Goal: Task Accomplishment & Management: Manage account settings

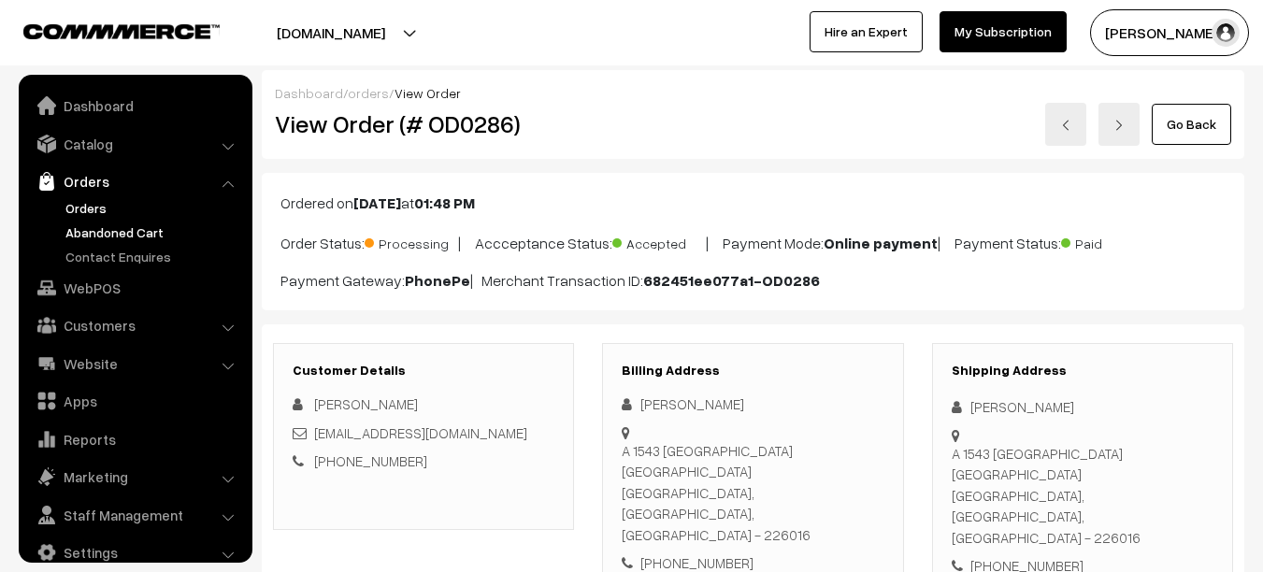
scroll to position [25, 0]
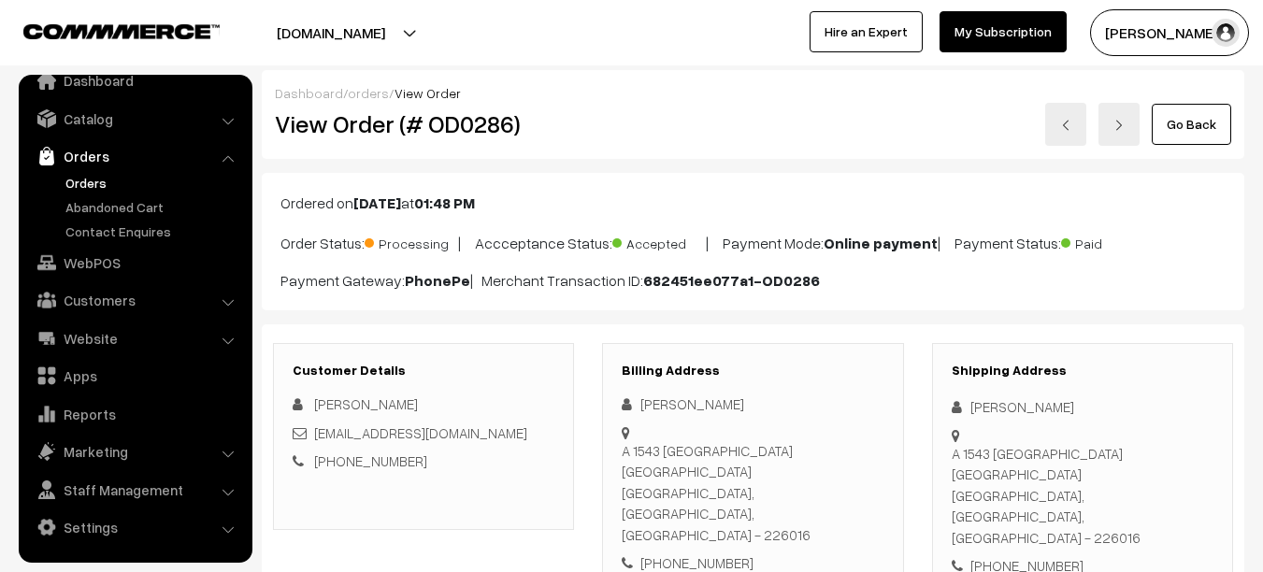
click at [109, 189] on link "Orders" at bounding box center [153, 183] width 185 height 20
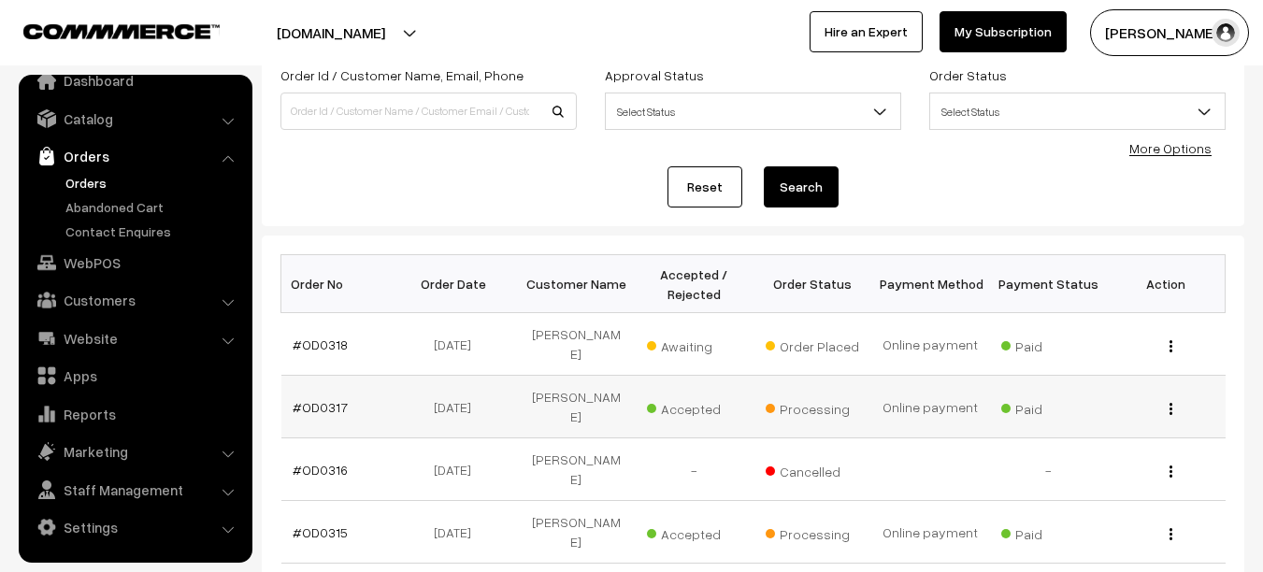
scroll to position [137, 0]
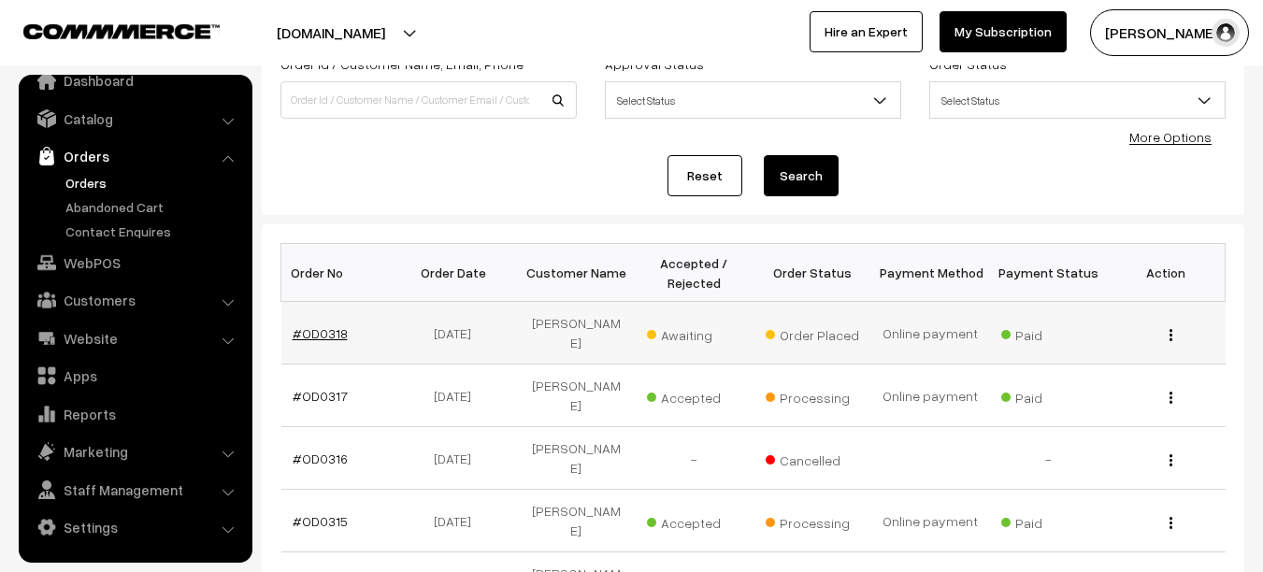
click at [313, 325] on link "#OD0318" at bounding box center [320, 333] width 55 height 16
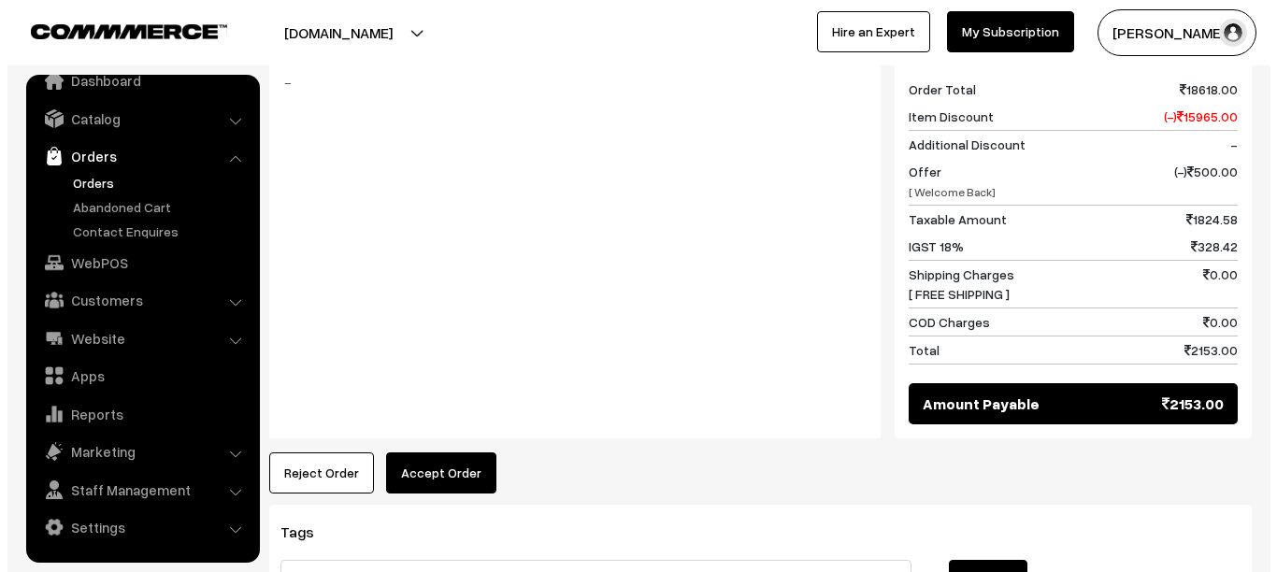
scroll to position [1278, 0]
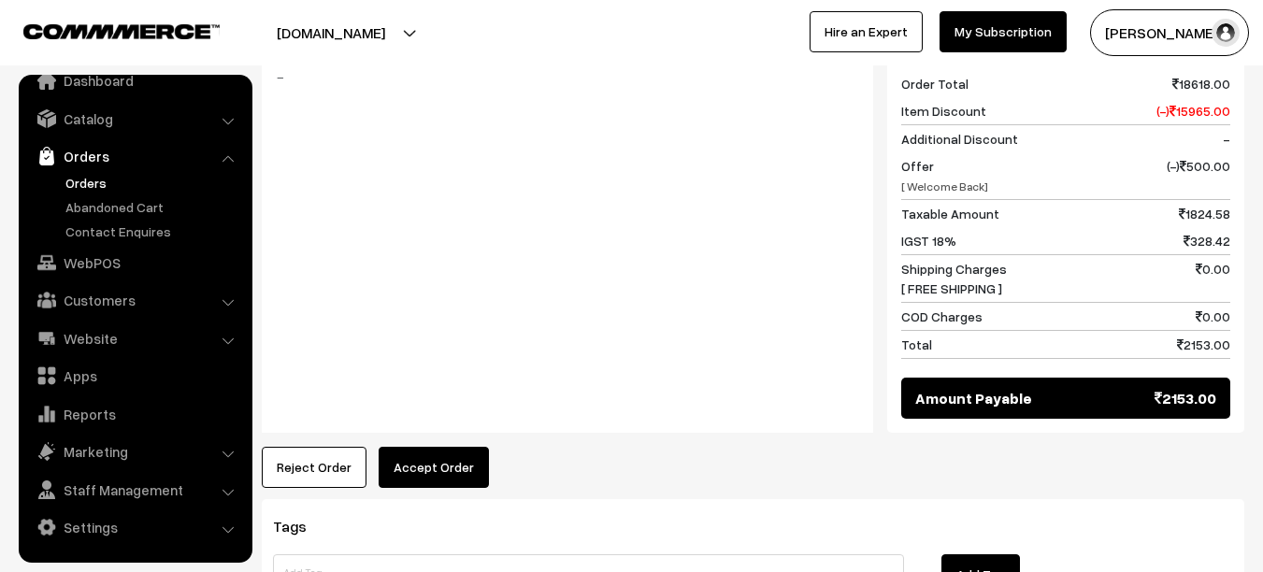
click at [424, 447] on button "Accept Order" at bounding box center [434, 467] width 110 height 41
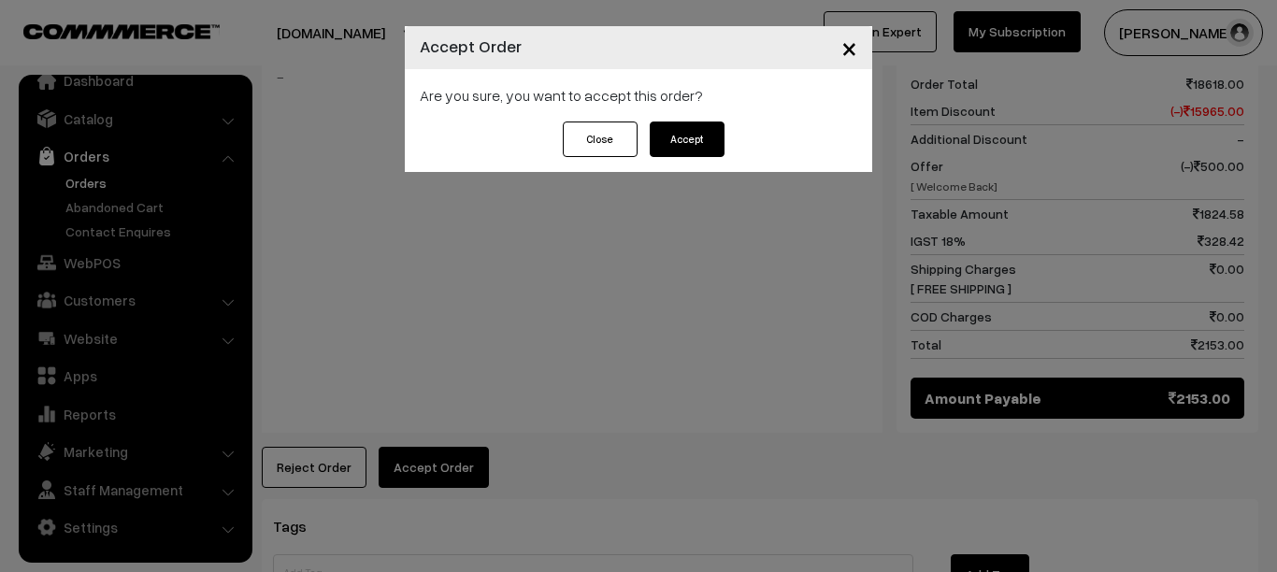
click at [683, 134] on button "Accept" at bounding box center [687, 140] width 75 height 36
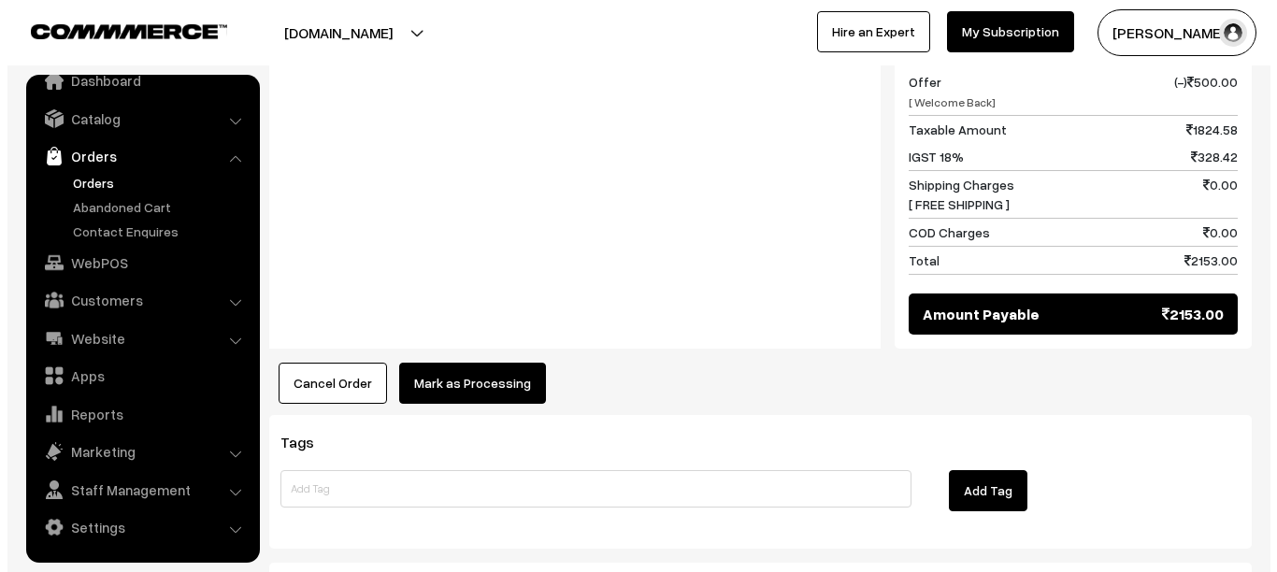
scroll to position [1363, 0]
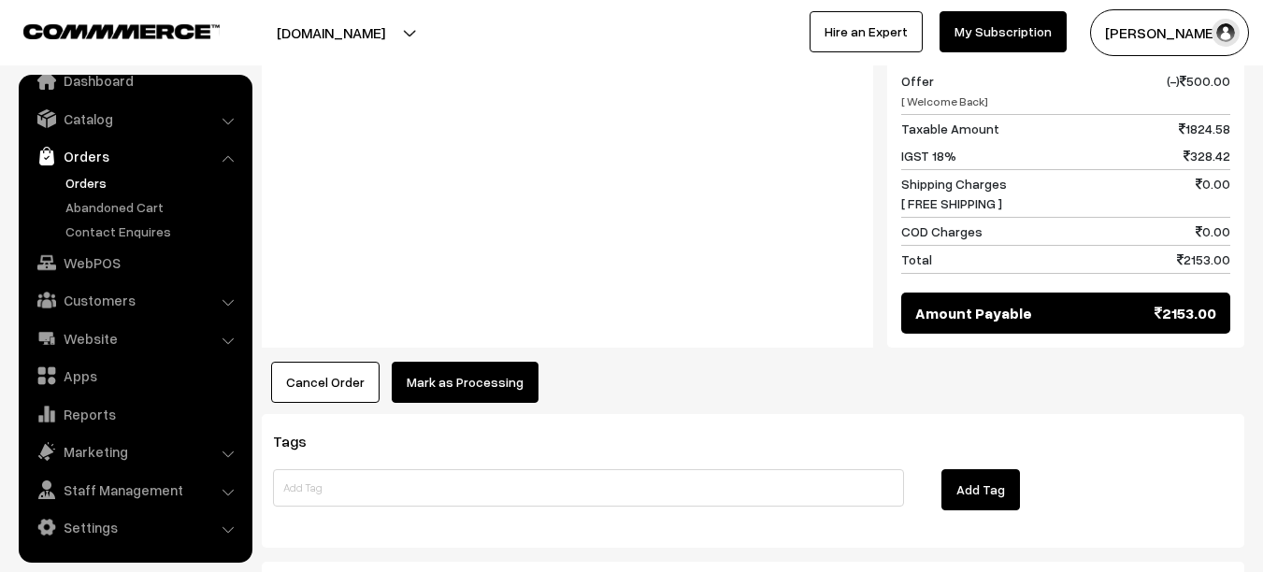
click at [461, 362] on button "Mark as Processing" at bounding box center [465, 382] width 147 height 41
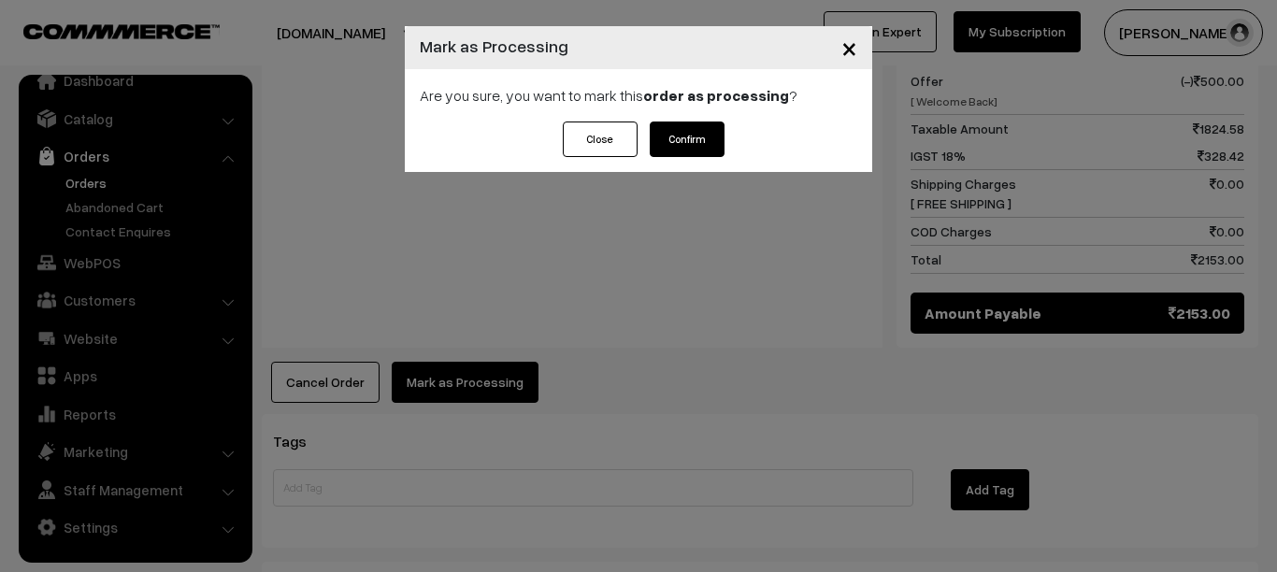
click at [677, 138] on button "Confirm" at bounding box center [687, 140] width 75 height 36
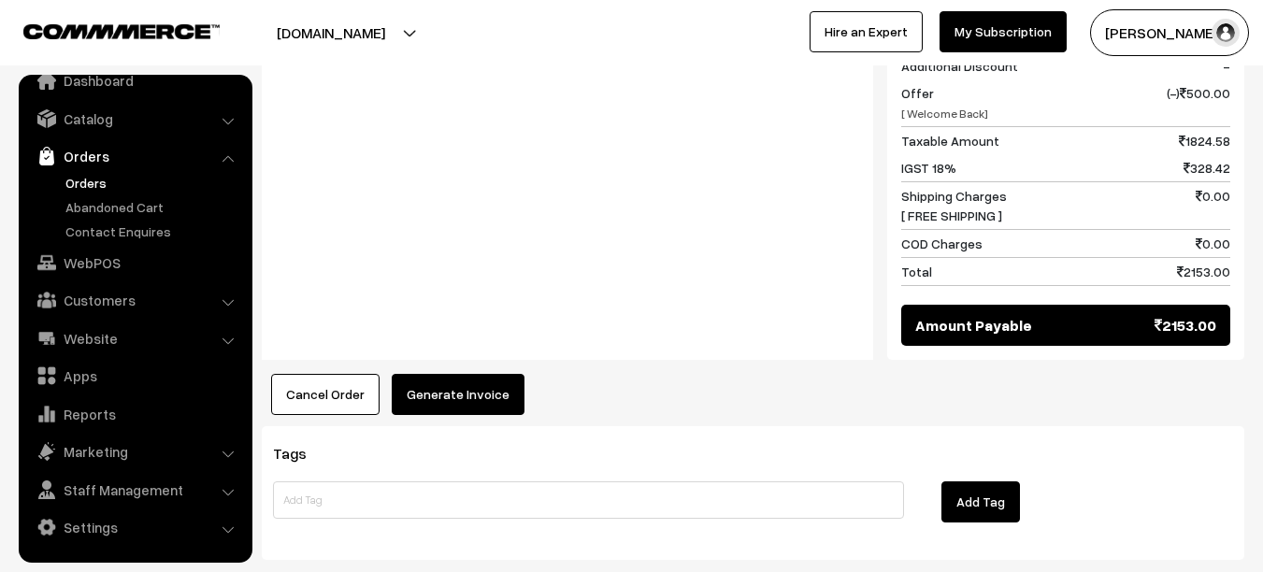
scroll to position [1312, 0]
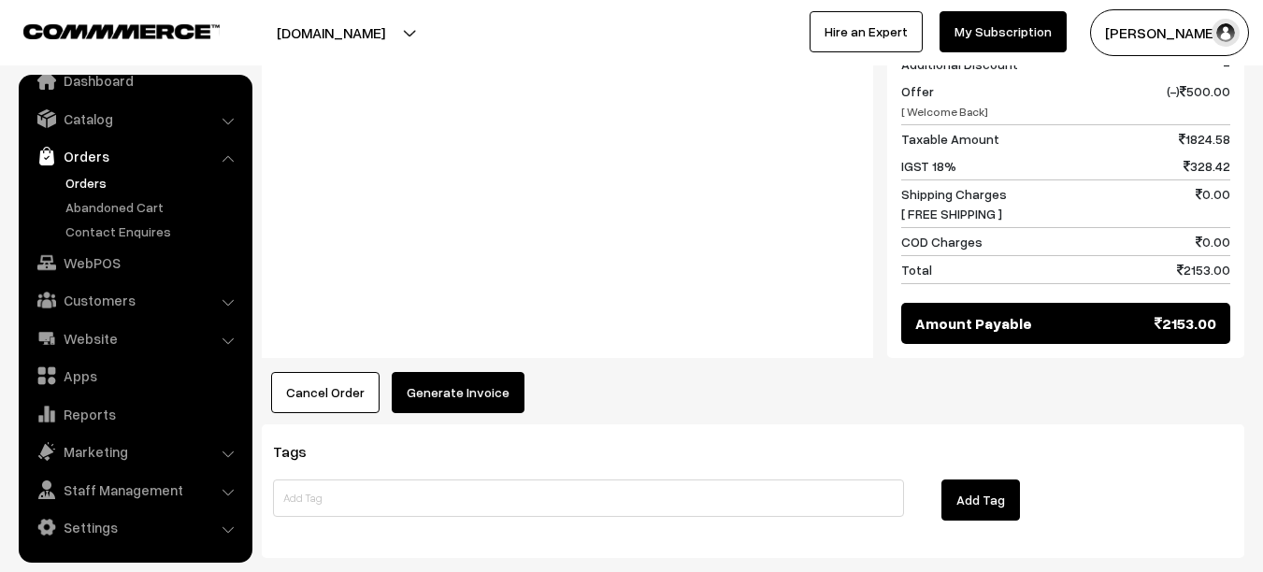
click at [502, 372] on button "Generate Invoice" at bounding box center [458, 392] width 133 height 41
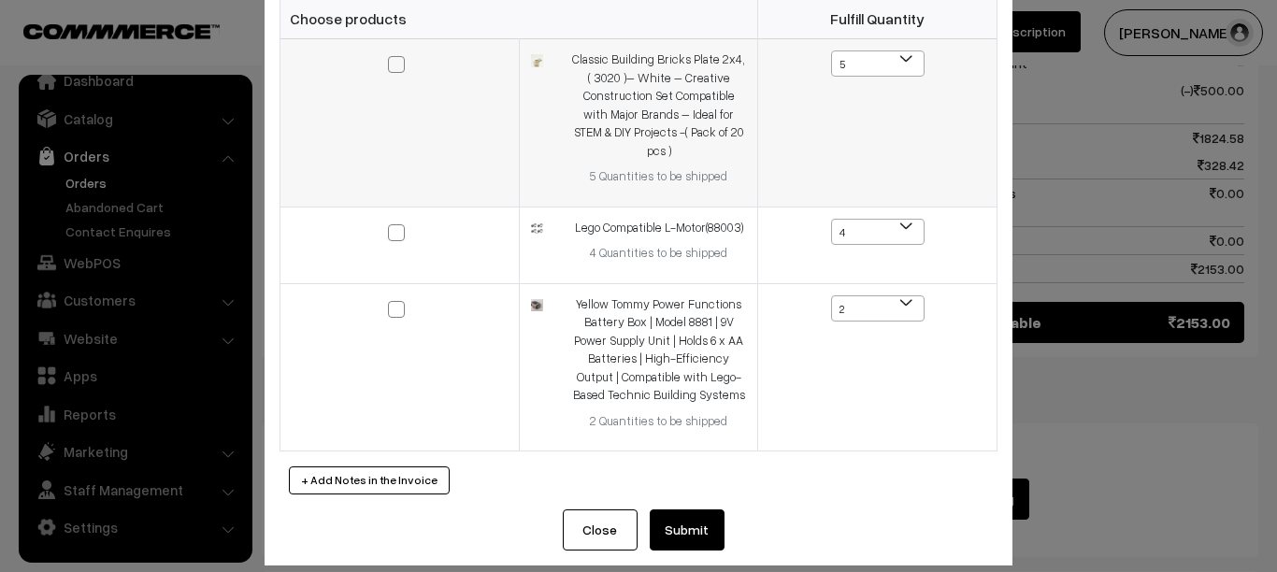
scroll to position [122, 0]
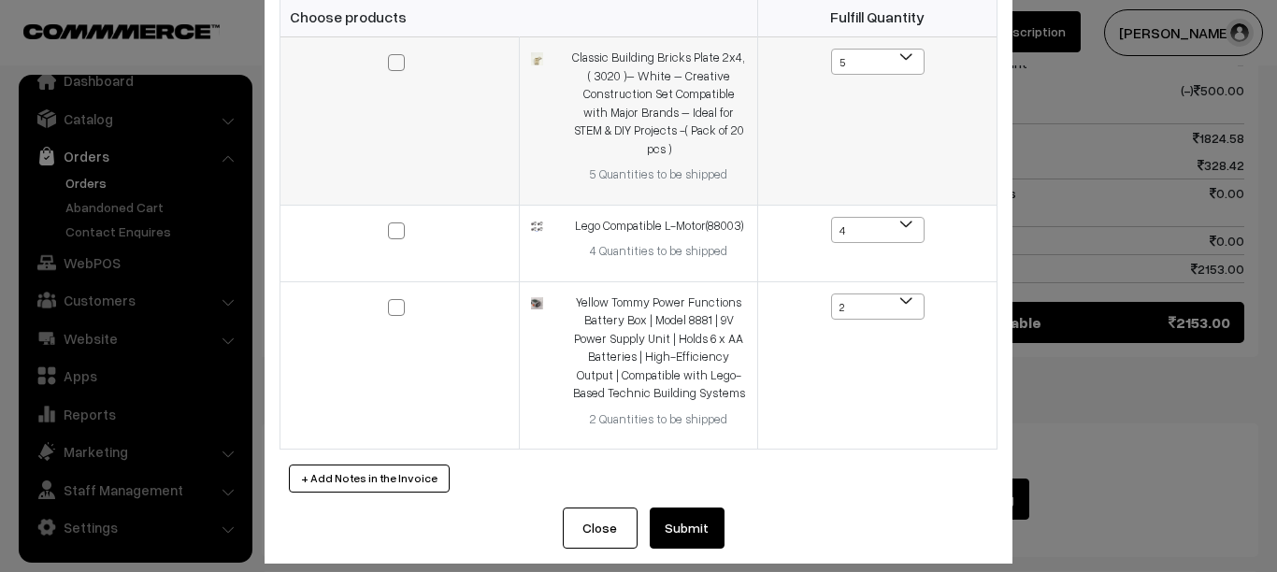
click at [395, 61] on span at bounding box center [396, 62] width 17 height 17
click at [391, 56] on input "checkbox" at bounding box center [385, 50] width 12 height 12
checkbox input "true"
click at [392, 223] on span at bounding box center [396, 231] width 17 height 17
click at [391, 212] on input "checkbox" at bounding box center [385, 218] width 12 height 12
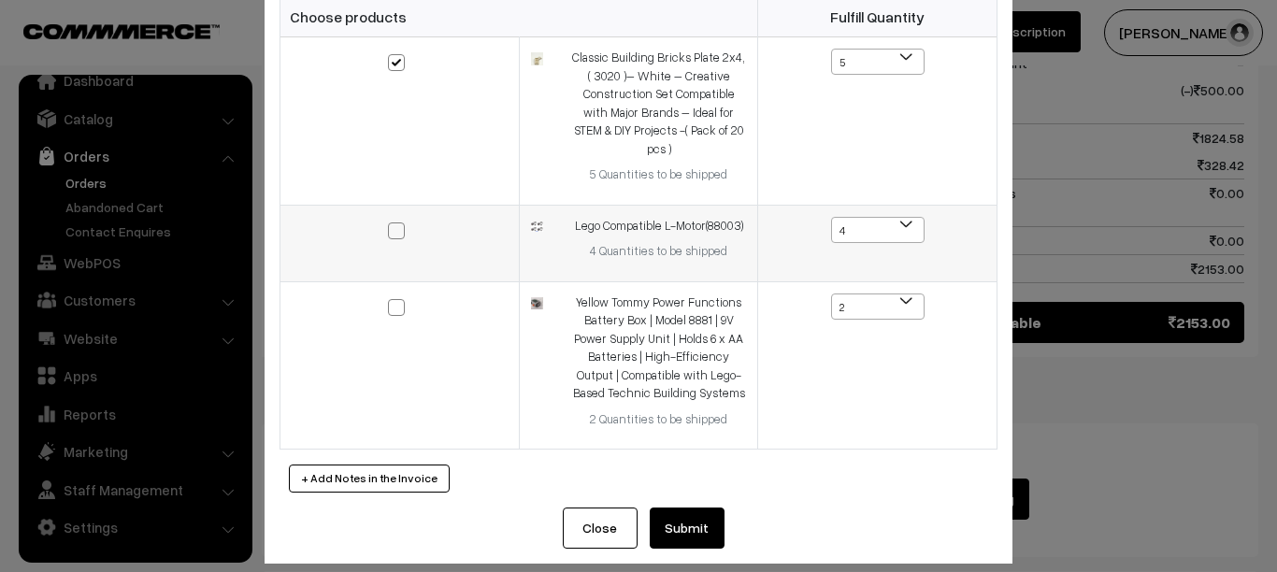
checkbox input "true"
click at [389, 299] on span at bounding box center [396, 307] width 17 height 17
click at [389, 289] on input "checkbox" at bounding box center [385, 295] width 12 height 12
checkbox input "true"
click at [664, 508] on button "Submit" at bounding box center [687, 528] width 75 height 41
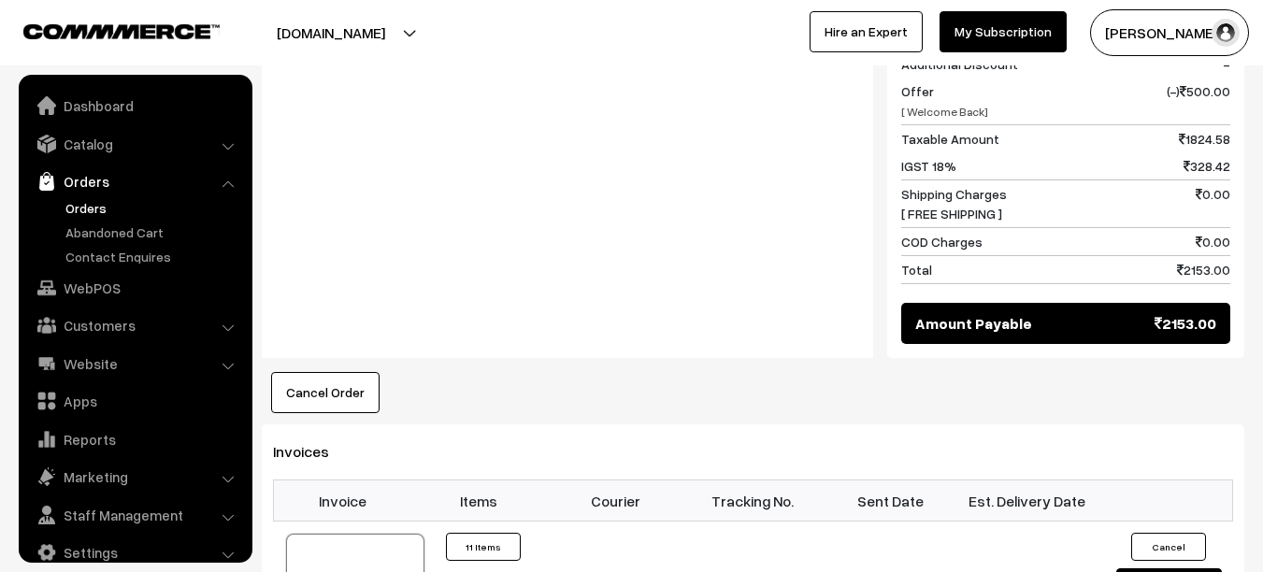
scroll to position [25, 0]
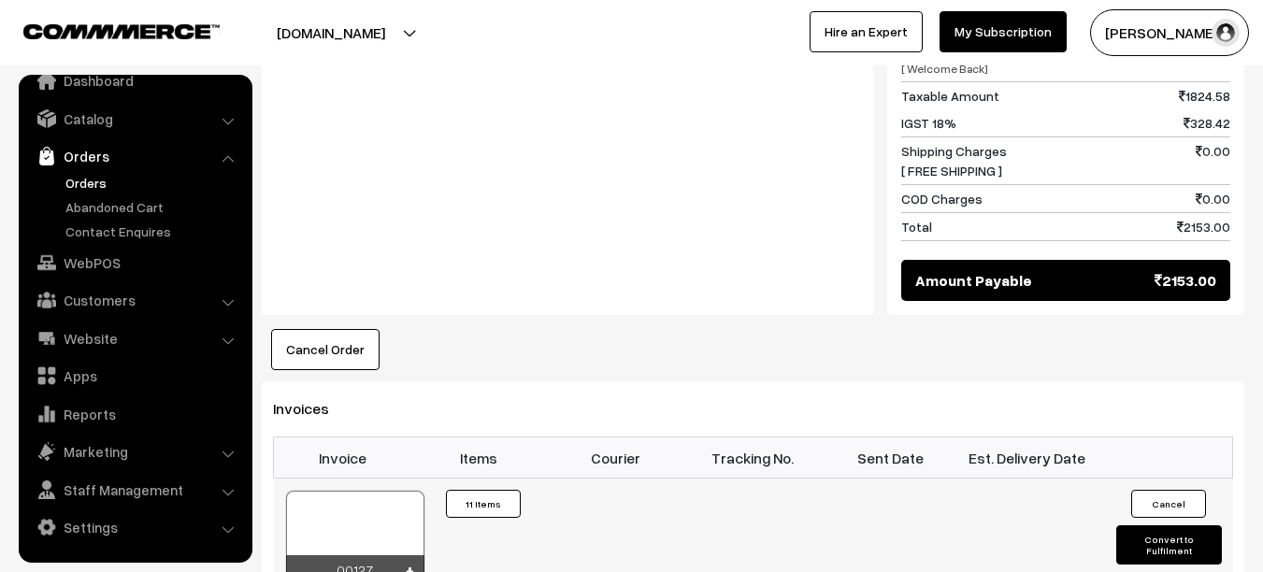
click at [1158, 525] on button "Convert to Fulfilment" at bounding box center [1169, 544] width 106 height 39
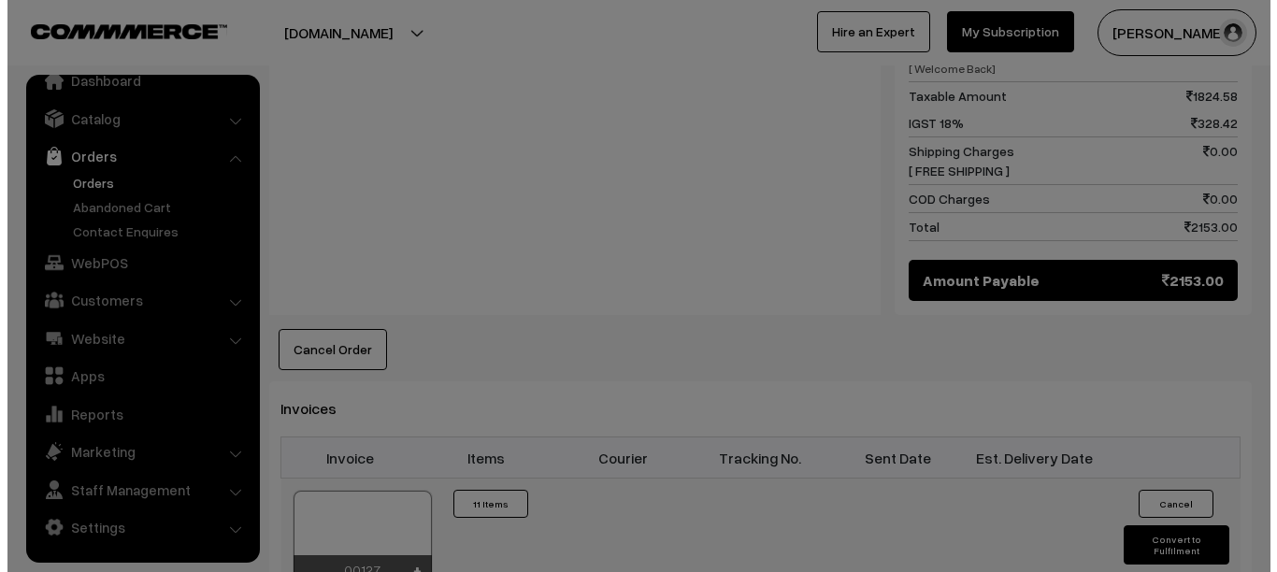
scroll to position [1356, 0]
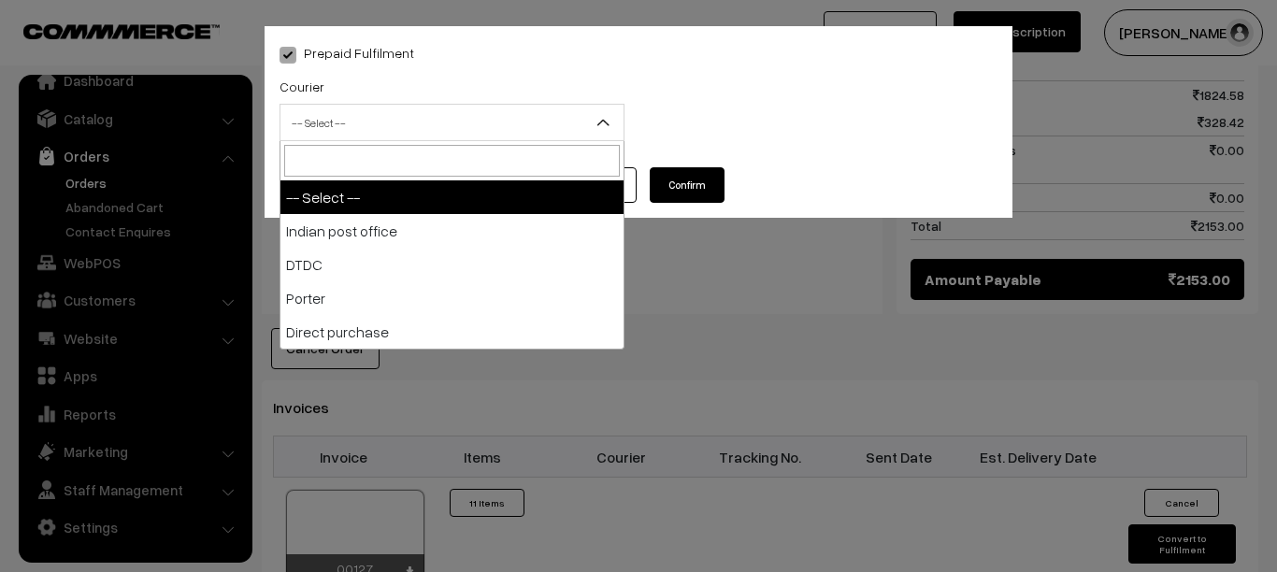
click at [466, 124] on span "-- Select --" at bounding box center [451, 123] width 343 height 33
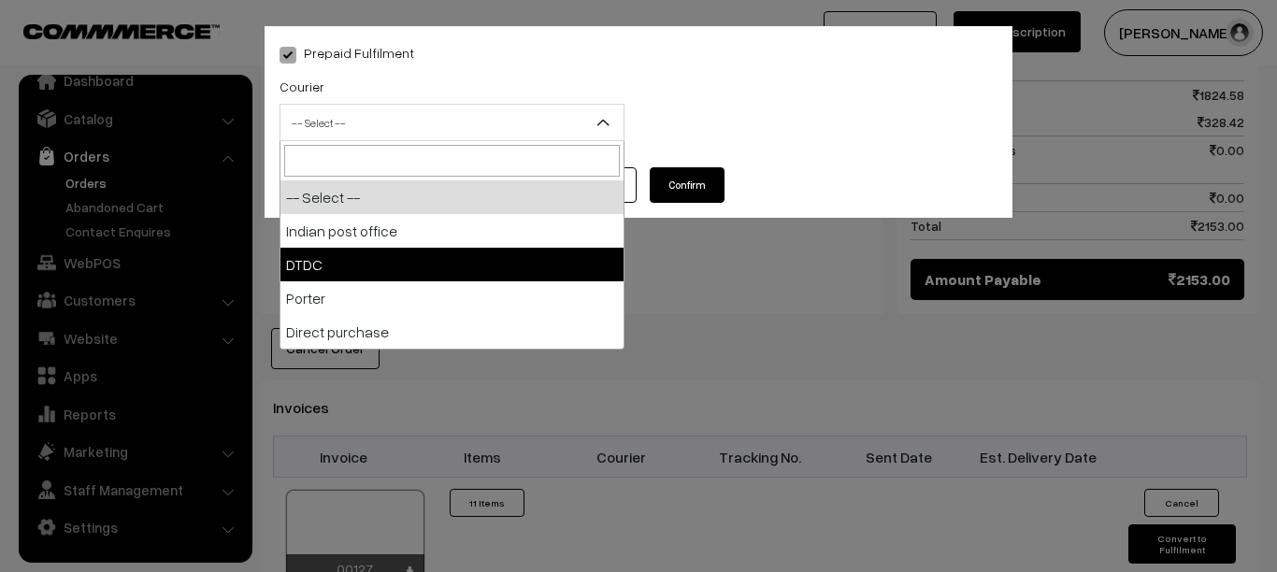
select select "2"
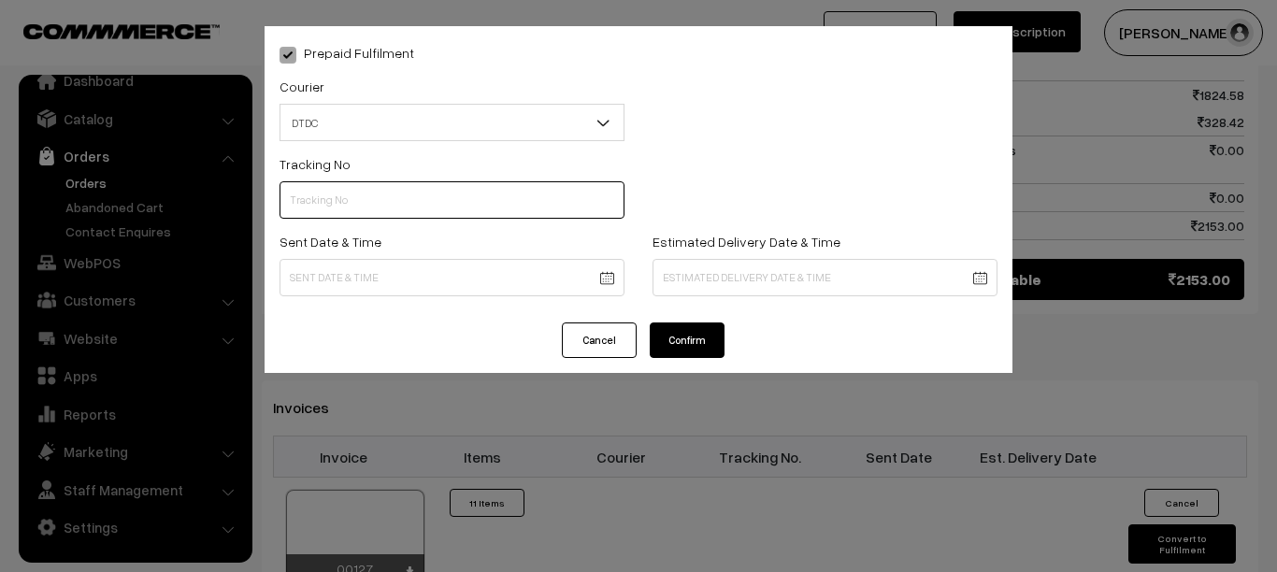
click at [397, 207] on input "text" at bounding box center [452, 199] width 345 height 37
type input "B31185072"
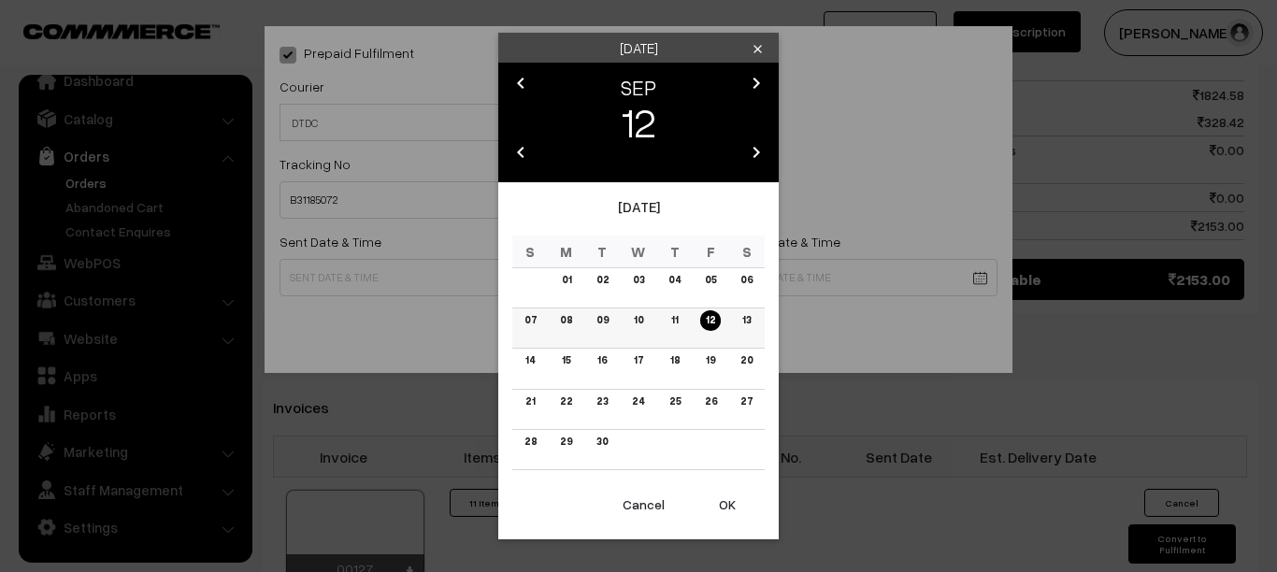
click at [635, 324] on link "10" at bounding box center [638, 320] width 21 height 20
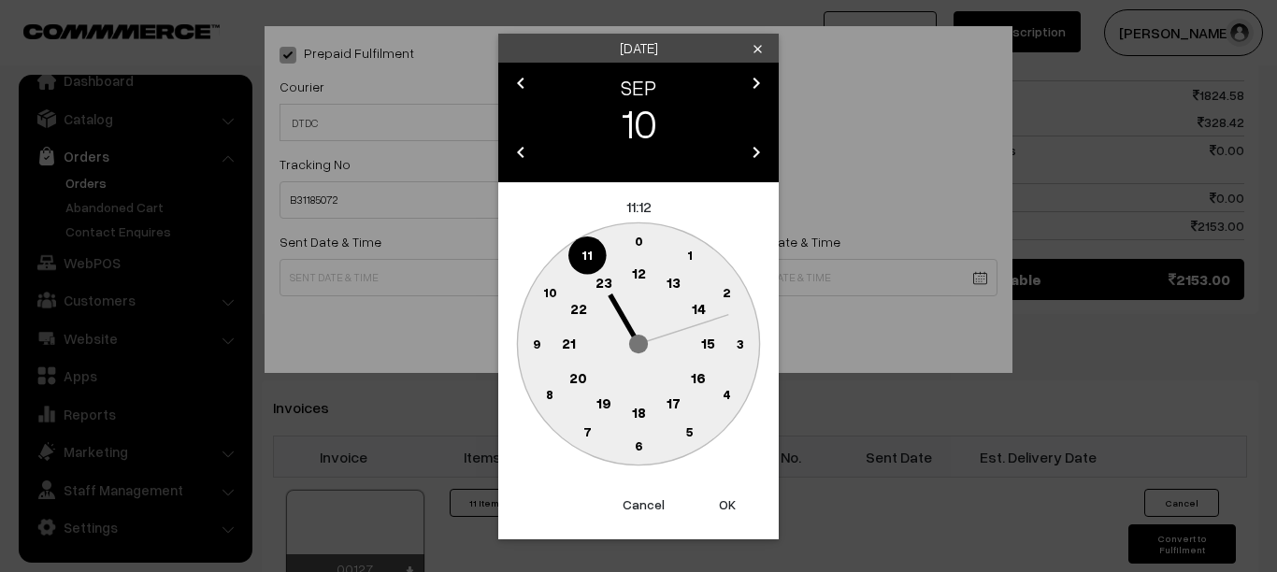
click at [638, 446] on text "6" at bounding box center [638, 446] width 7 height 16
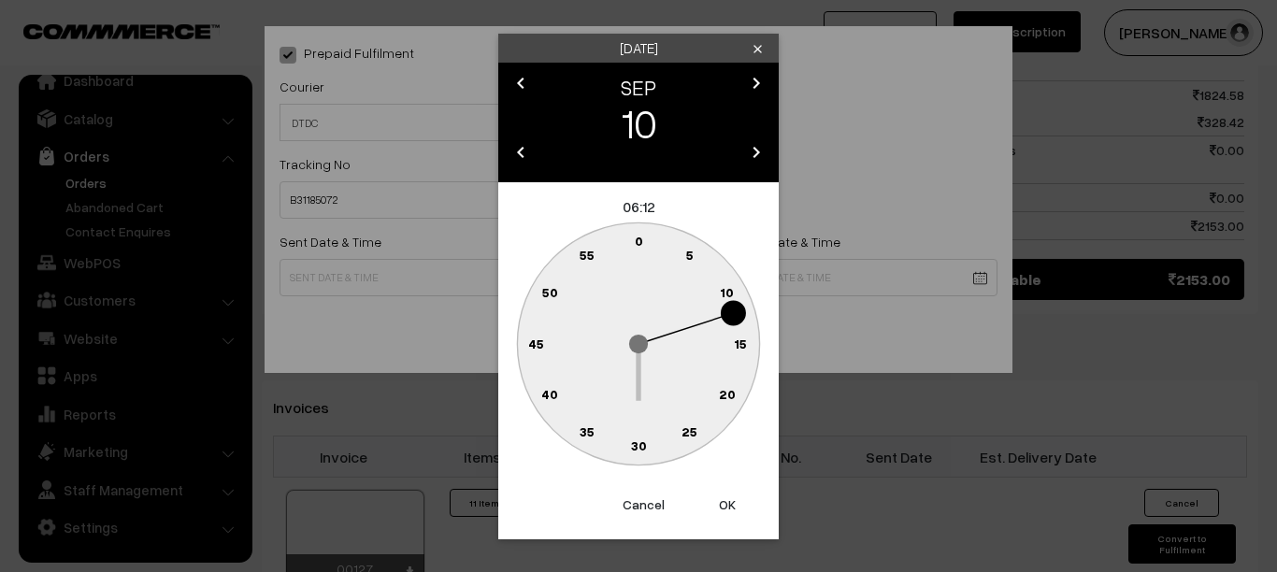
click at [638, 446] on text "30" at bounding box center [639, 446] width 16 height 16
type input "10-09-2025 06:30"
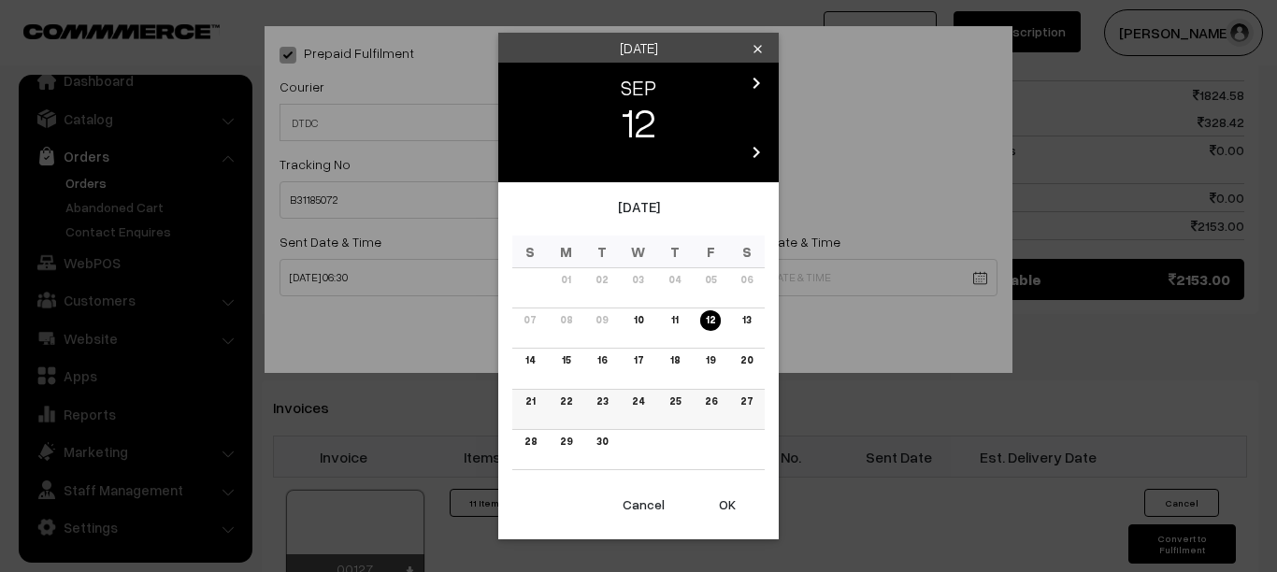
click at [568, 402] on link "22" at bounding box center [565, 402] width 23 height 20
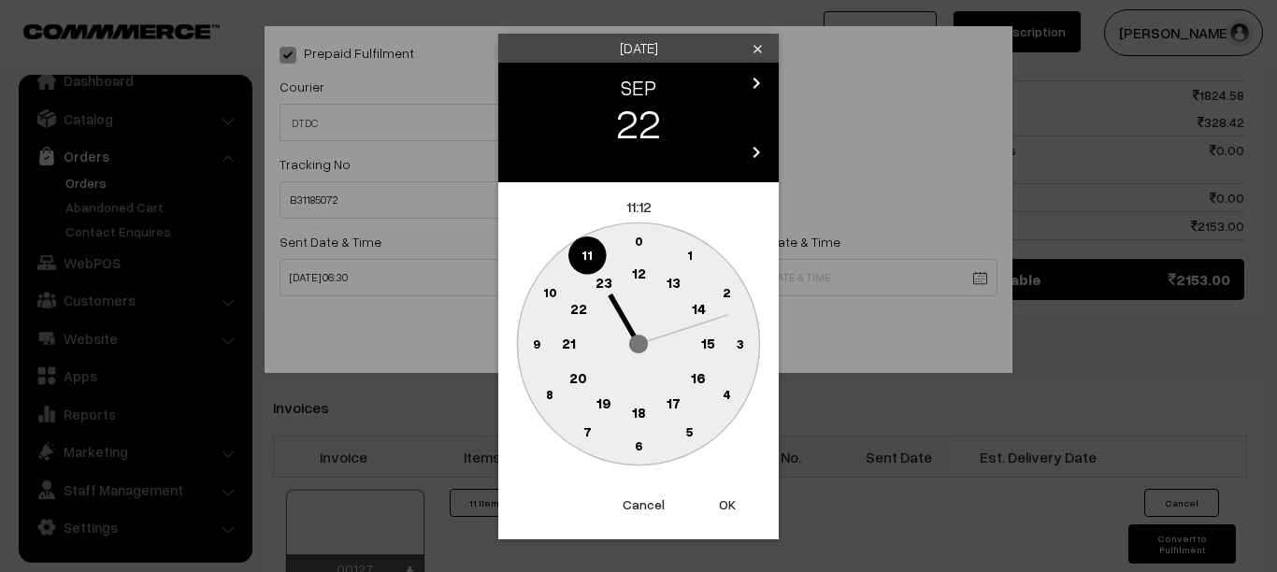
click at [639, 446] on text "6" at bounding box center [638, 446] width 7 height 16
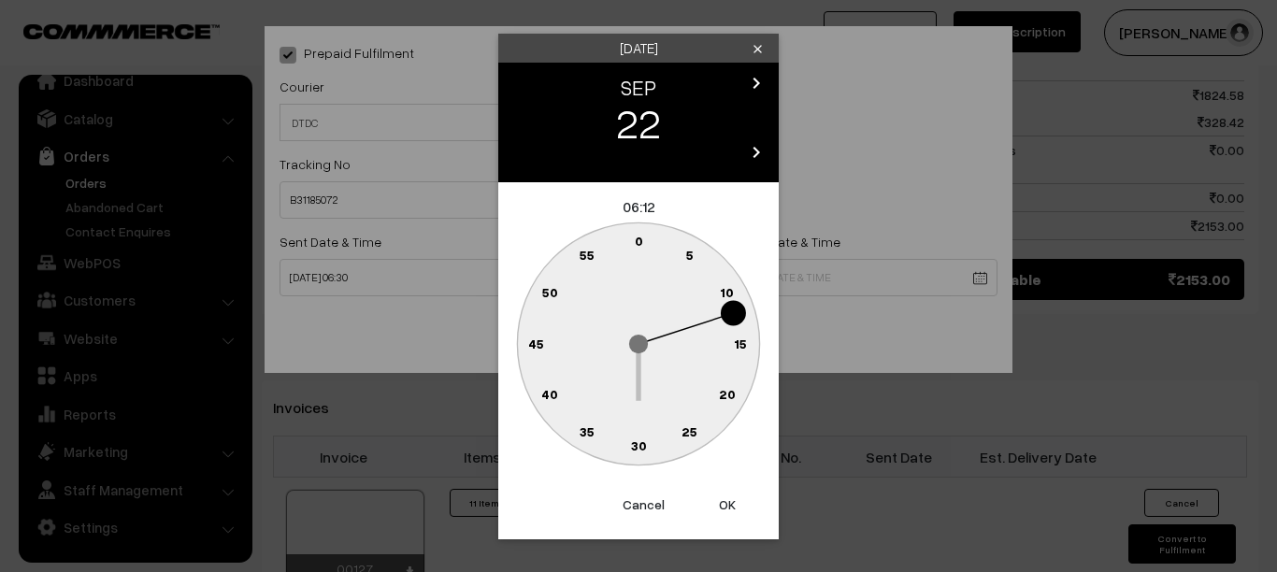
click at [639, 446] on text "30" at bounding box center [639, 446] width 16 height 16
type input "22-09-2025 06:30"
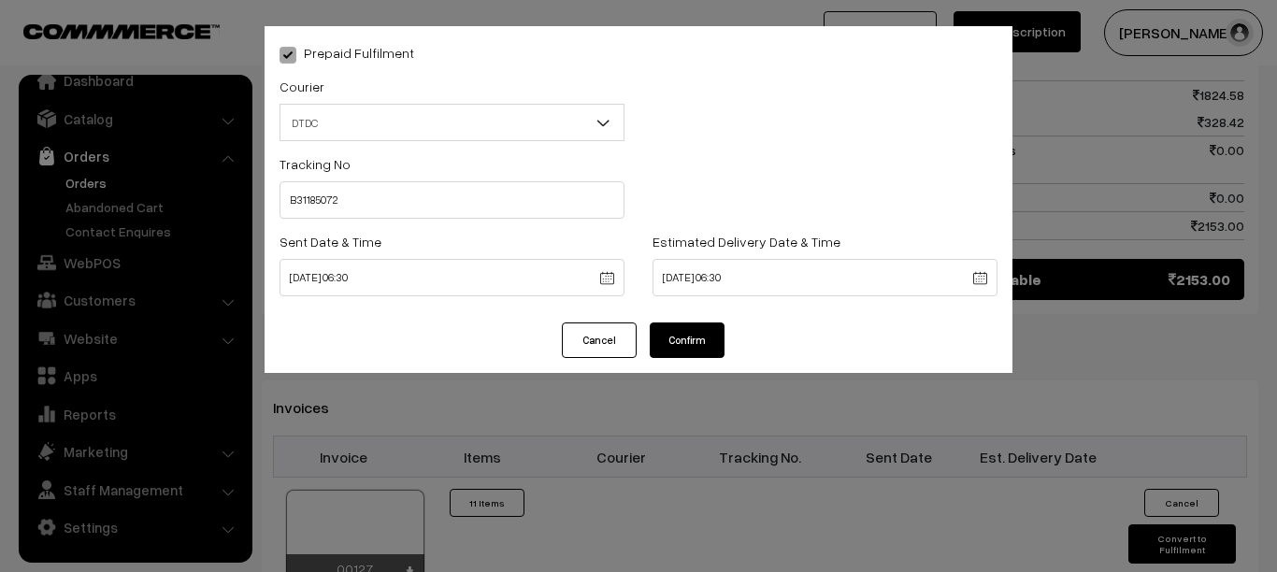
click at [703, 333] on button "Confirm" at bounding box center [687, 341] width 75 height 36
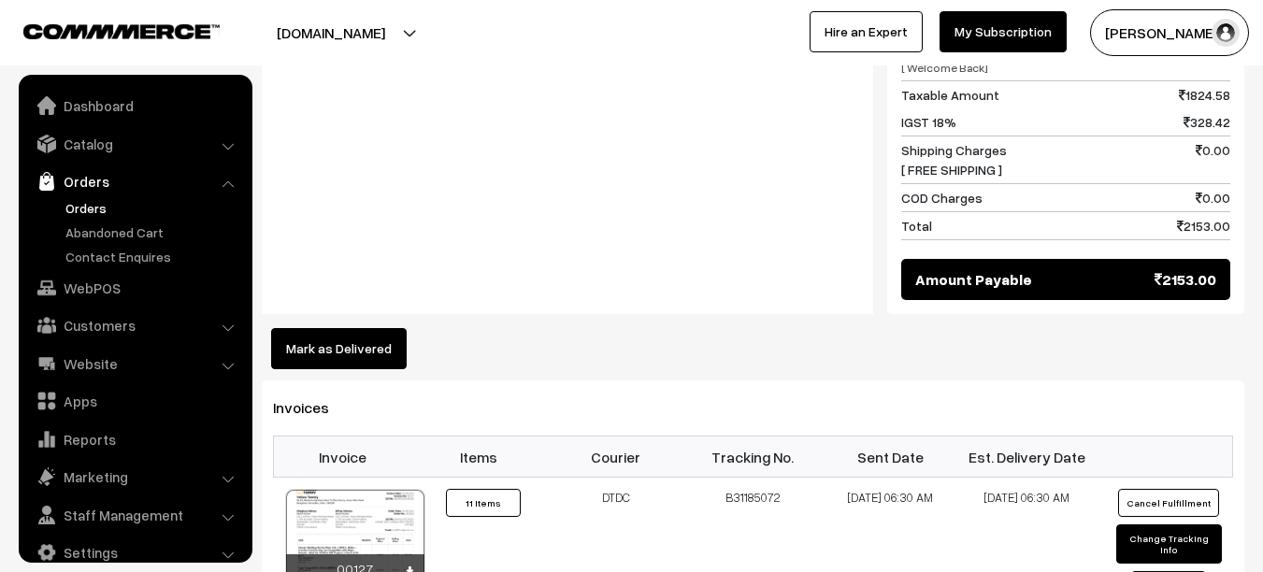
scroll to position [25, 0]
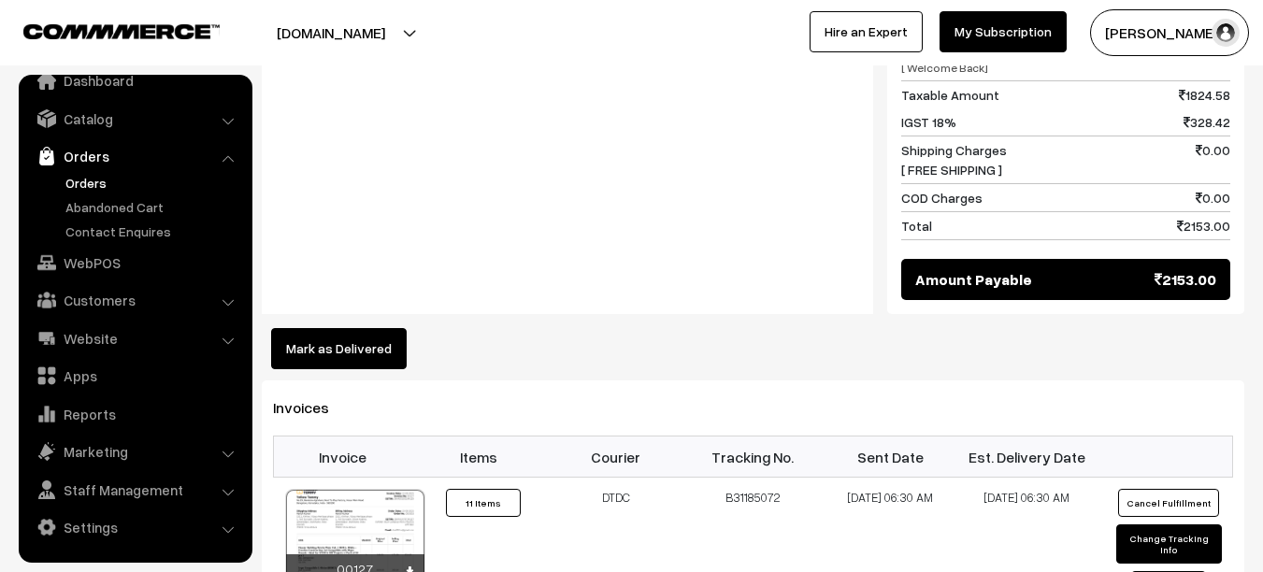
click at [93, 182] on link "Orders" at bounding box center [153, 183] width 185 height 20
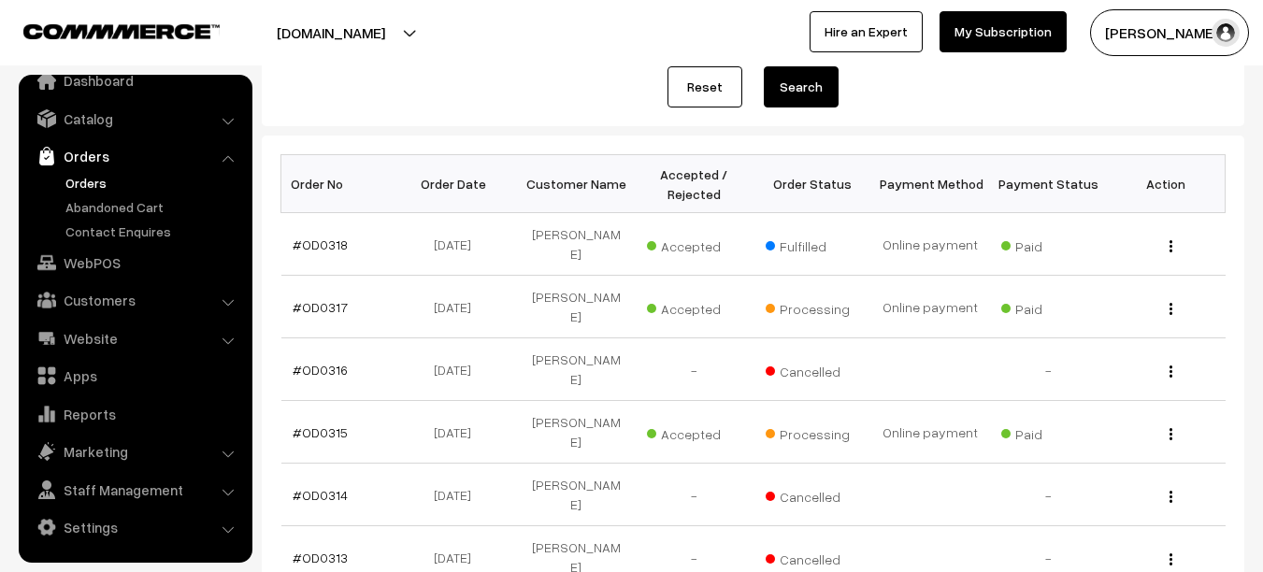
scroll to position [241, 0]
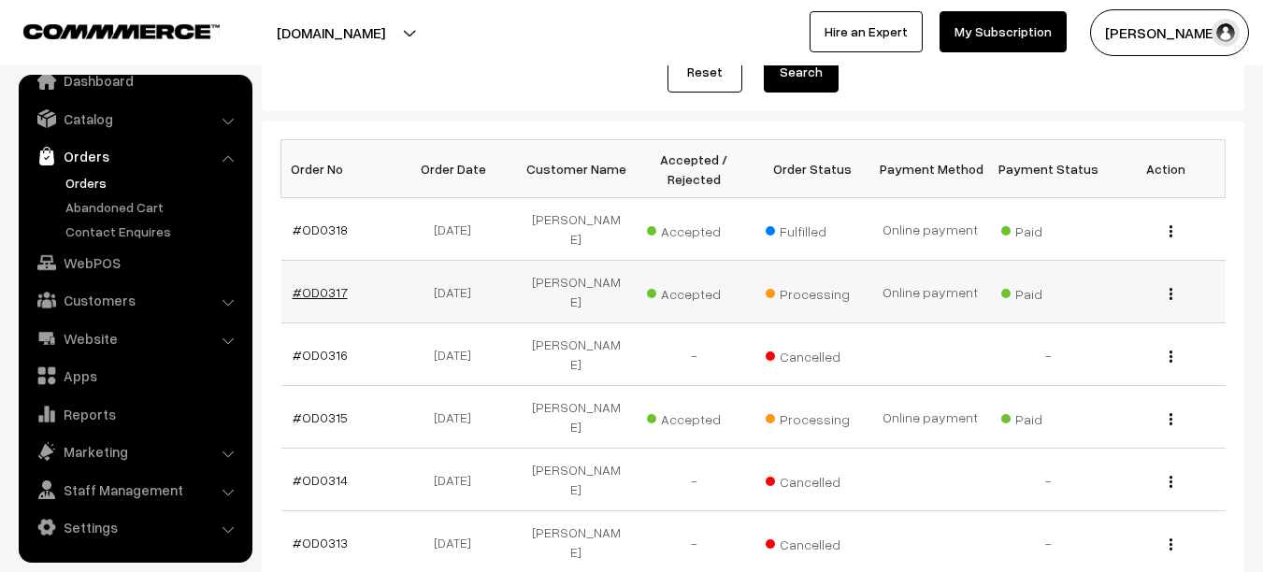
click at [324, 284] on link "#OD0317" at bounding box center [320, 292] width 55 height 16
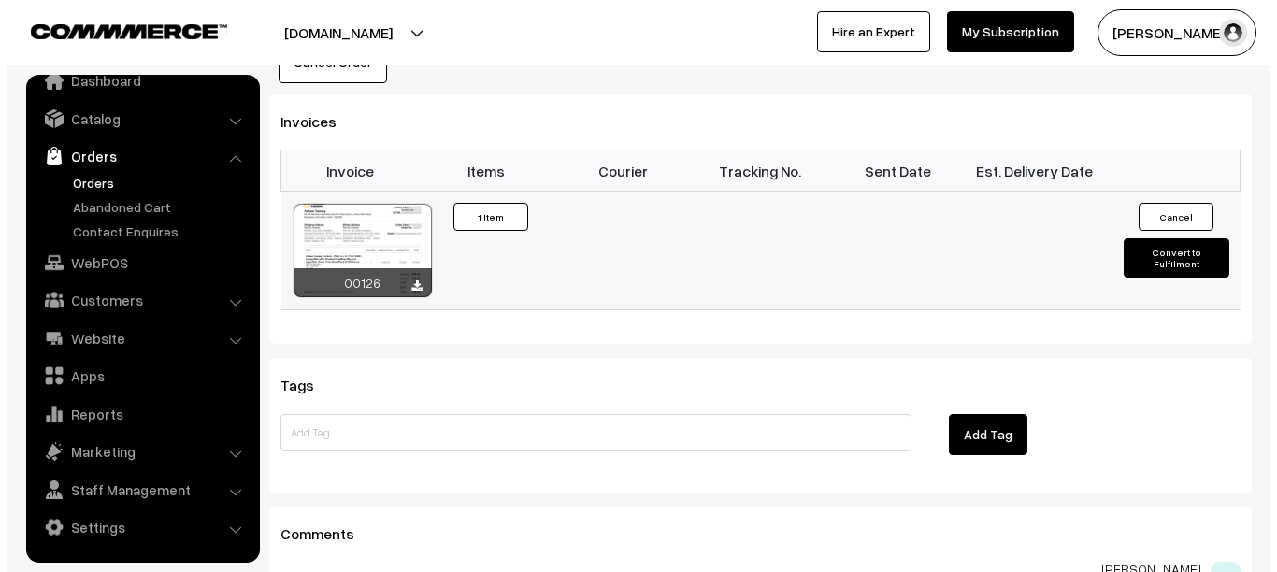
scroll to position [1178, 0]
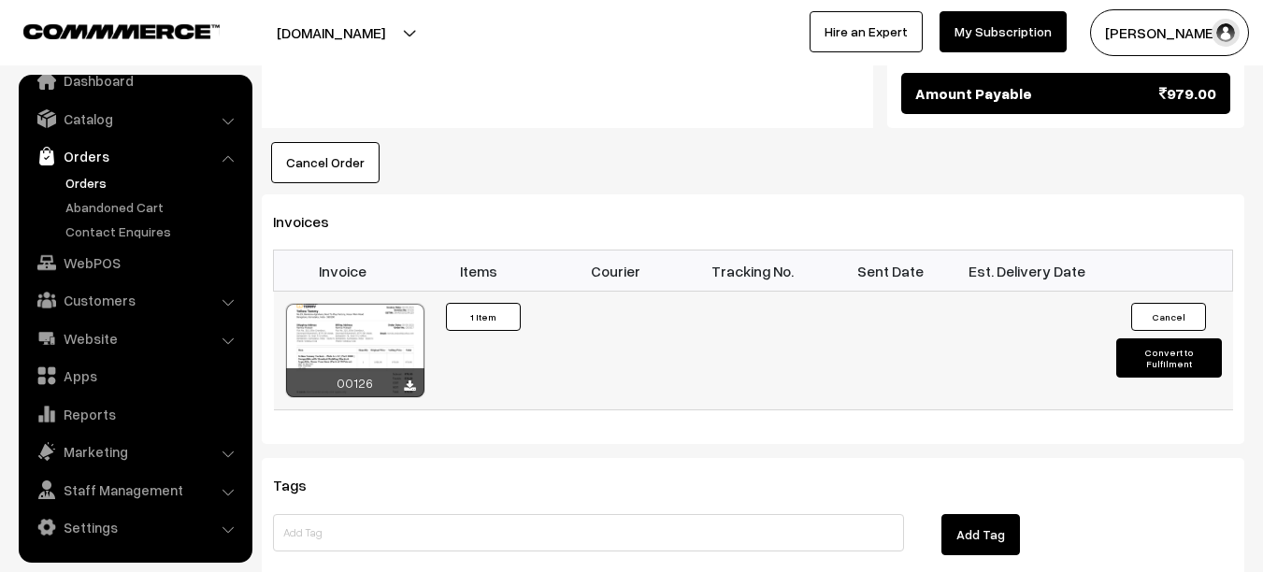
click at [1138, 338] on button "Convert to Fulfilment" at bounding box center [1169, 357] width 106 height 39
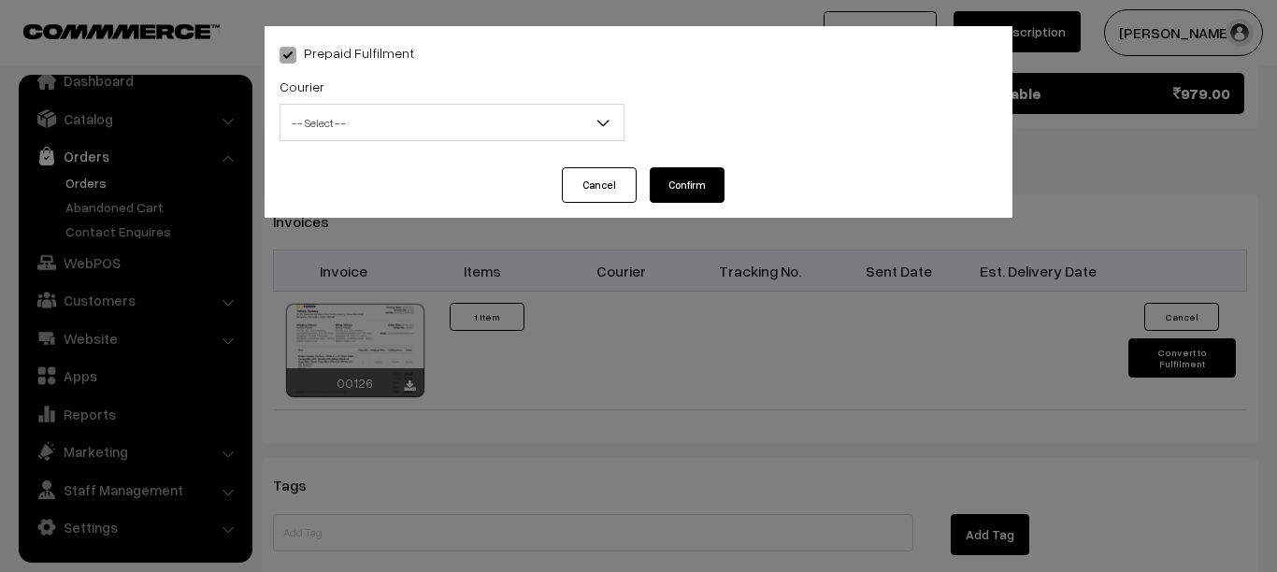
click at [683, 175] on button "Confirm" at bounding box center [687, 185] width 75 height 36
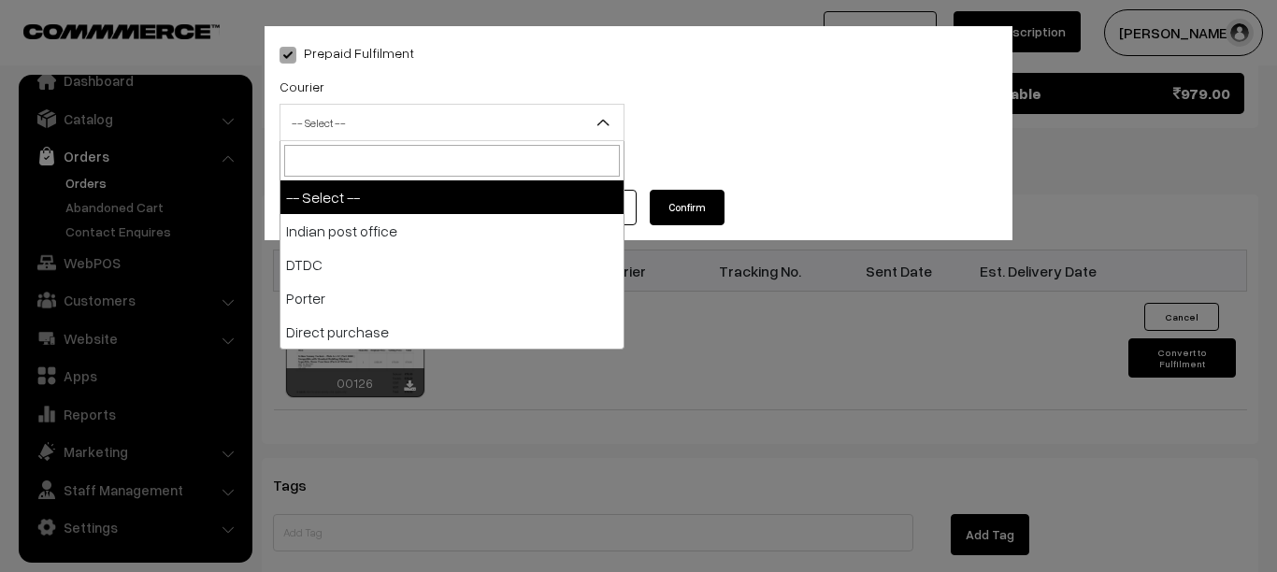
click at [611, 123] on b at bounding box center [603, 122] width 19 height 19
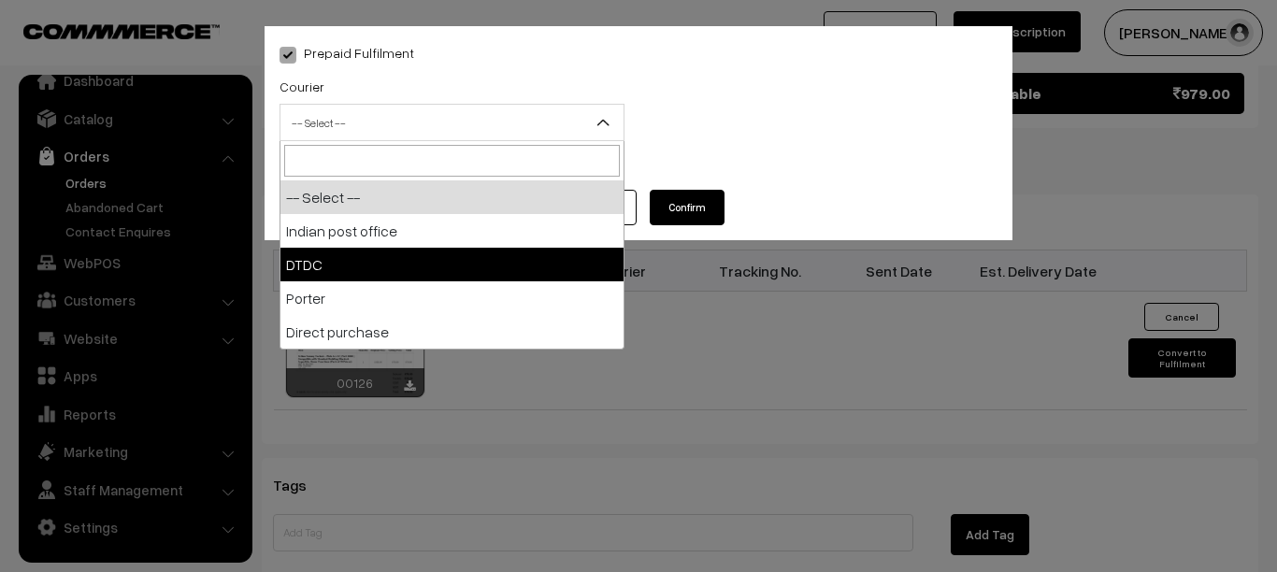
select select "2"
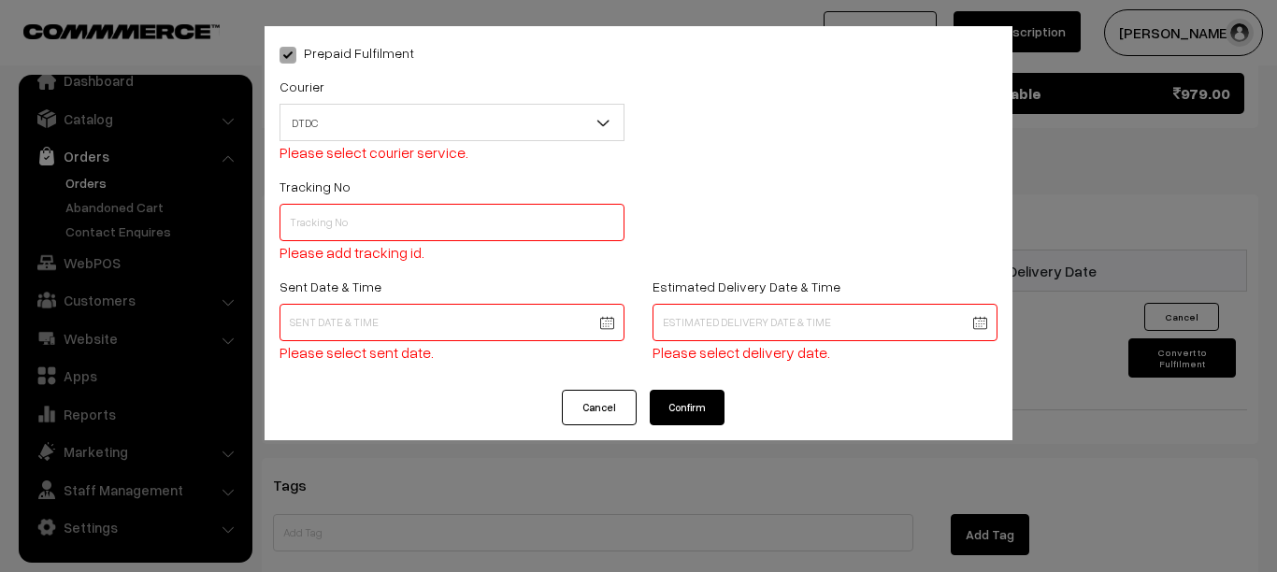
click at [342, 225] on input "text" at bounding box center [452, 222] width 345 height 37
type input "B31185069"
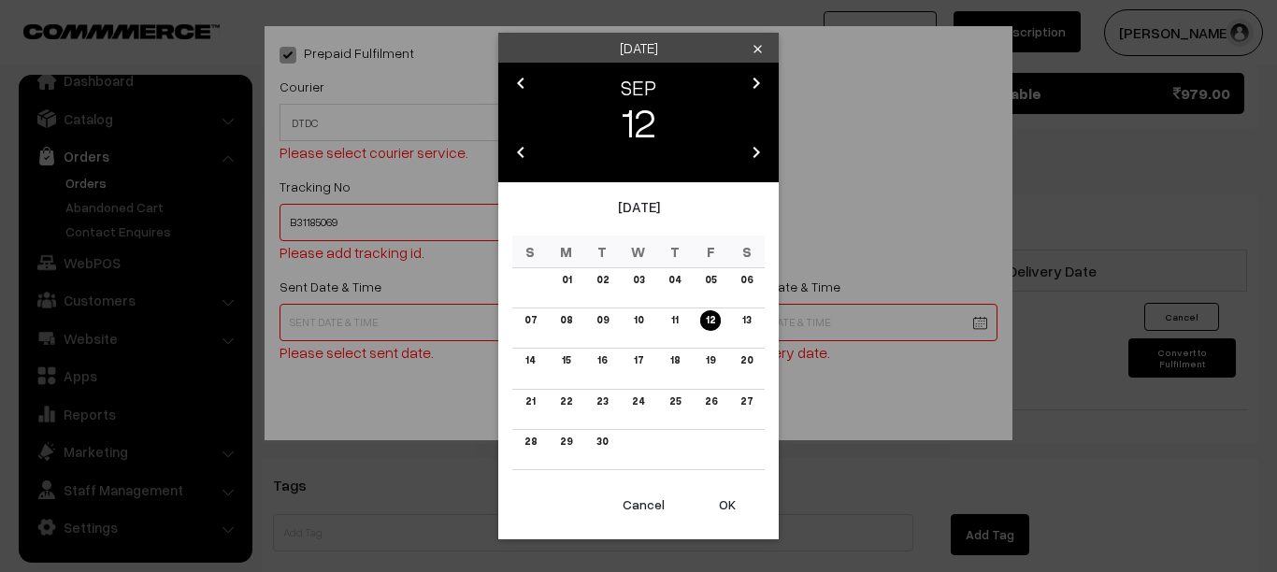
click at [608, 317] on link "09" at bounding box center [602, 320] width 23 height 20
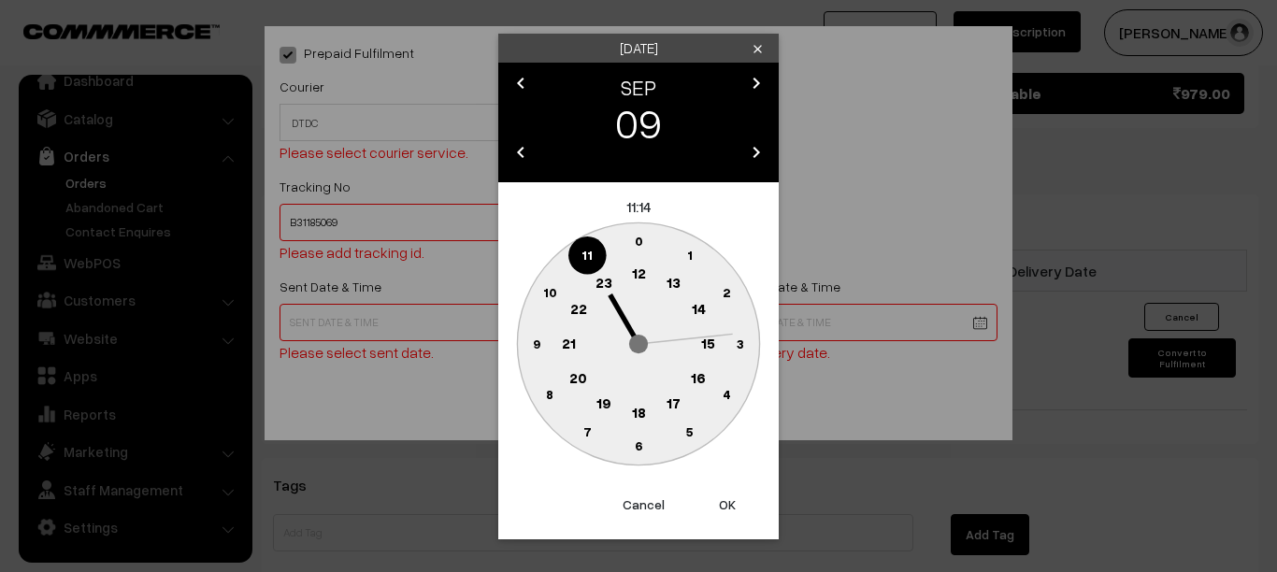
click at [522, 155] on icon "chevron_left" at bounding box center [521, 152] width 22 height 22
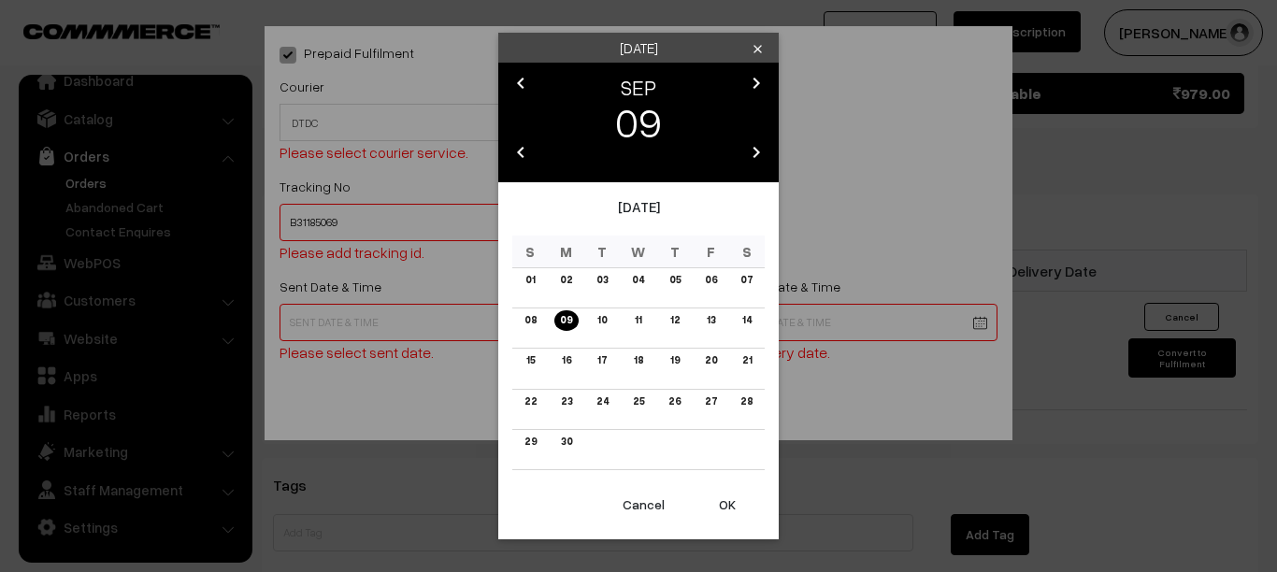
click at [736, 498] on button "OK" at bounding box center [727, 504] width 75 height 41
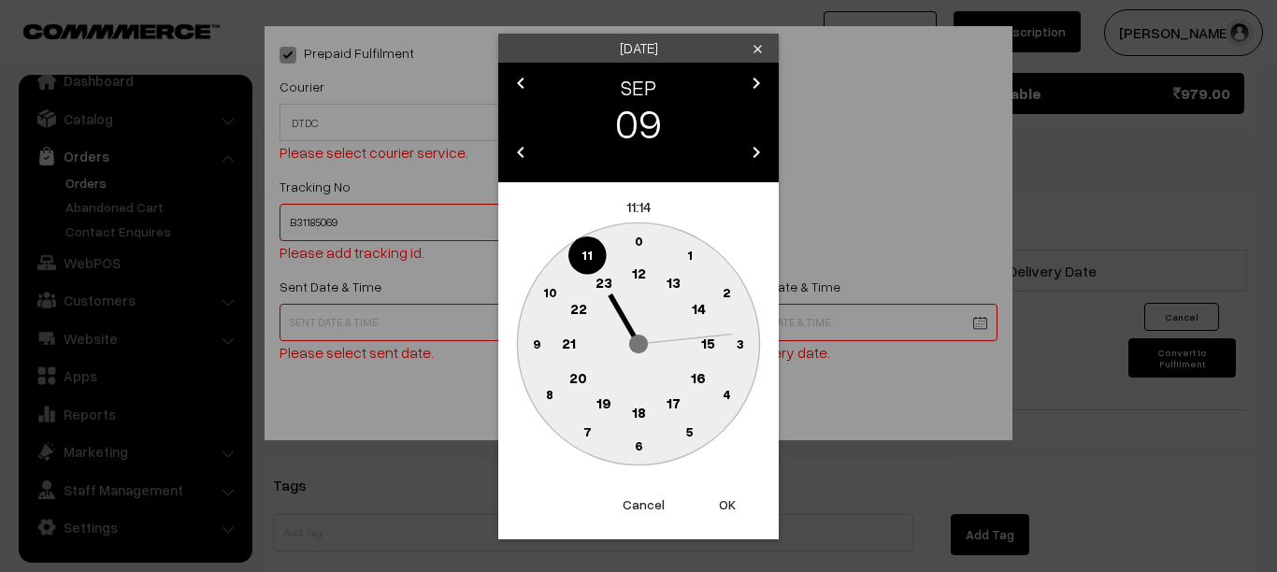
click at [637, 439] on text "6" at bounding box center [638, 446] width 7 height 16
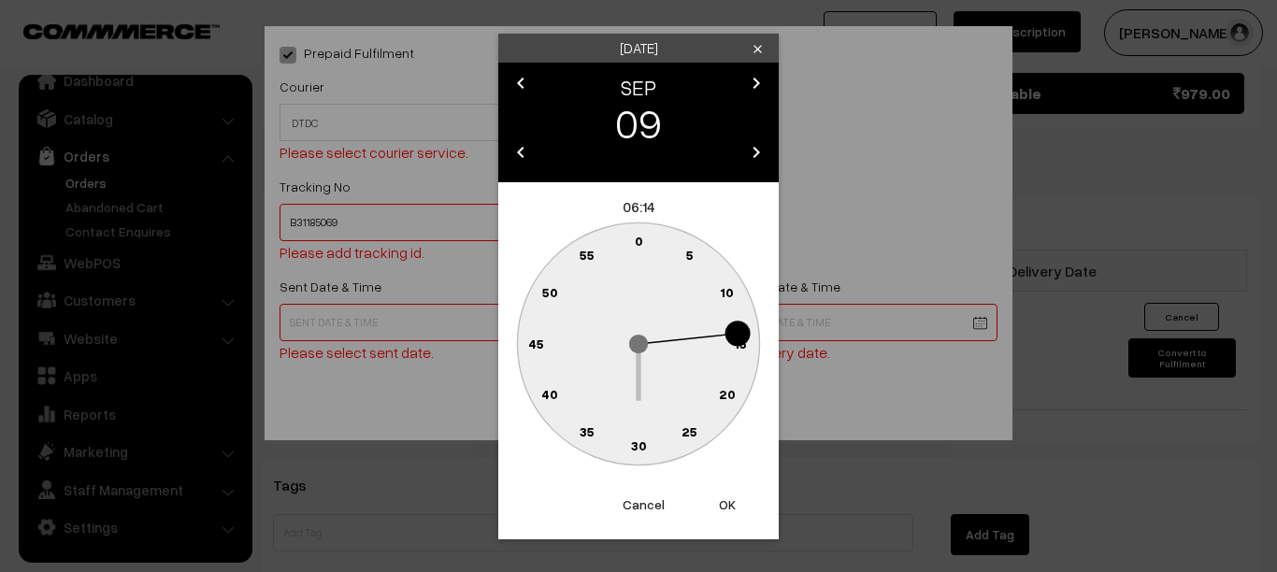
click at [640, 441] on text "30" at bounding box center [639, 446] width 16 height 16
type input "09-09-2024 06:30"
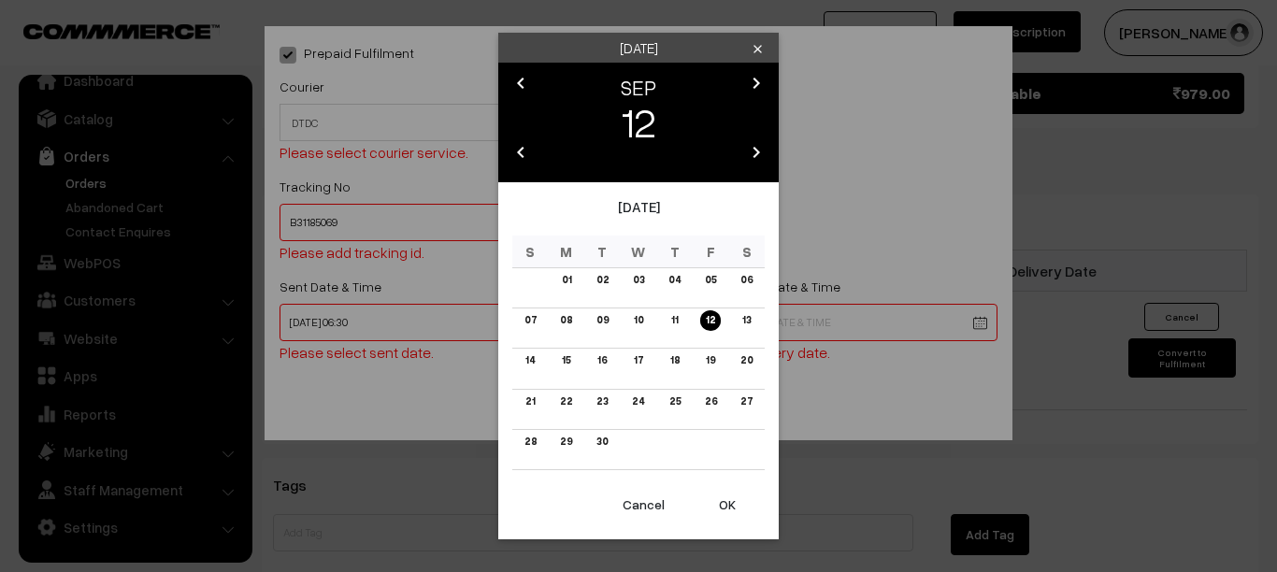
click at [715, 317] on link "12" at bounding box center [710, 320] width 21 height 20
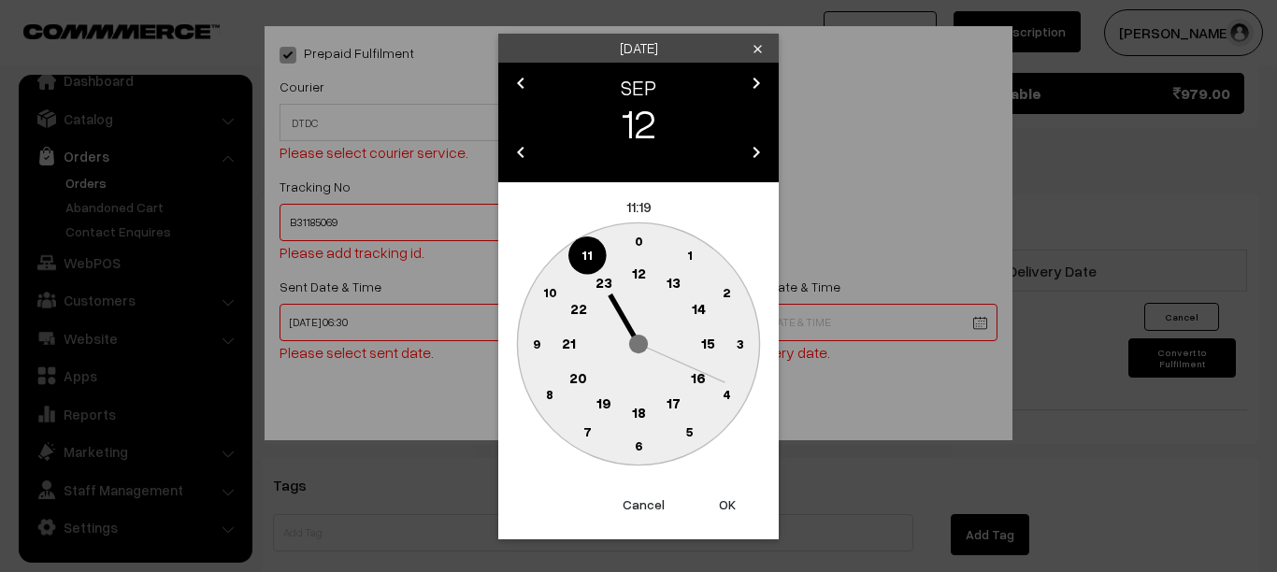
click at [640, 439] on text "6" at bounding box center [638, 446] width 7 height 16
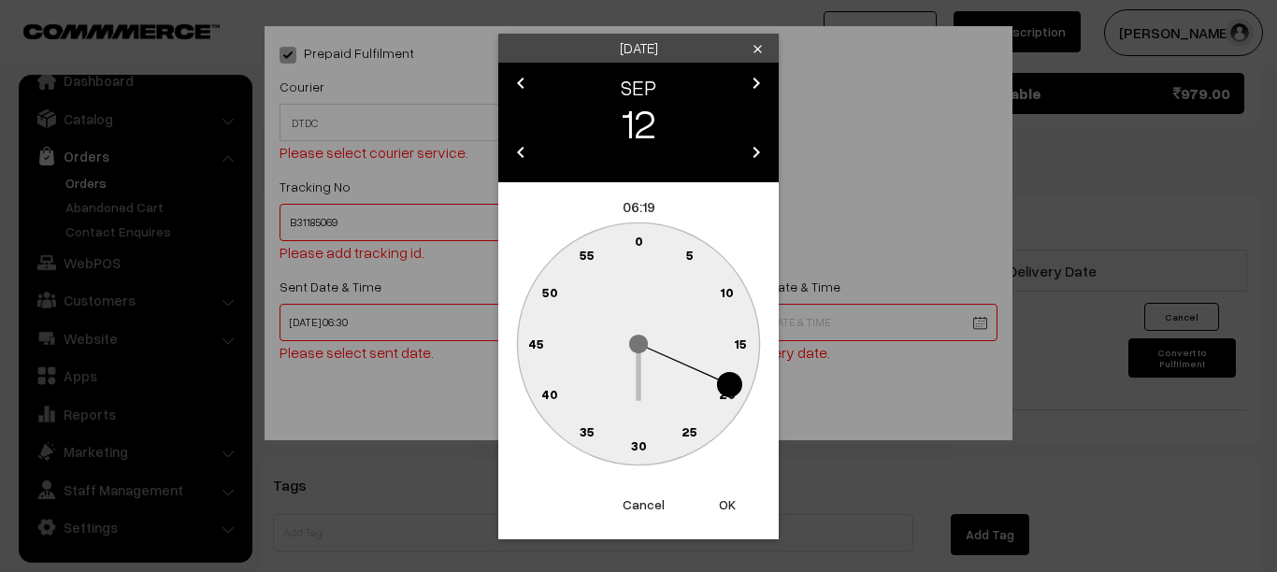
click at [640, 443] on text "30" at bounding box center [639, 446] width 16 height 16
type input "12-09-2025 06:30"
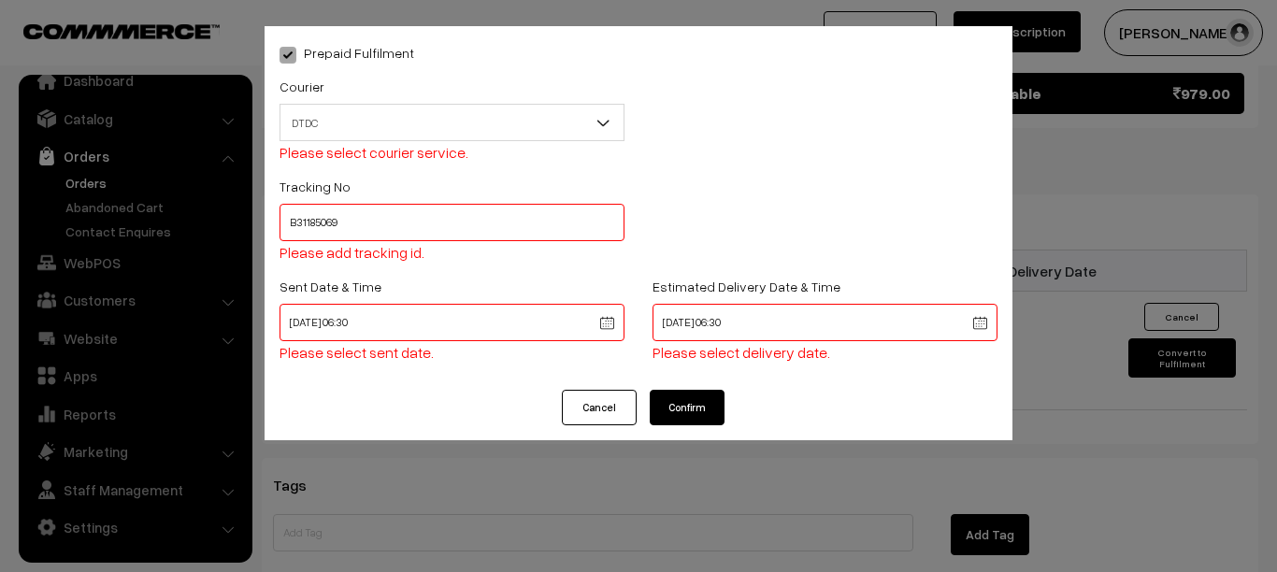
click at [690, 414] on button "Confirm" at bounding box center [687, 408] width 75 height 36
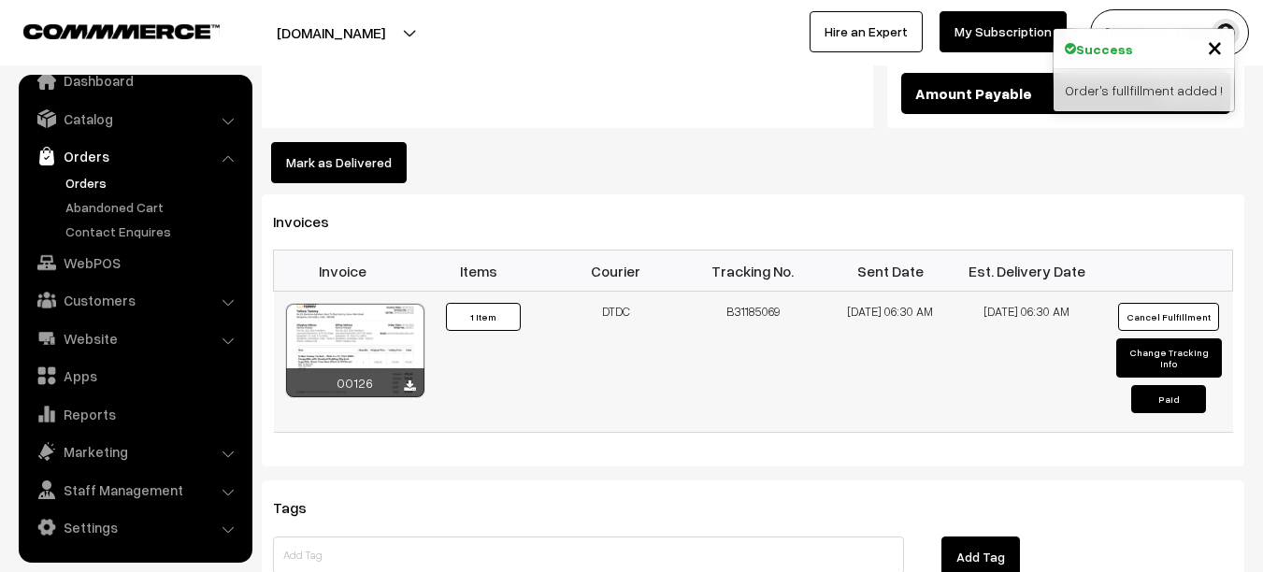
scroll to position [1488, 0]
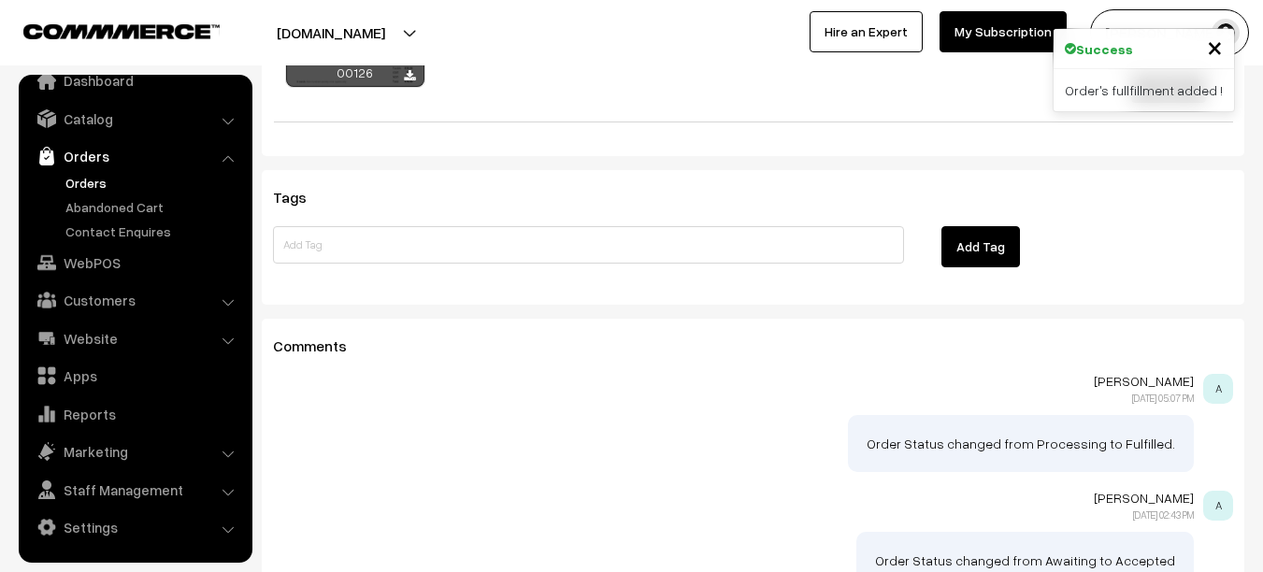
click at [95, 180] on link "Orders" at bounding box center [153, 183] width 185 height 20
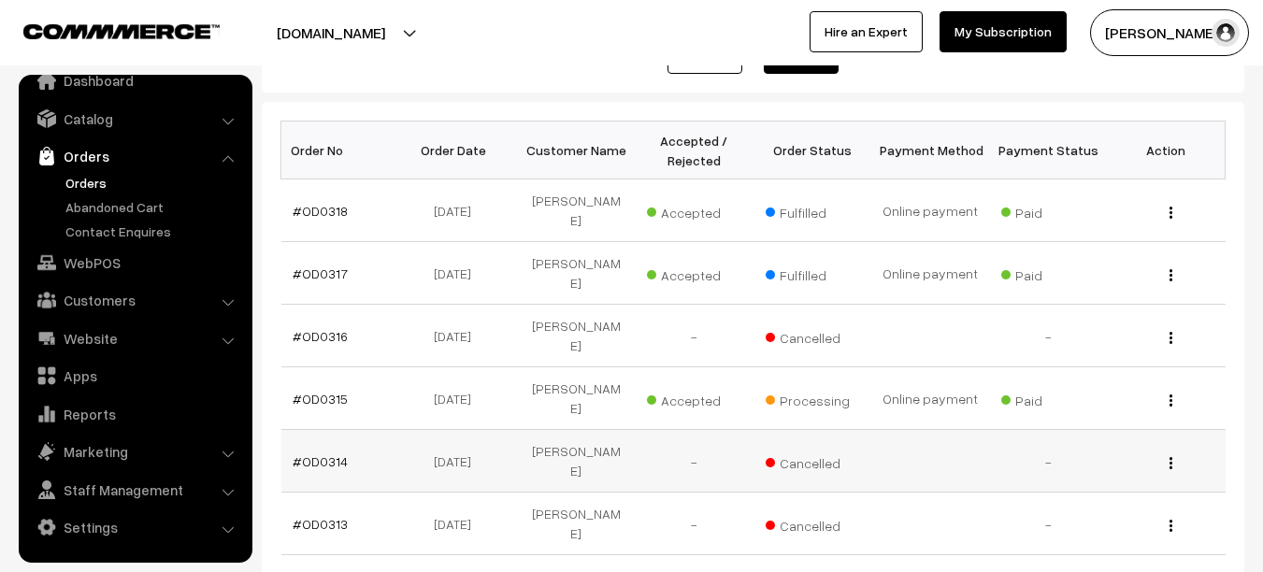
scroll to position [262, 0]
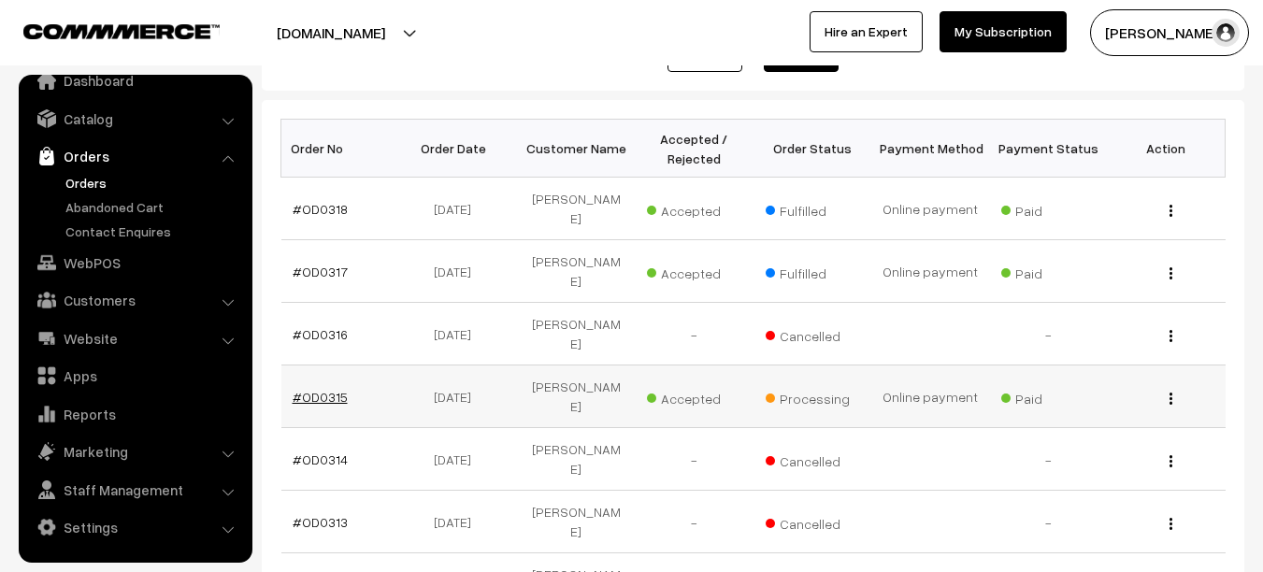
click at [336, 389] on link "#OD0315" at bounding box center [320, 397] width 55 height 16
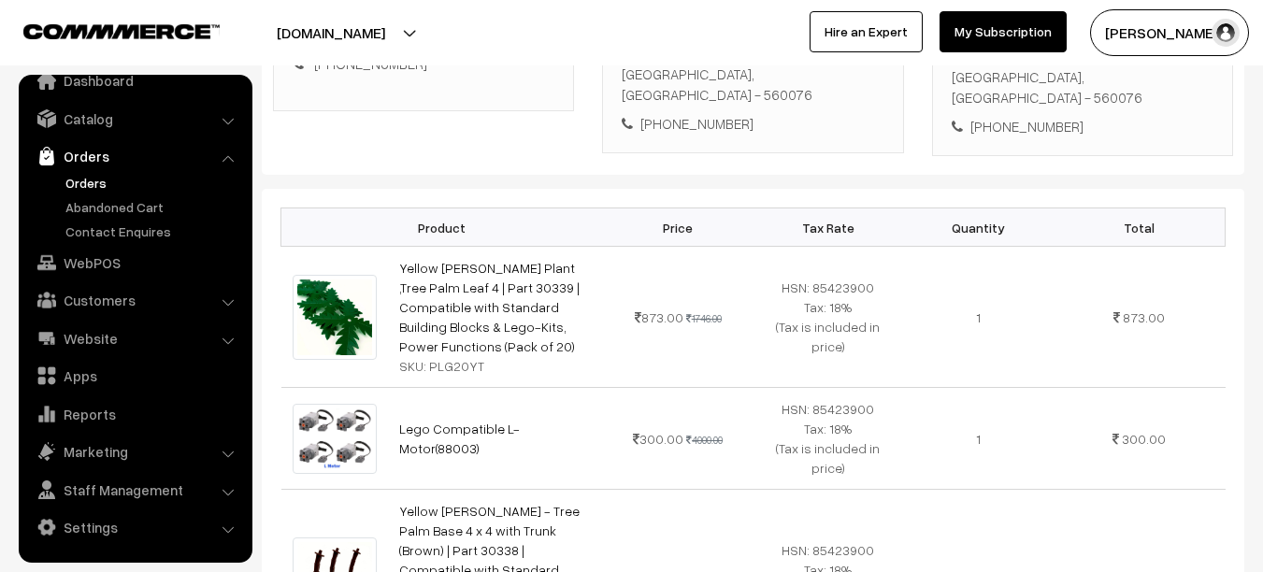
scroll to position [397, 0]
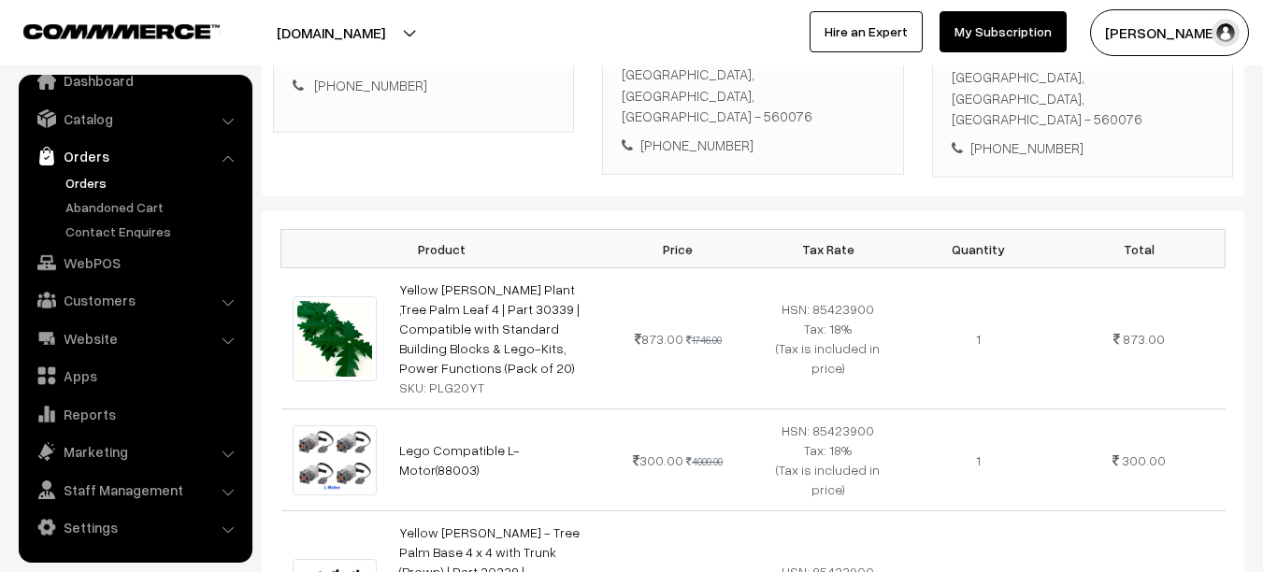
click at [105, 155] on link "Orders" at bounding box center [134, 156] width 223 height 34
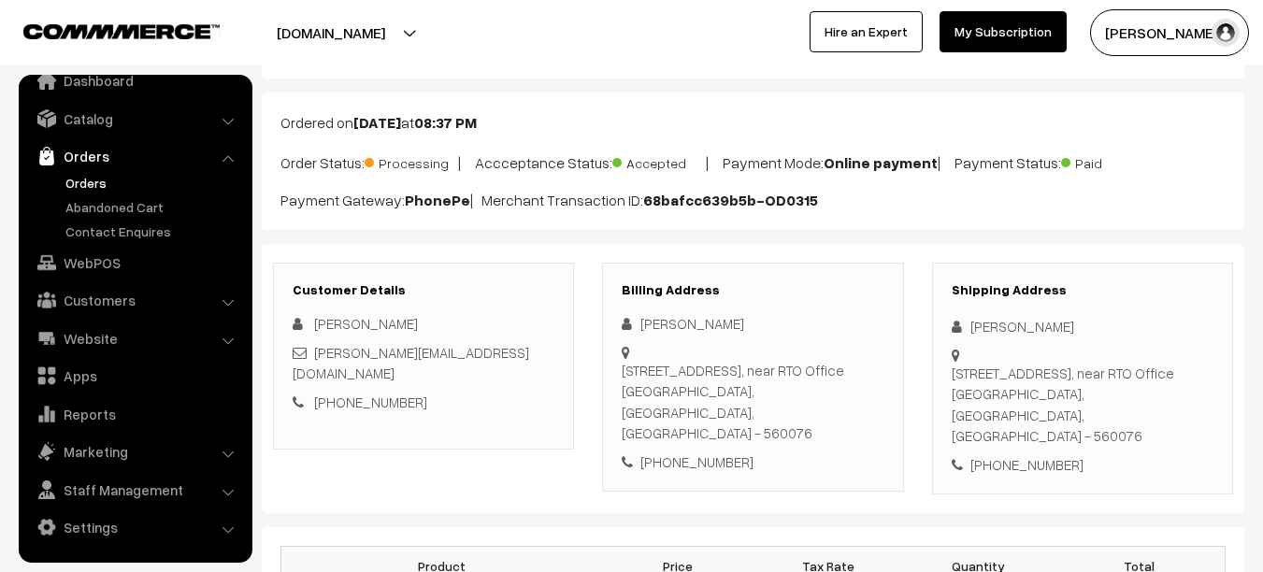
scroll to position [77, 0]
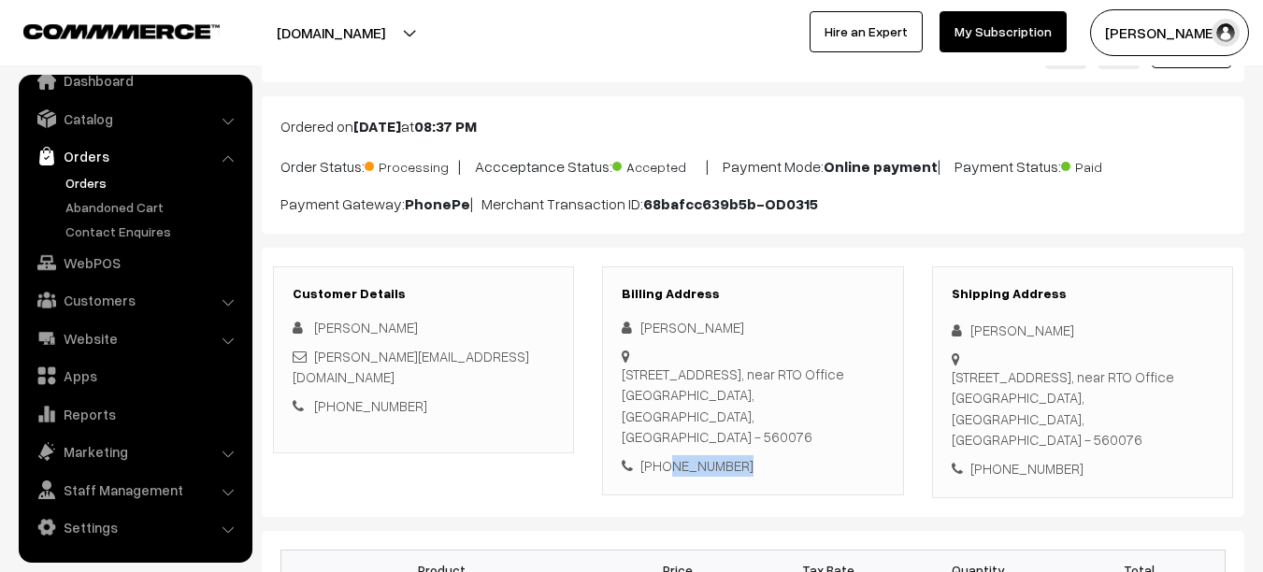
drag, startPoint x: 664, startPoint y: 463, endPoint x: 747, endPoint y: 468, distance: 83.4
click at [747, 468] on div "[PHONE_NUMBER]" at bounding box center [753, 466] width 262 height 22
copy div "9986024708"
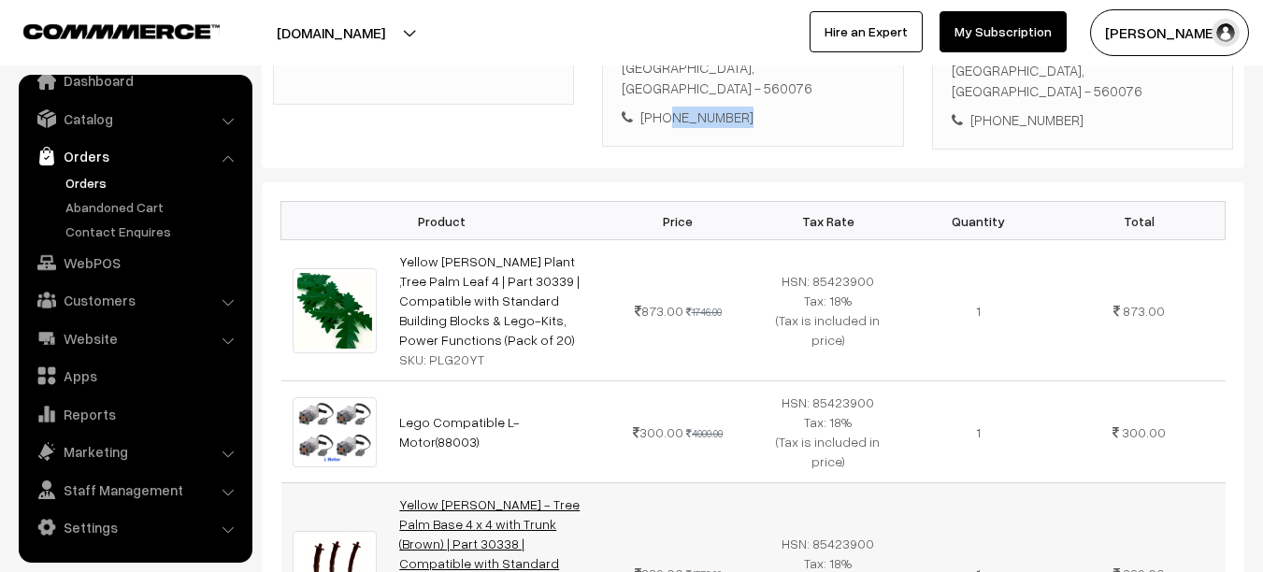
scroll to position [424, 0]
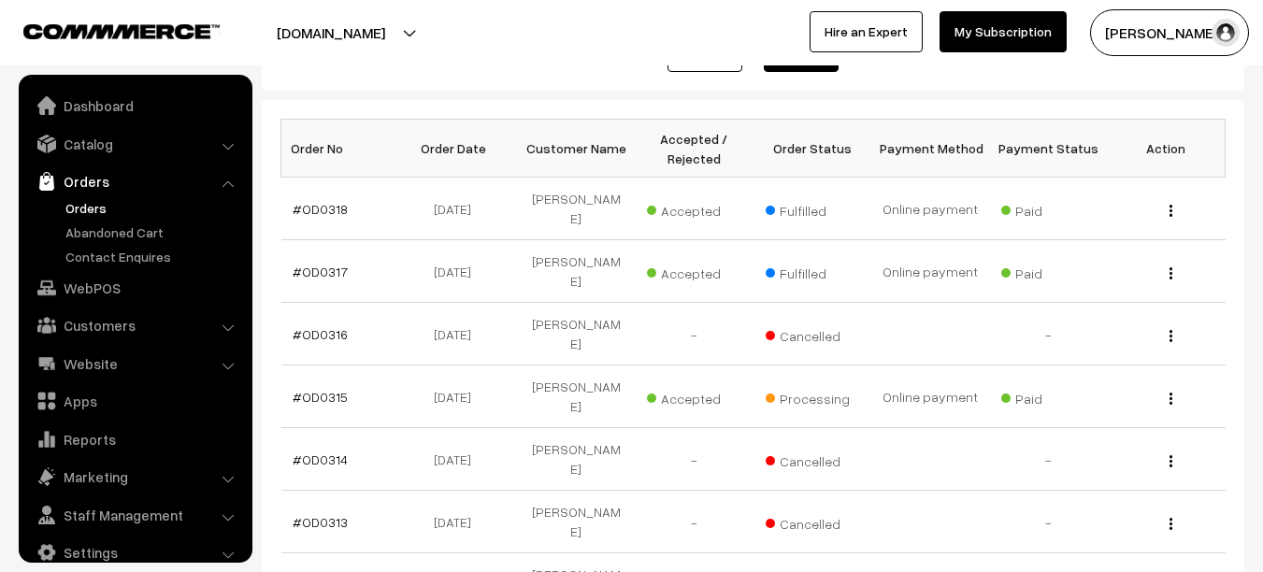
scroll to position [25, 0]
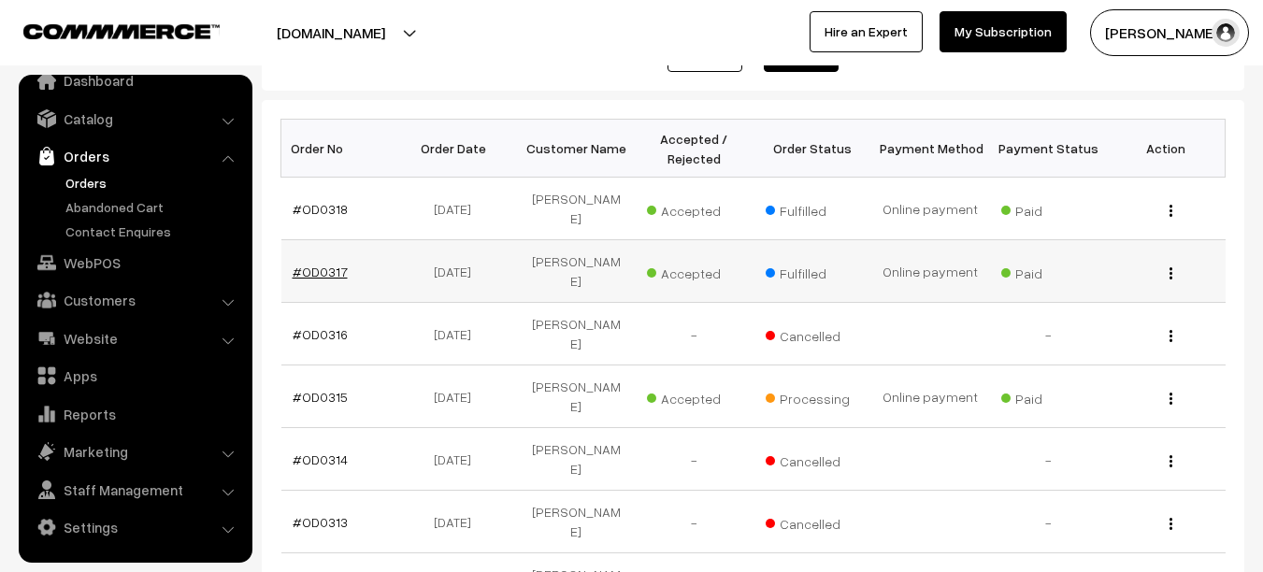
click at [307, 264] on link "#OD0317" at bounding box center [320, 272] width 55 height 16
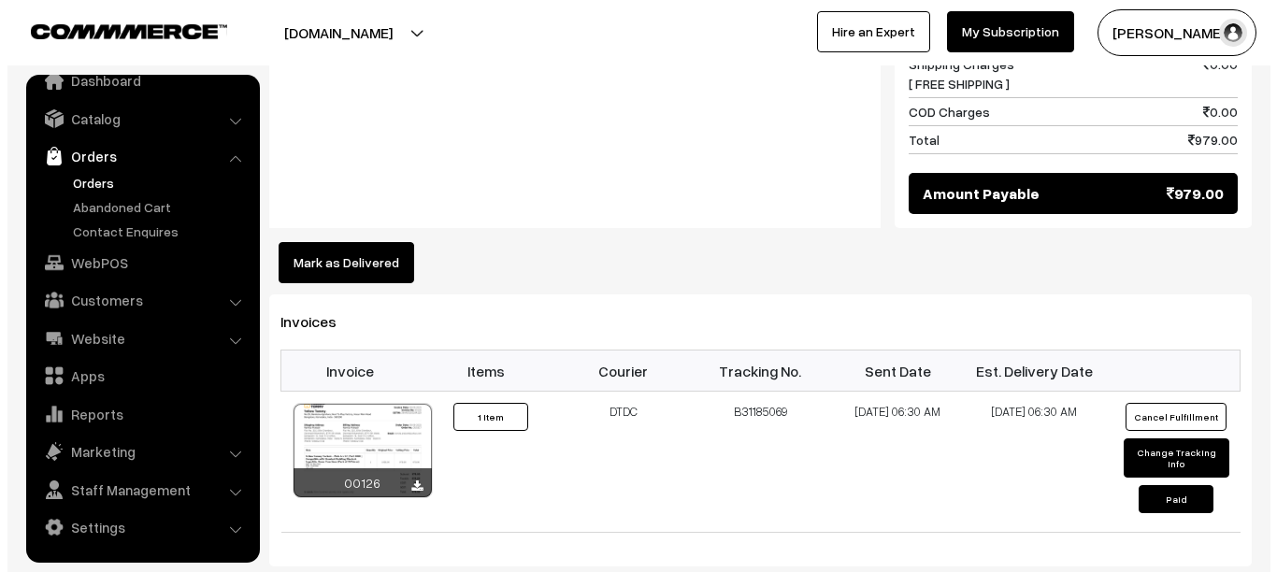
scroll to position [1087, 0]
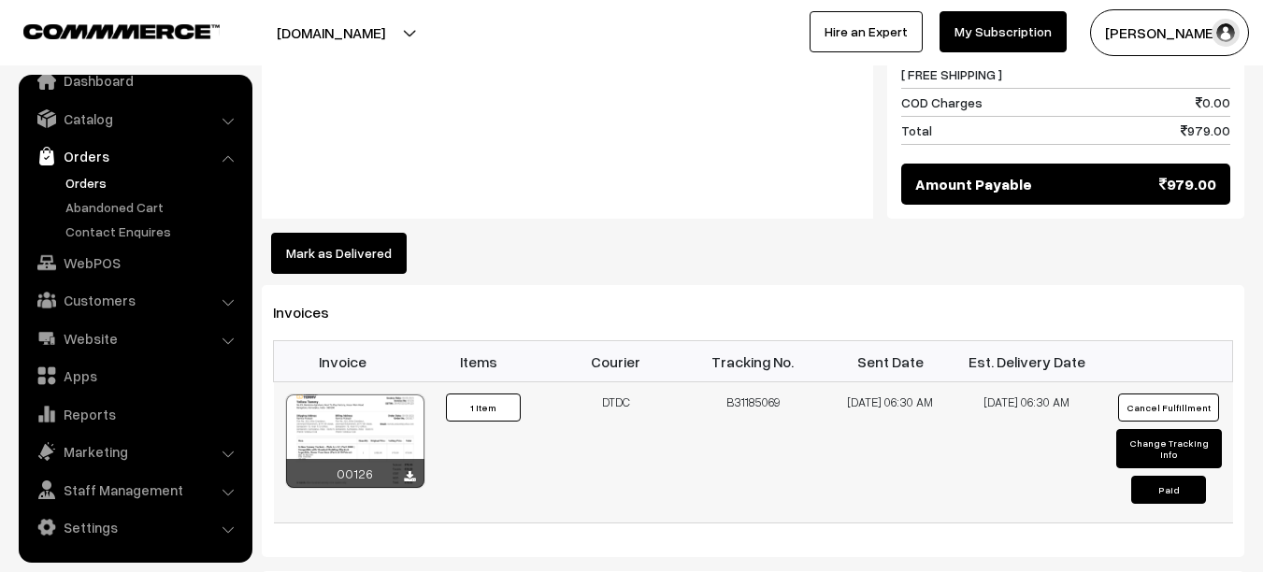
click at [1188, 394] on button "Cancel Fulfillment" at bounding box center [1168, 408] width 101 height 28
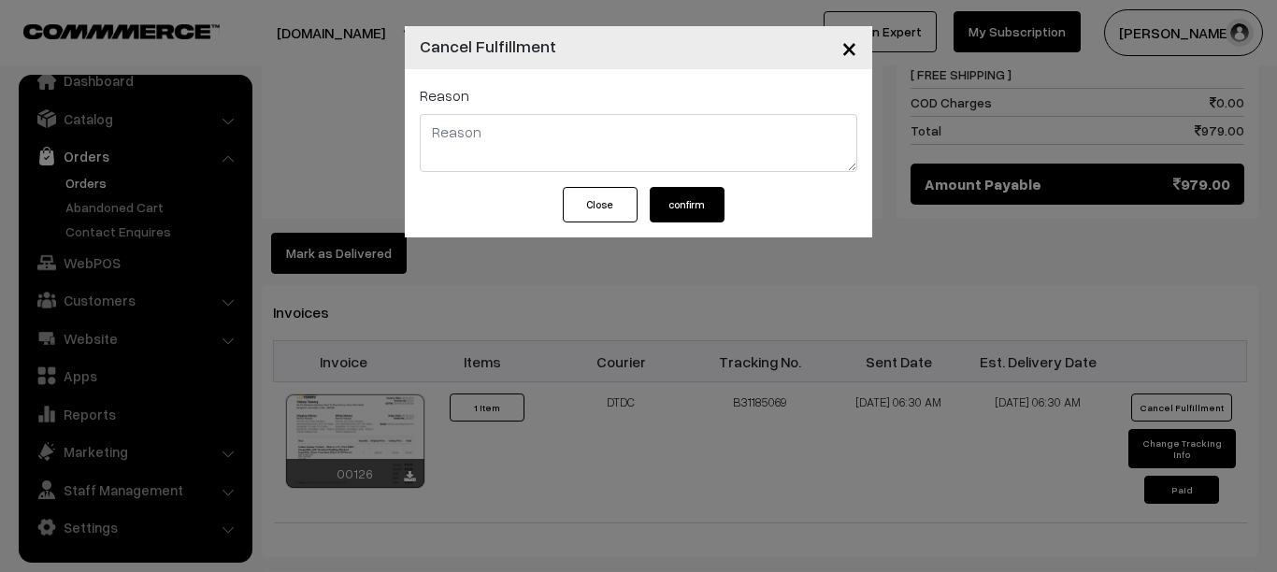
click at [687, 204] on button "confirm" at bounding box center [687, 205] width 75 height 36
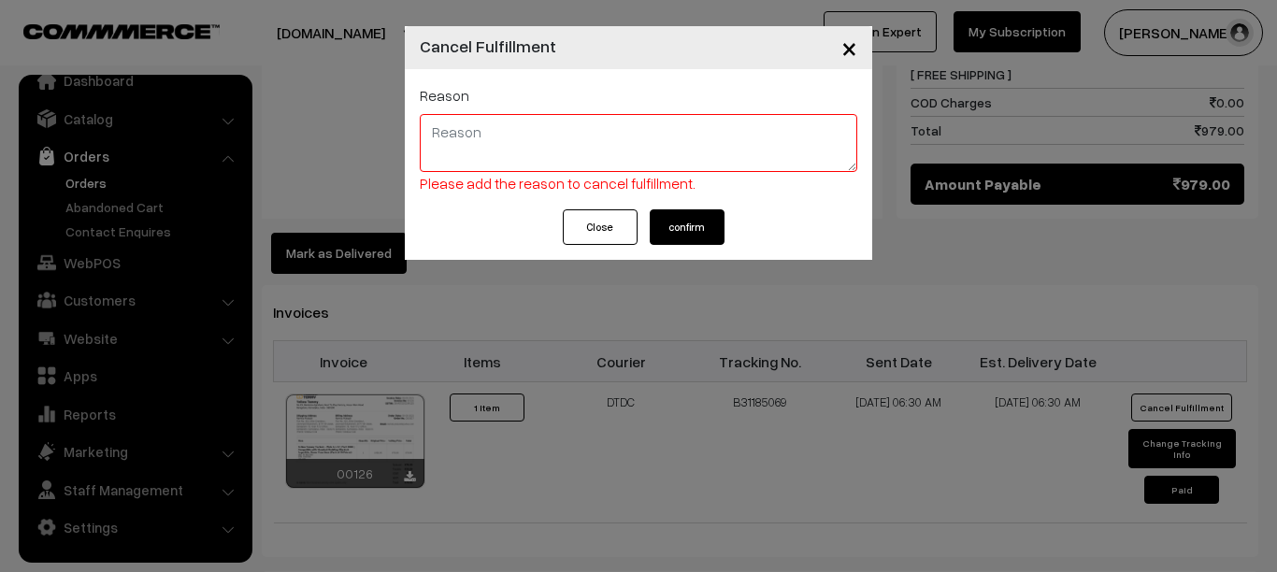
click at [516, 142] on textarea at bounding box center [639, 143] width 438 height 58
type textarea "."
click at [671, 225] on button "confirm" at bounding box center [687, 227] width 75 height 36
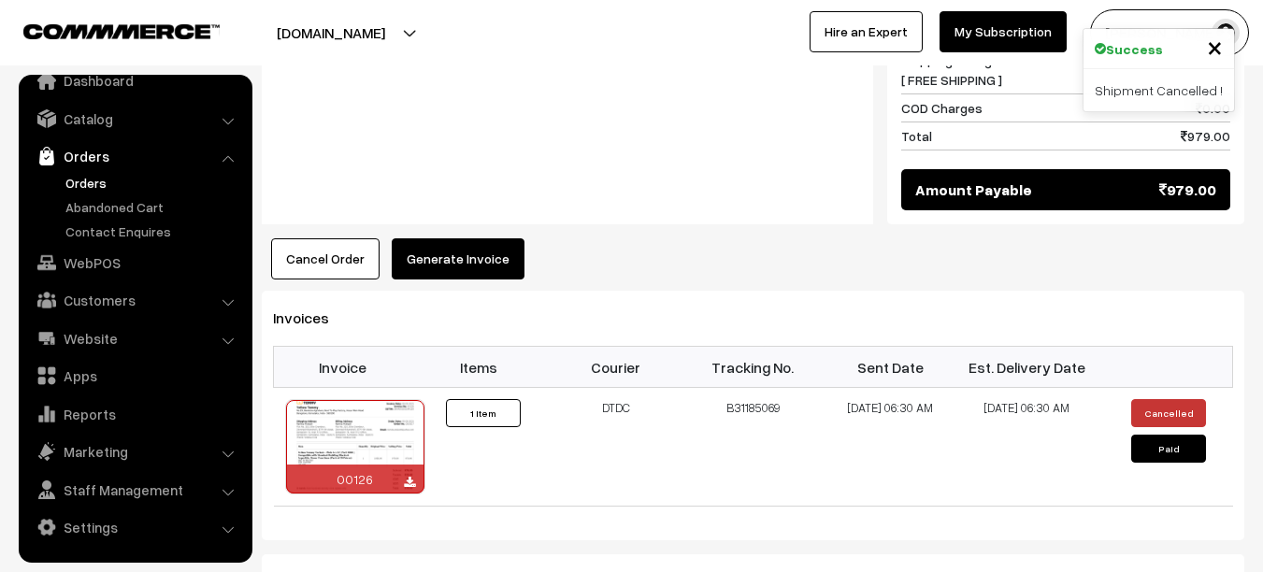
scroll to position [1083, 0]
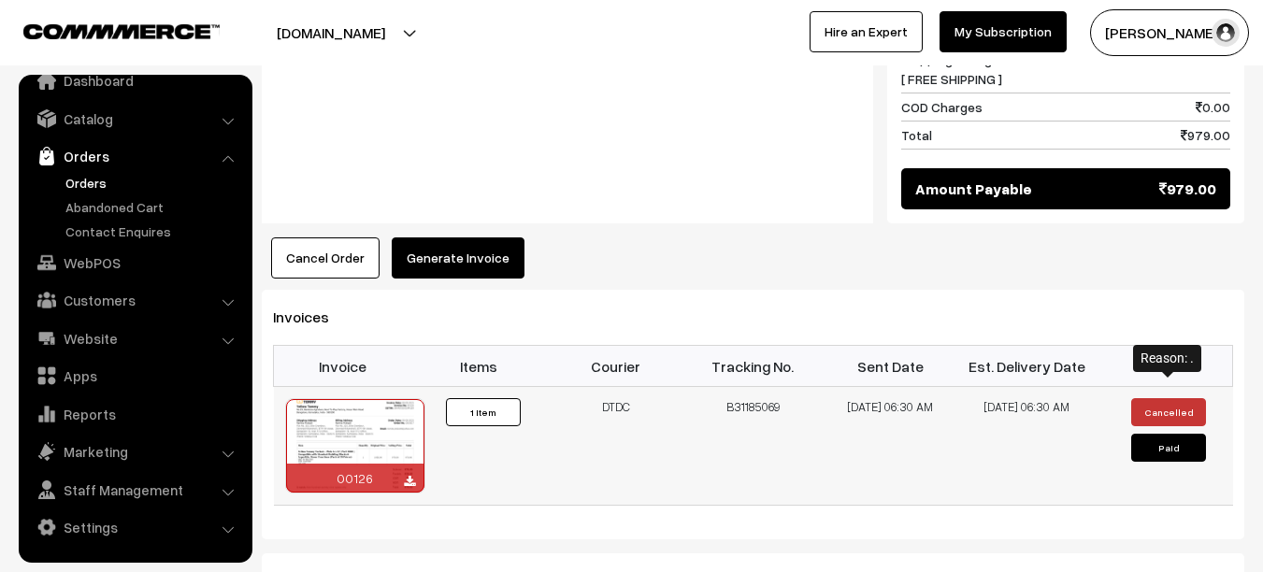
click at [1162, 398] on button "Cancelled" at bounding box center [1168, 412] width 75 height 28
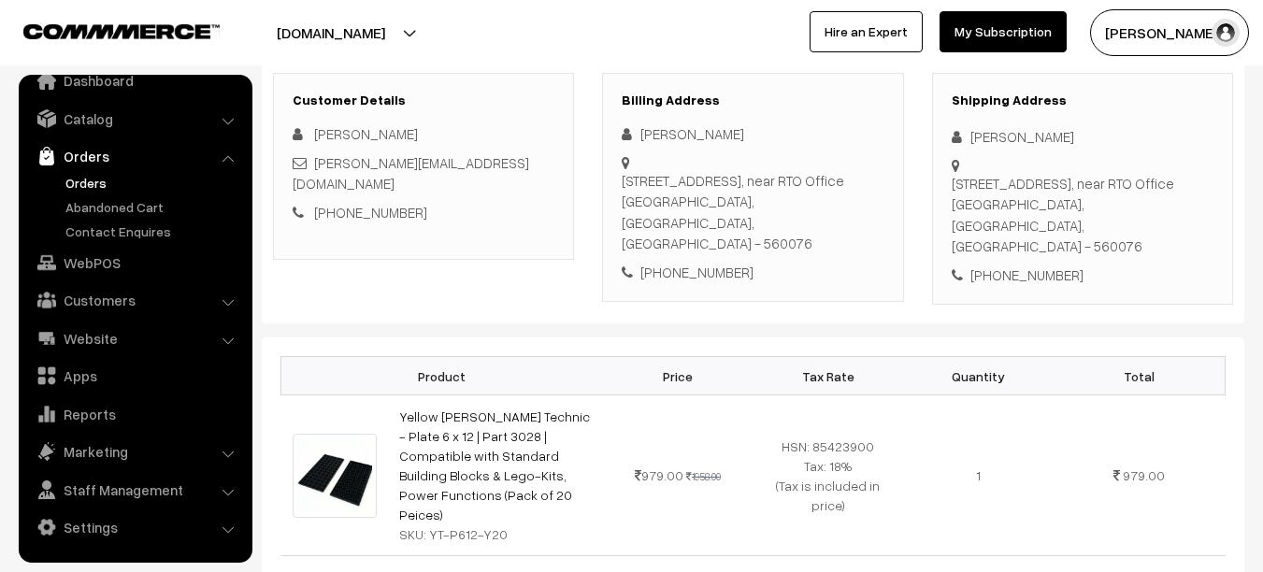
scroll to position [240, 0]
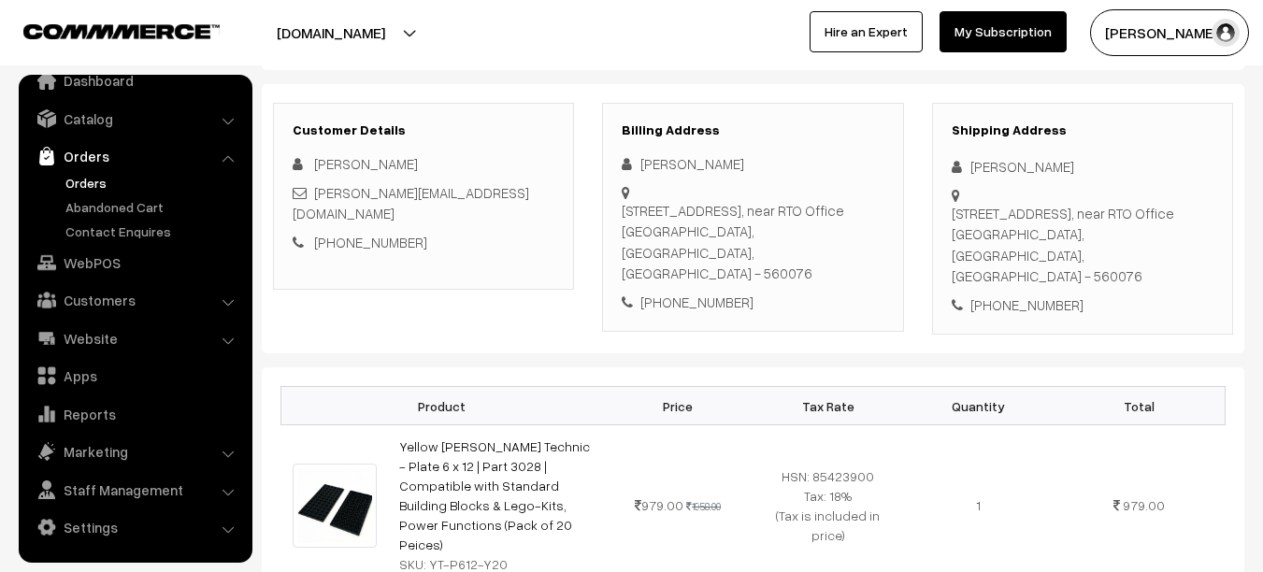
click at [97, 179] on link "Orders" at bounding box center [153, 183] width 185 height 20
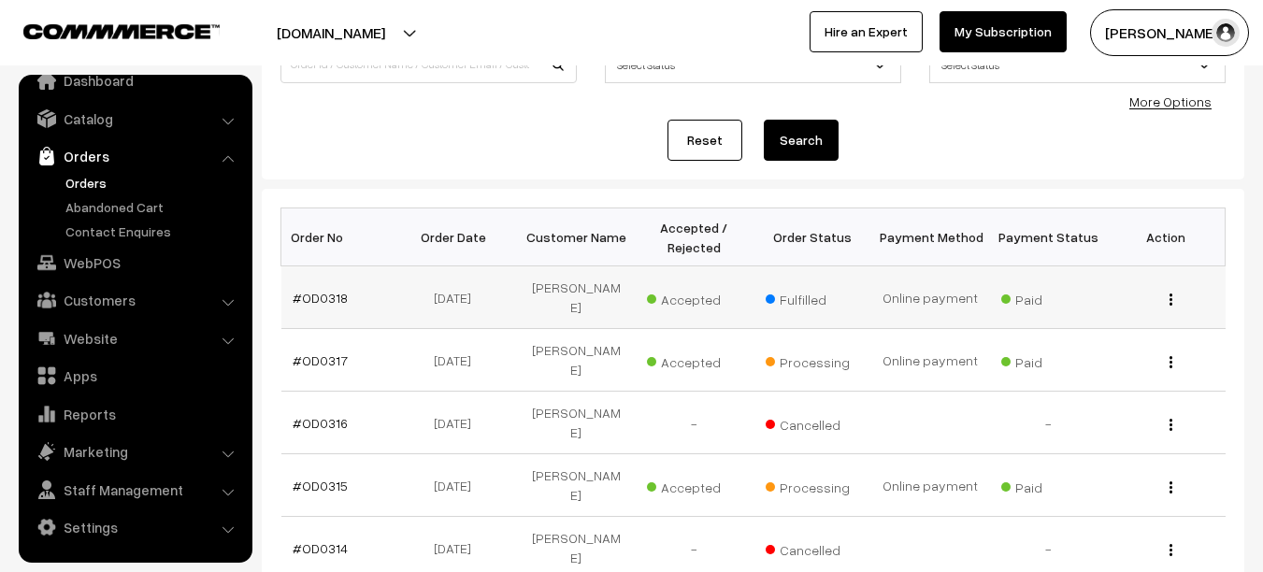
scroll to position [174, 0]
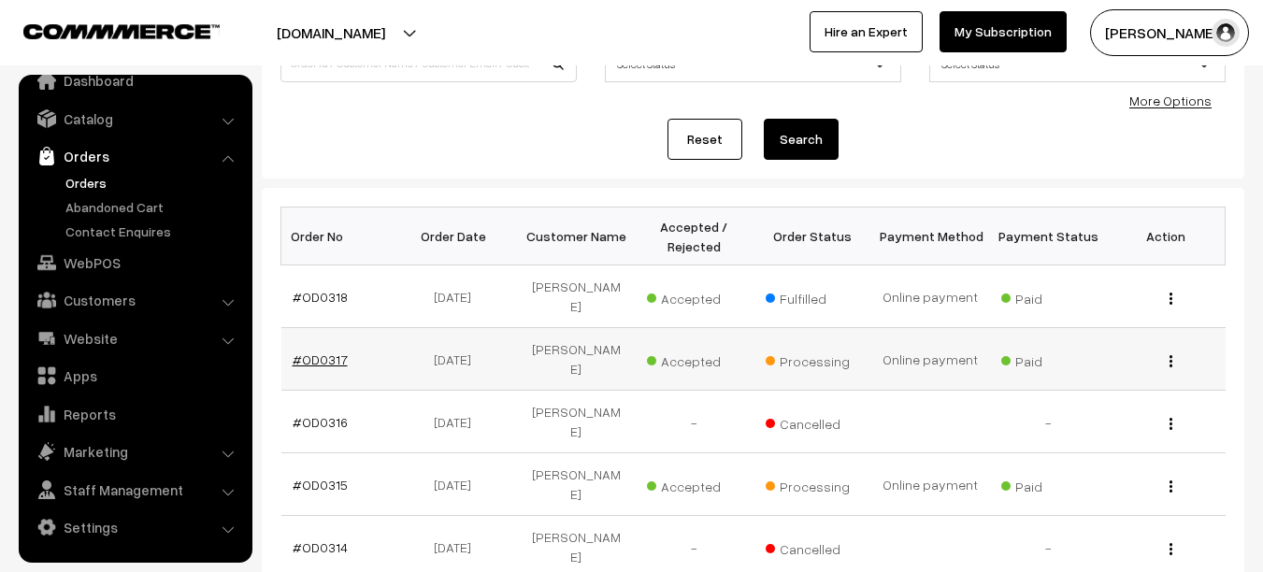
click at [306, 352] on link "#OD0317" at bounding box center [320, 360] width 55 height 16
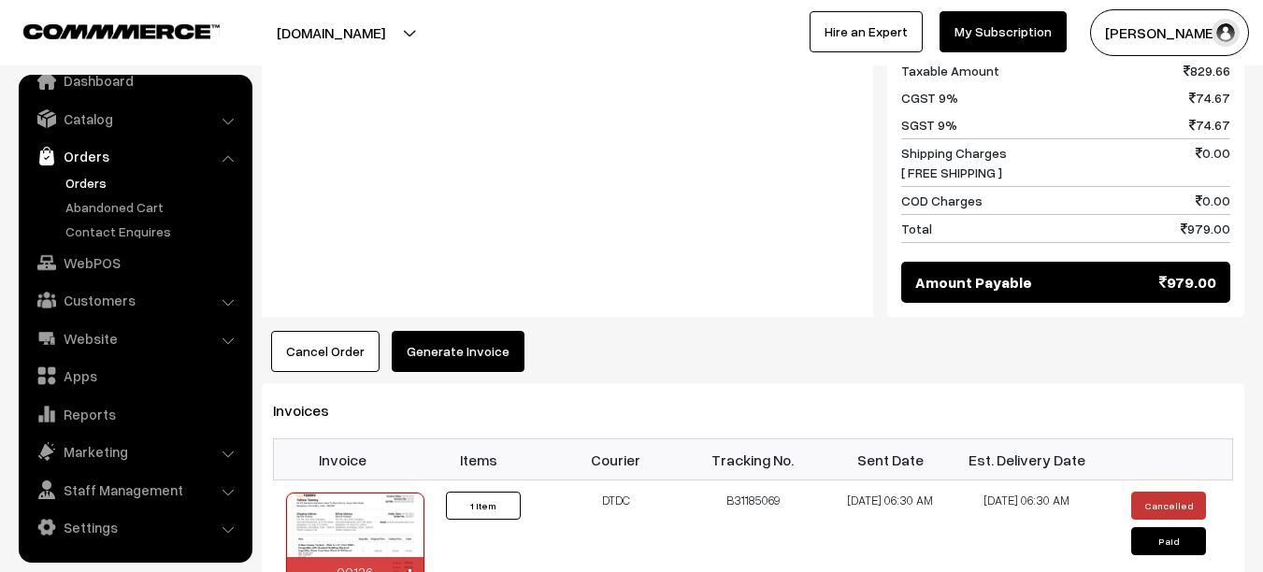
scroll to position [1005, 0]
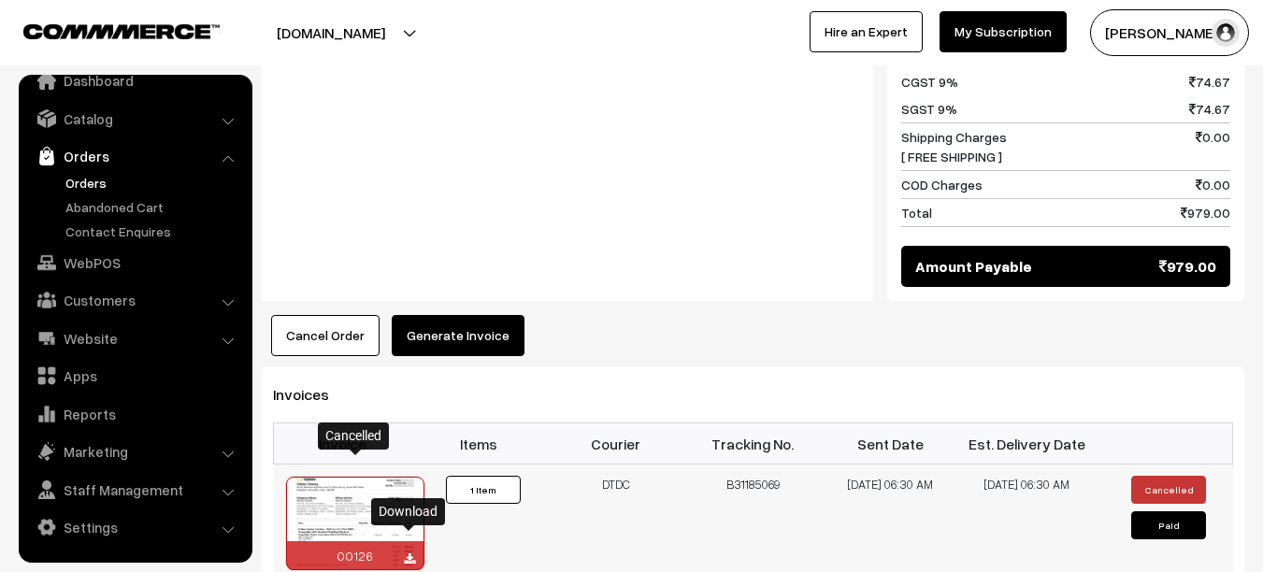
click at [409, 554] on icon at bounding box center [409, 560] width 11 height 12
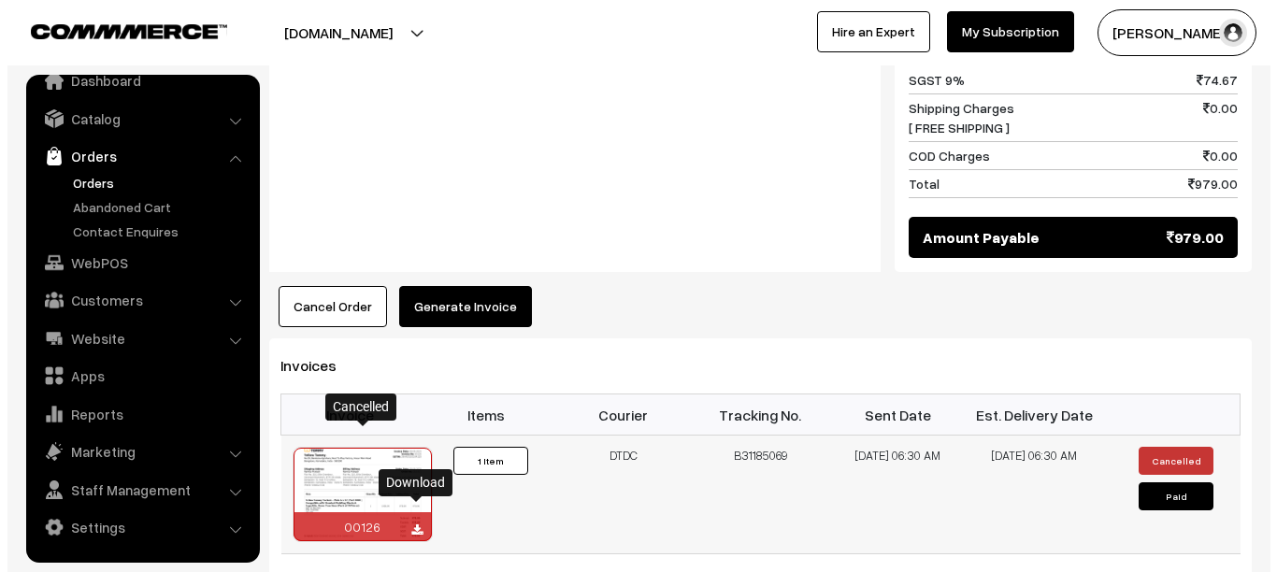
scroll to position [1043, 0]
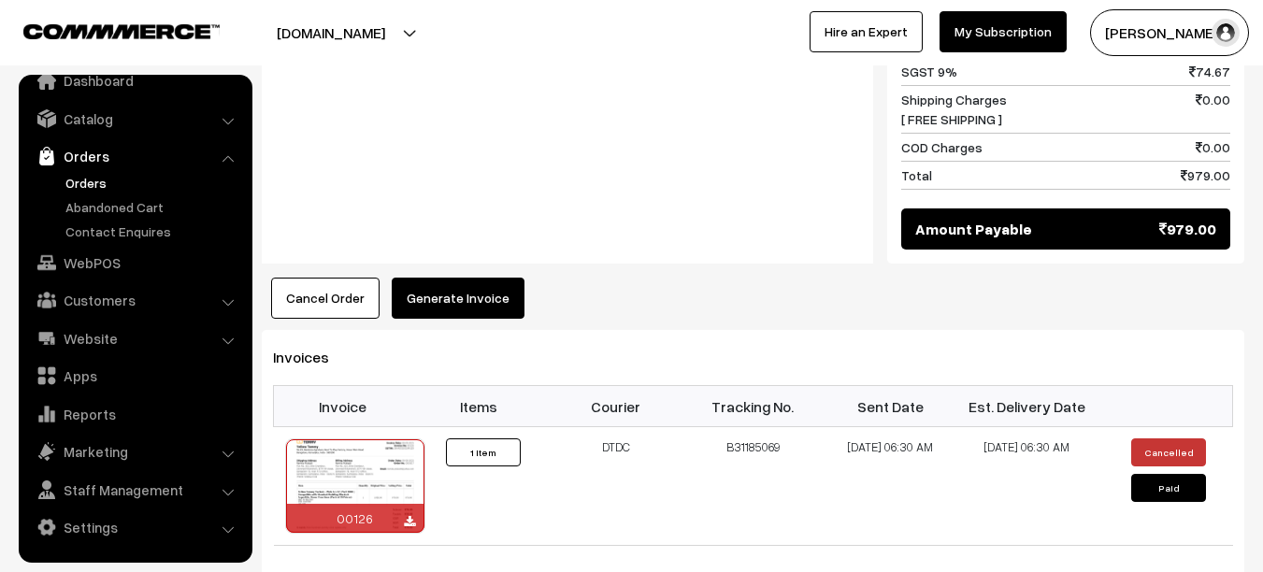
click at [461, 279] on button "Generate Invoice" at bounding box center [458, 298] width 133 height 41
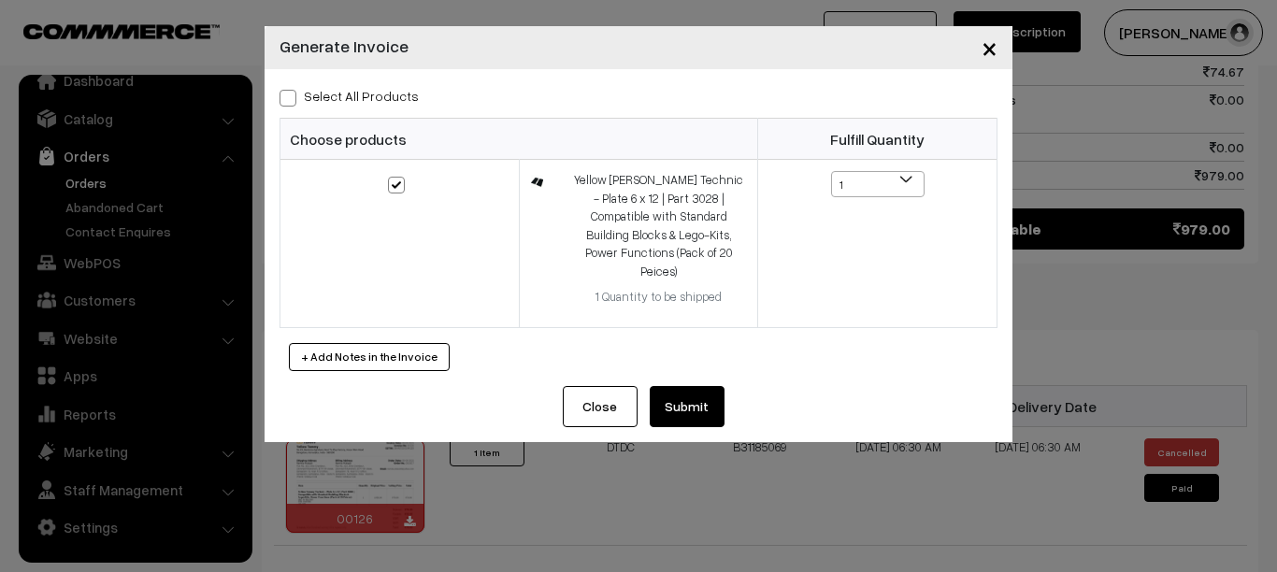
click at [699, 386] on button "Submit" at bounding box center [687, 406] width 75 height 41
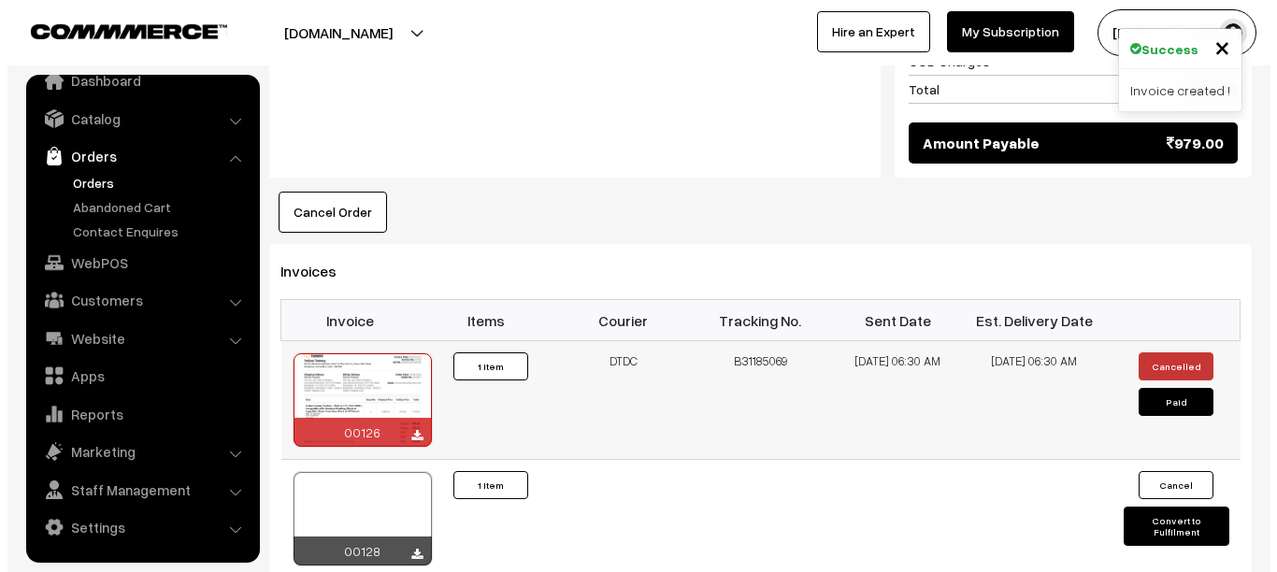
scroll to position [1151, 0]
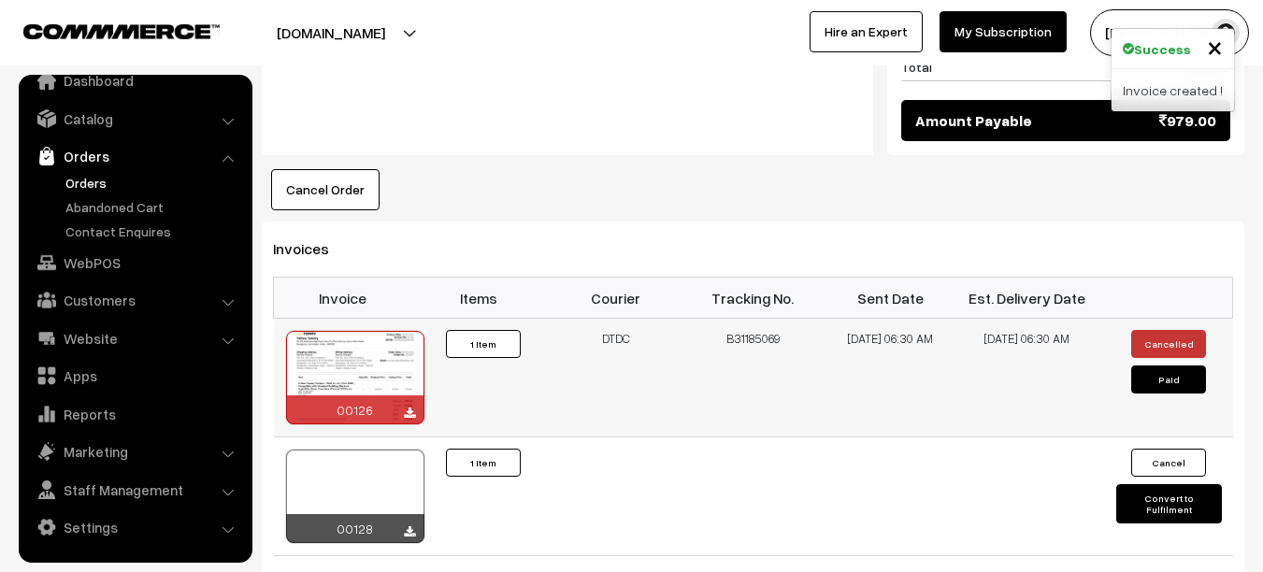
click at [1183, 366] on button "Paid" at bounding box center [1168, 380] width 75 height 28
click at [1150, 367] on button "Paid" at bounding box center [1168, 380] width 75 height 28
click at [1179, 484] on button "Convert to Fulfilment" at bounding box center [1169, 503] width 106 height 39
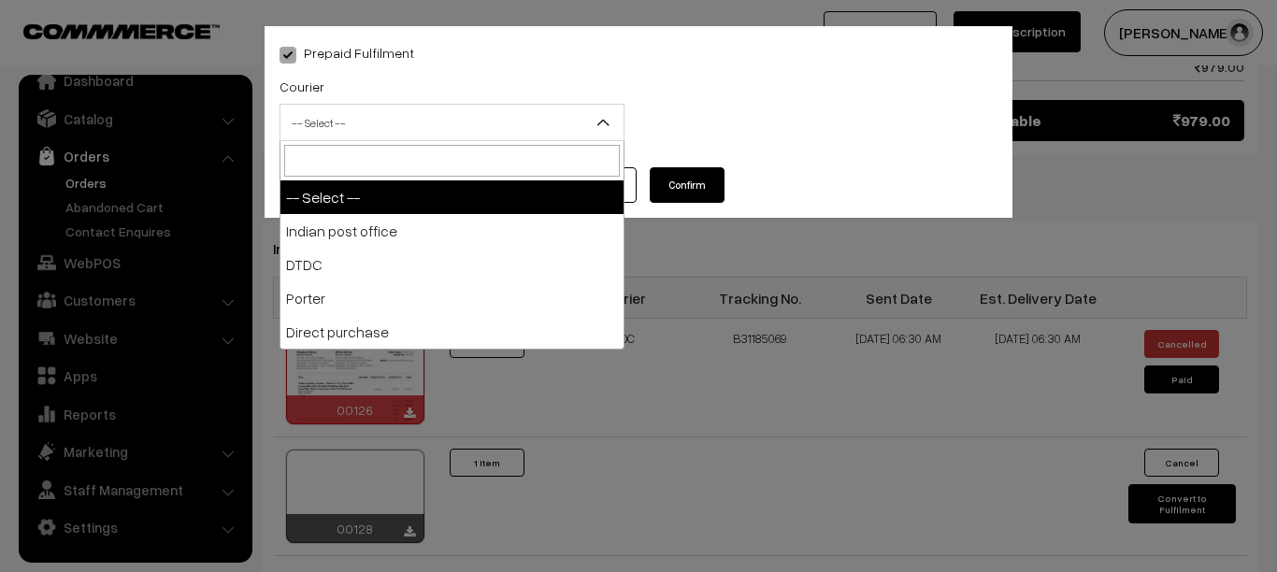
click at [606, 125] on b at bounding box center [603, 122] width 19 height 19
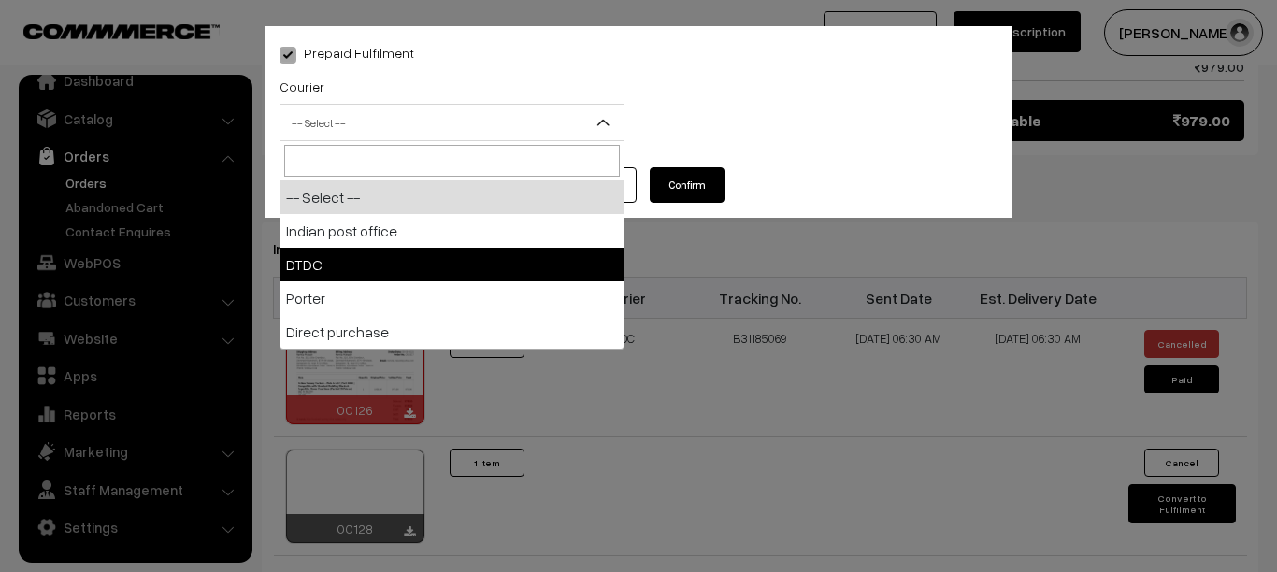
select select "2"
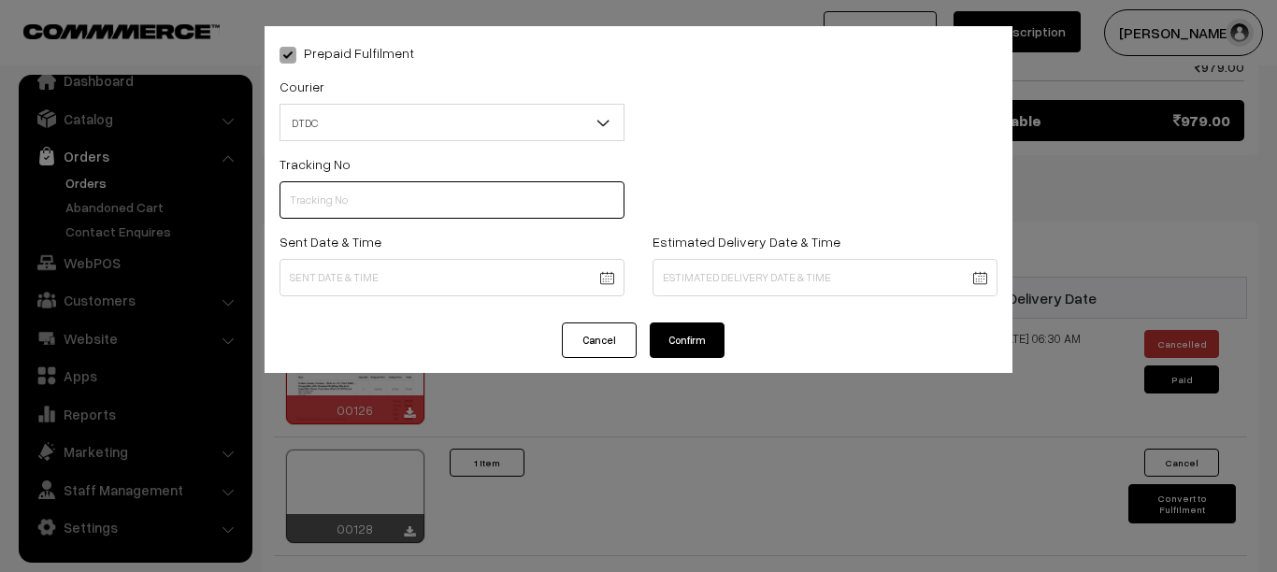
click at [375, 204] on input "text" at bounding box center [452, 199] width 345 height 37
type input "B31185069"
click at [607, 280] on body "Thank you for showing interest. Our team will call you shortly. Close yellowtom…" at bounding box center [638, 74] width 1277 height 2450
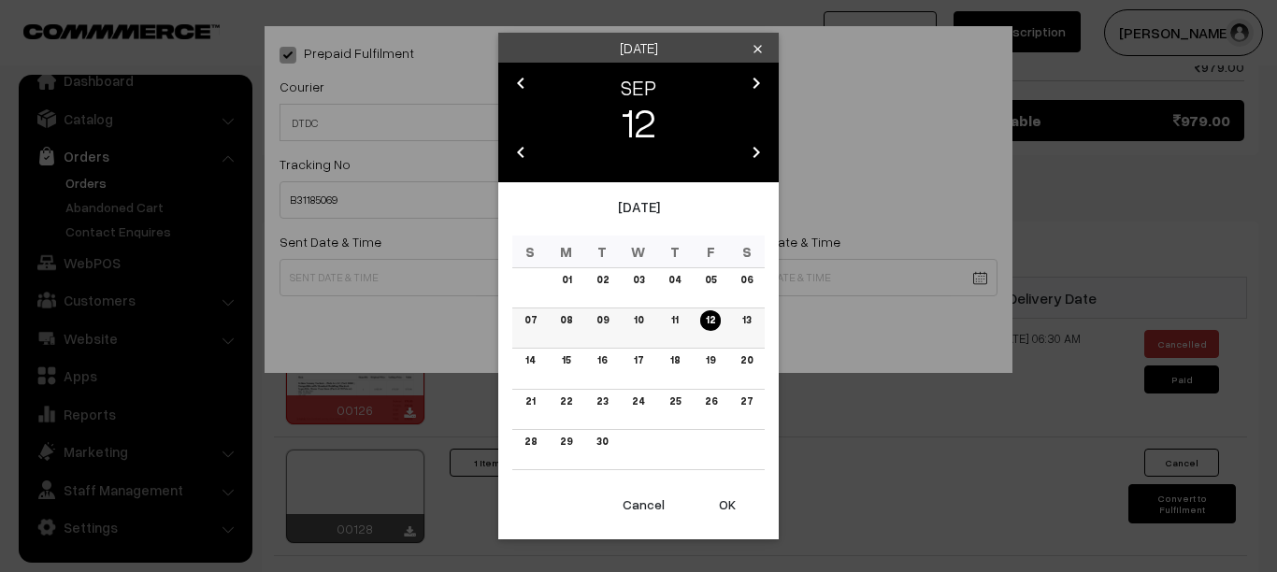
click at [599, 319] on link "09" at bounding box center [602, 320] width 23 height 20
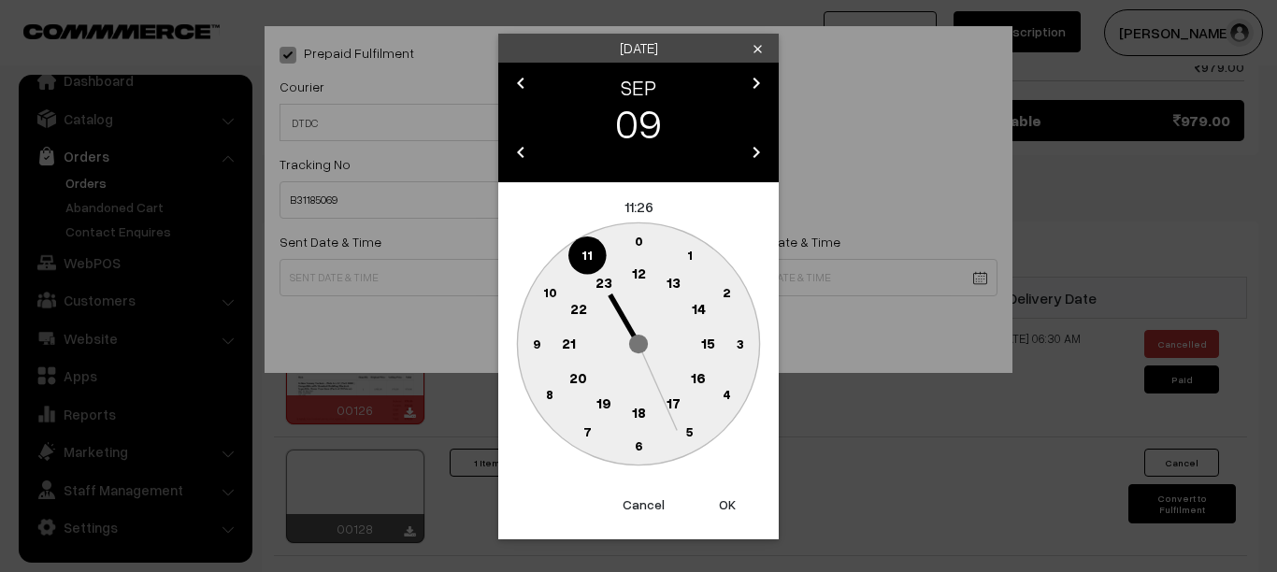
click at [524, 156] on icon "chevron_left" at bounding box center [521, 152] width 22 height 22
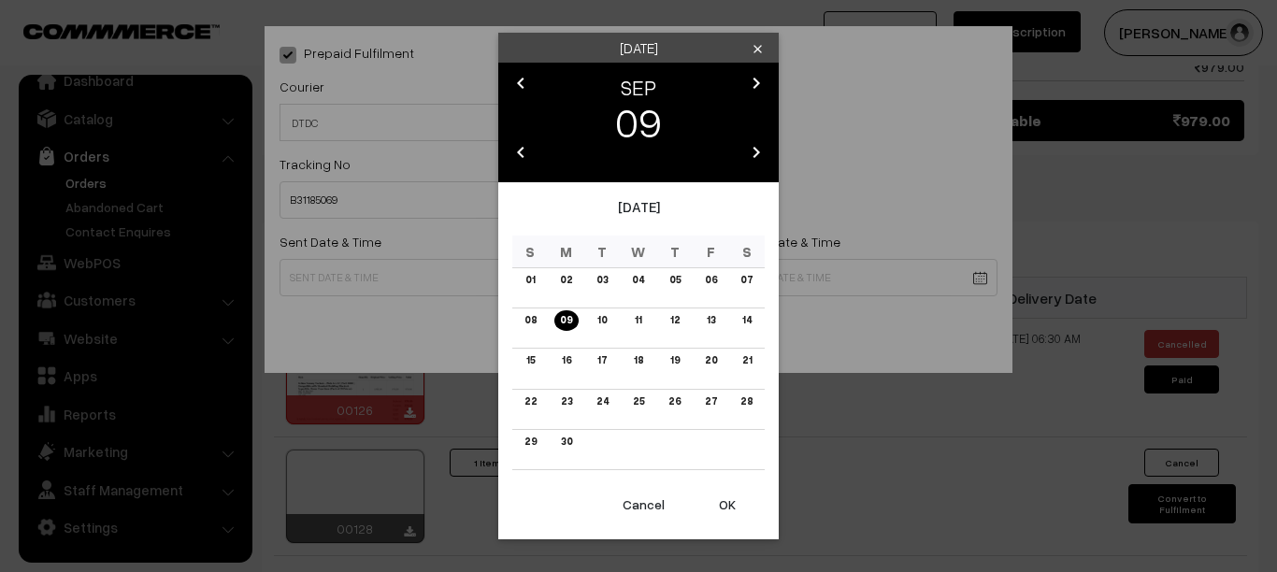
click at [756, 150] on icon "chevron_right" at bounding box center [756, 152] width 22 height 22
click at [567, 316] on link "08" at bounding box center [565, 320] width 23 height 20
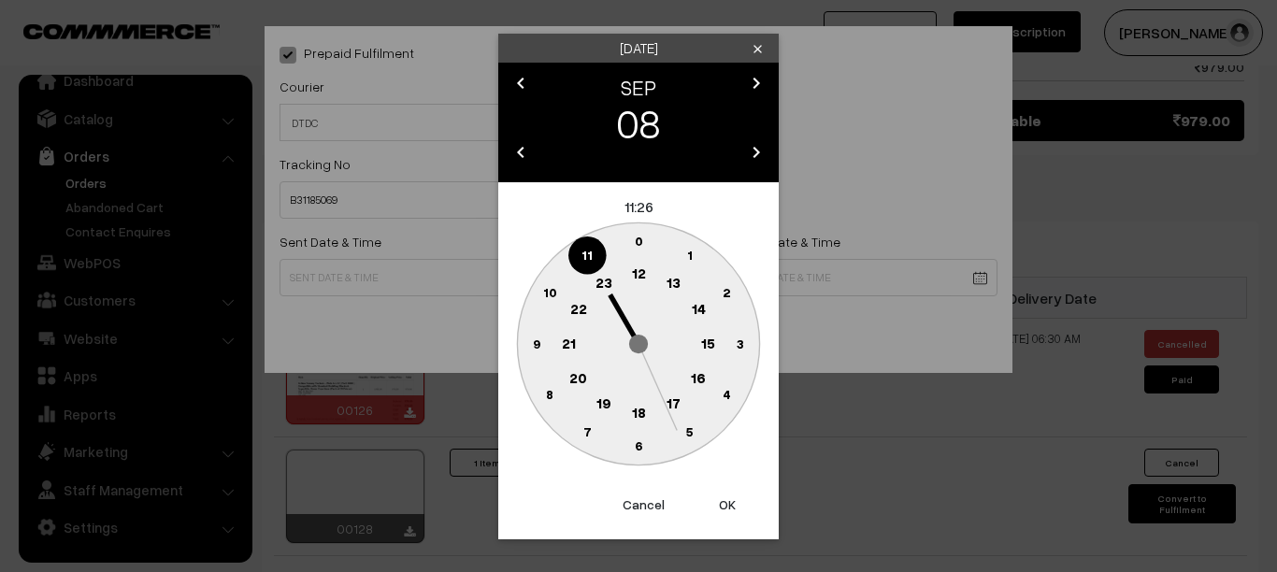
click text "6"
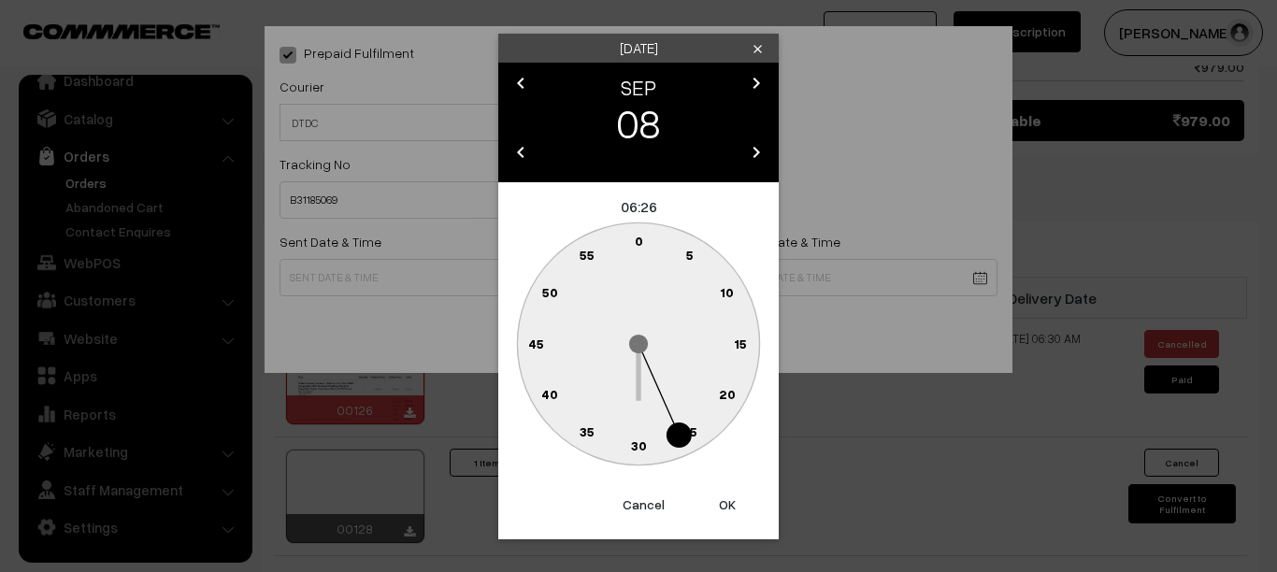
click text "30"
type input "08-09-2025 06:30"
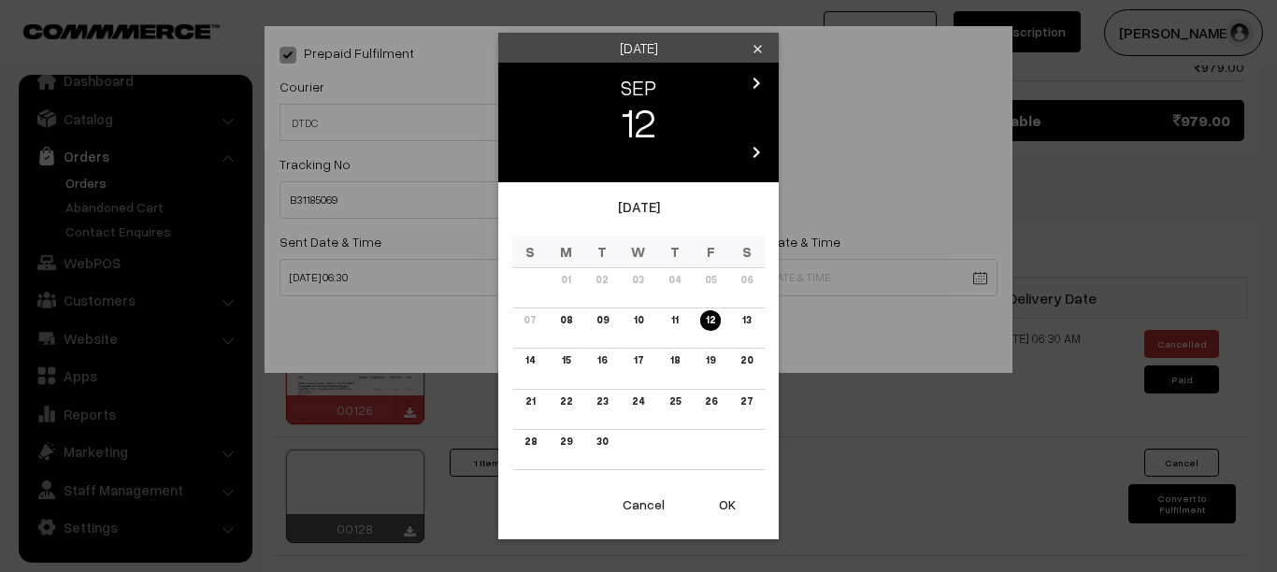
click body "Thank you for showing interest. Our team will call you shortly. Close yellowtom…"
click button "OK"
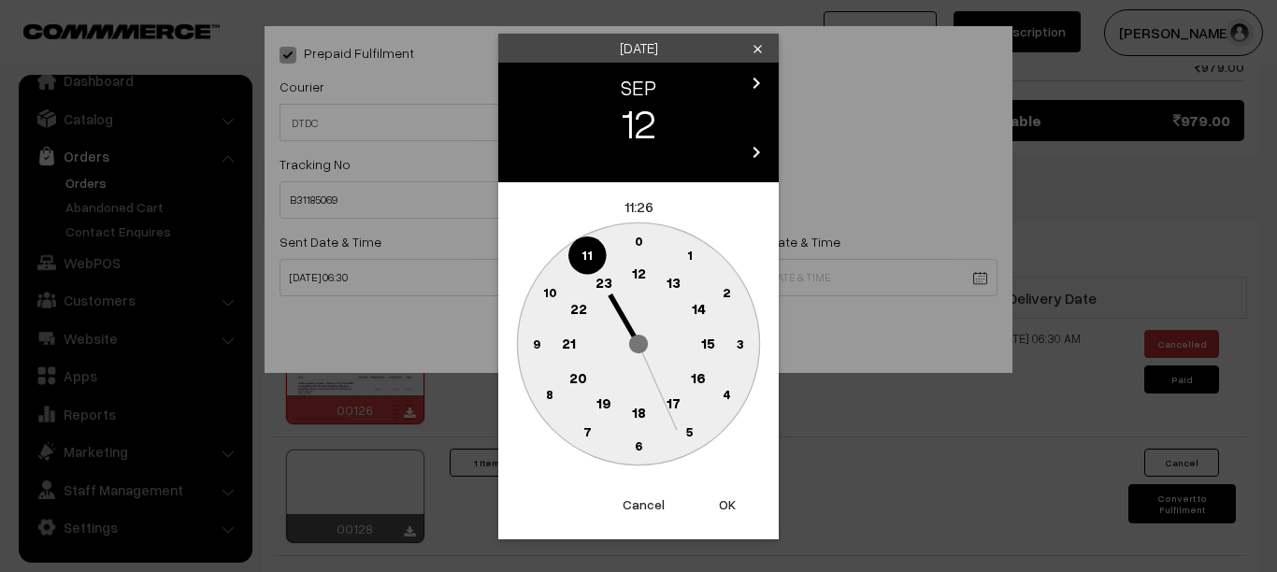
click text "6"
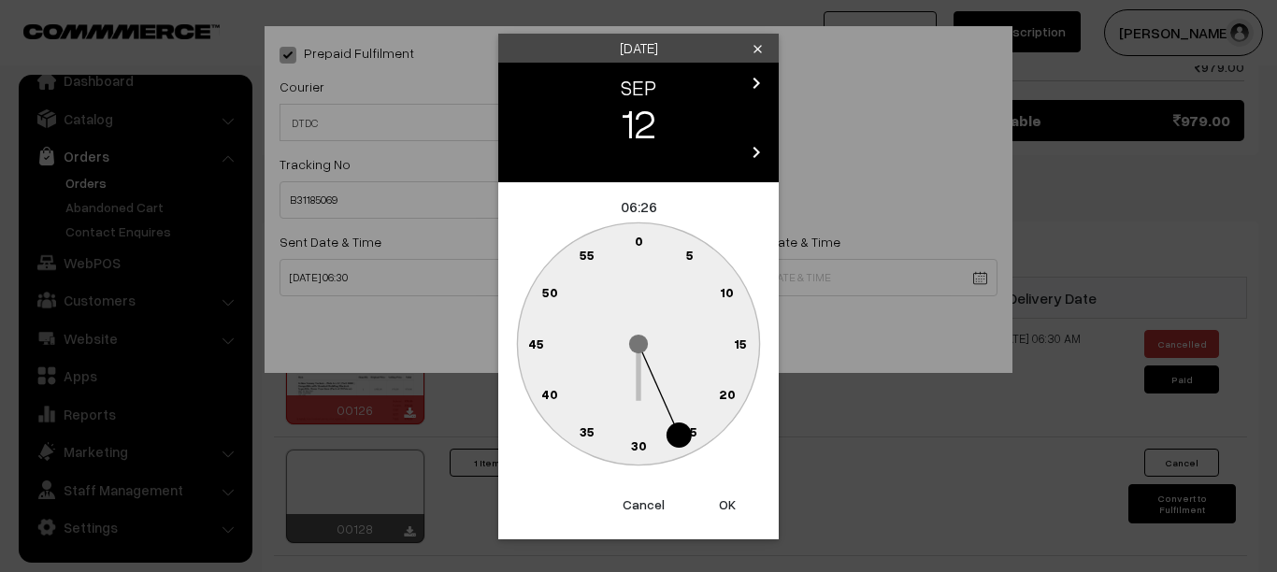
click text "30"
type input "12-09-2025 06:30"
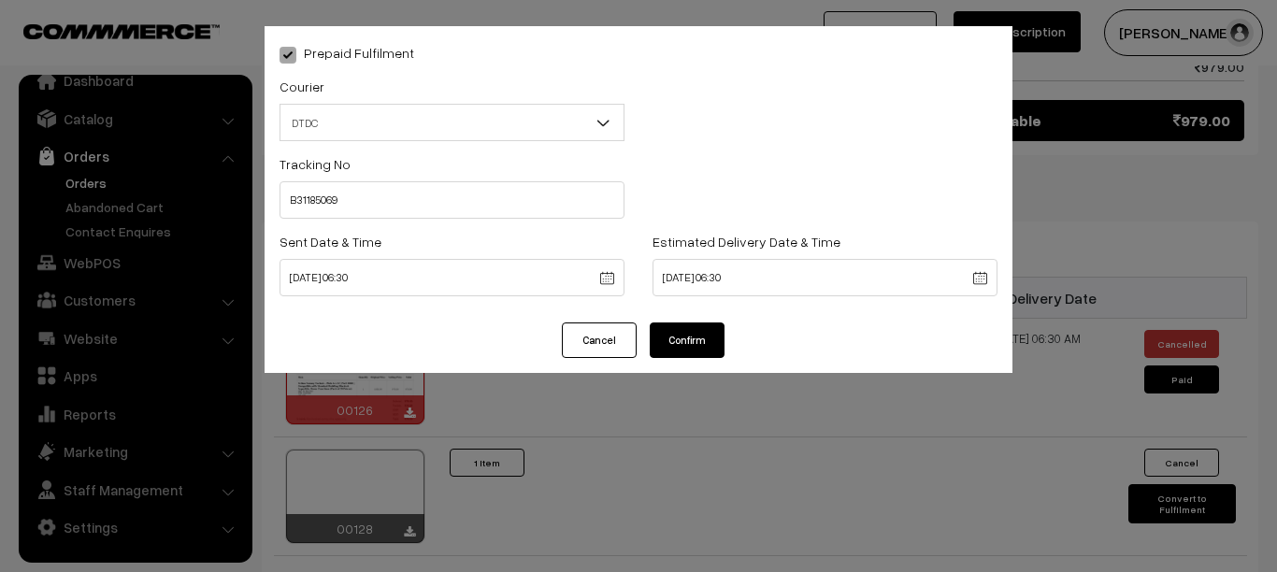
click button "Confirm"
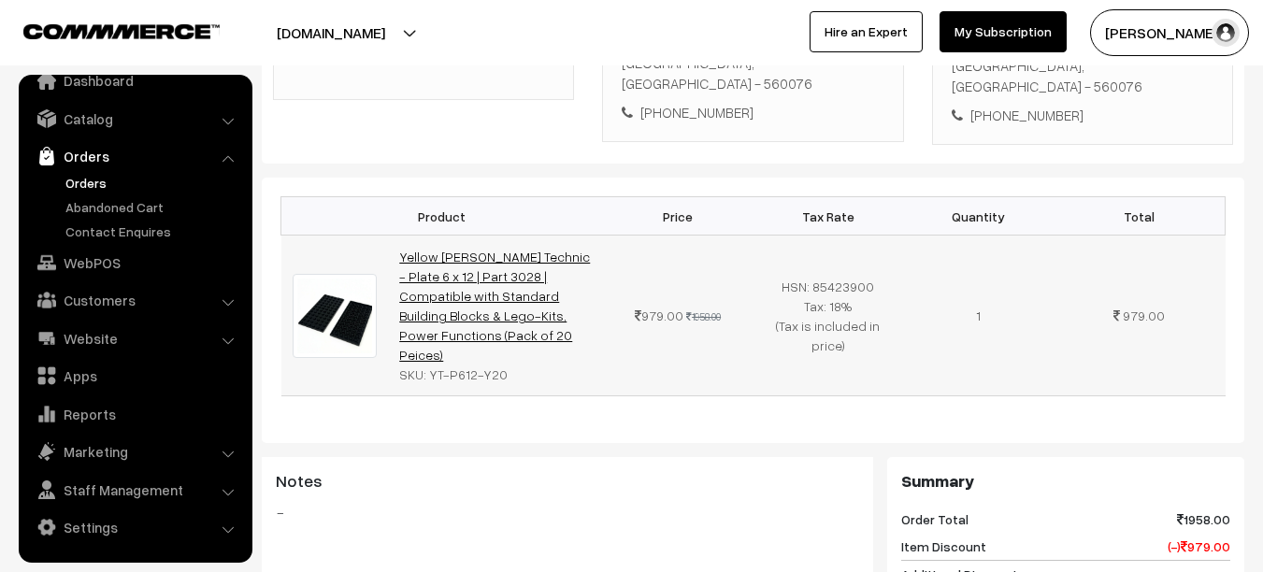
scroll to position [434, 0]
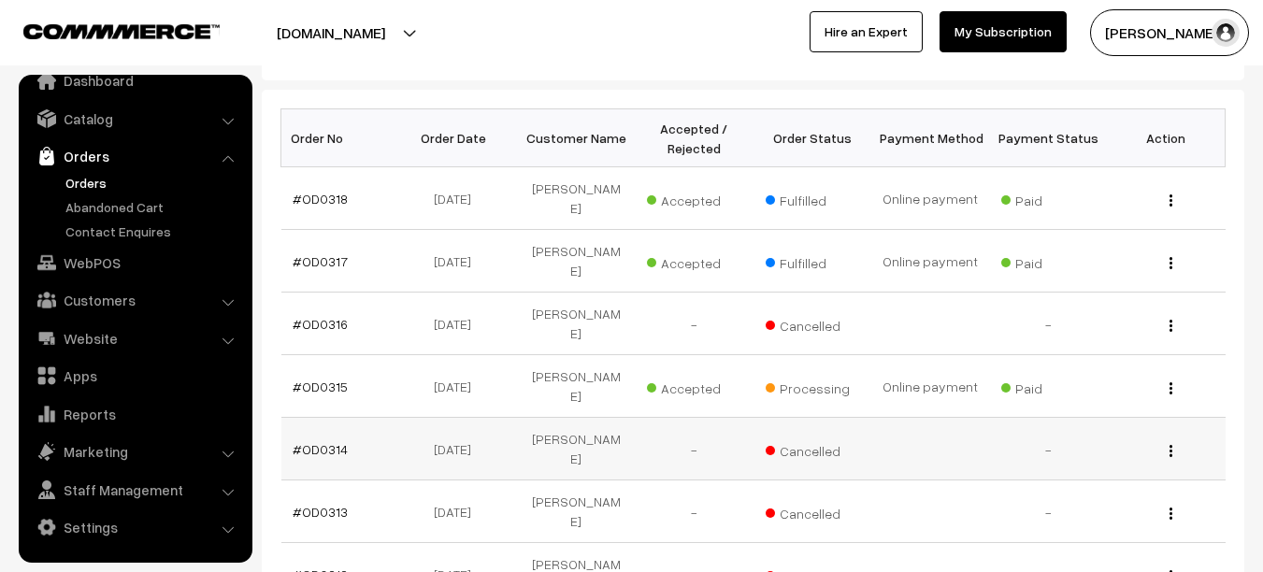
scroll to position [276, 0]
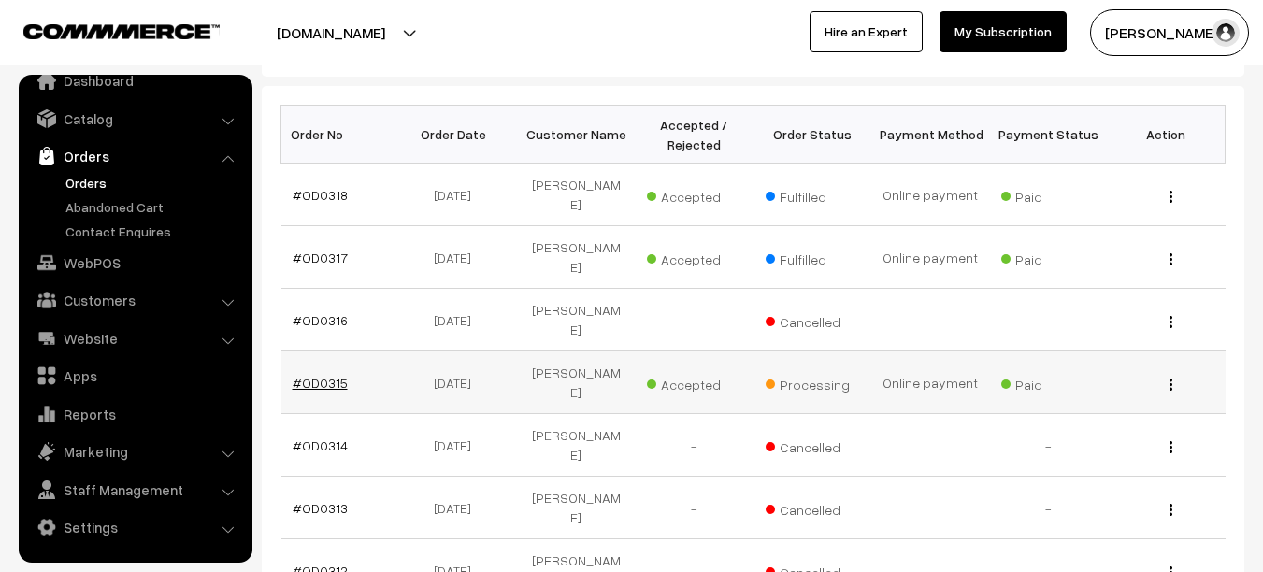
click at [335, 375] on link "#OD0315" at bounding box center [320, 383] width 55 height 16
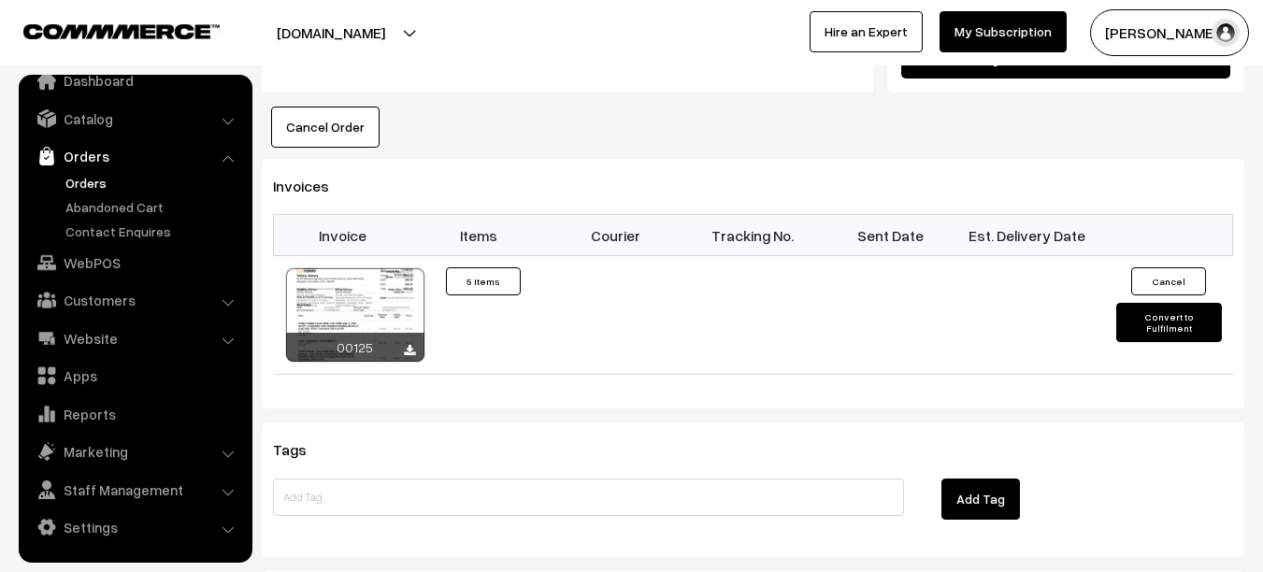
scroll to position [1819, 0]
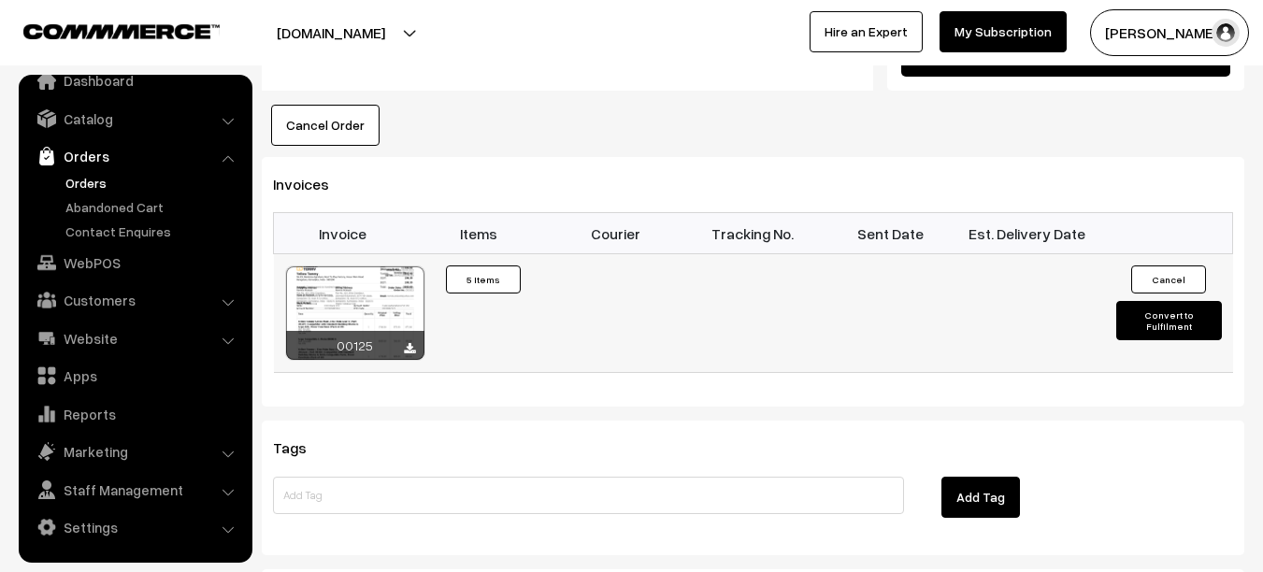
click at [1172, 301] on button "Convert to Fulfilment" at bounding box center [1169, 320] width 106 height 39
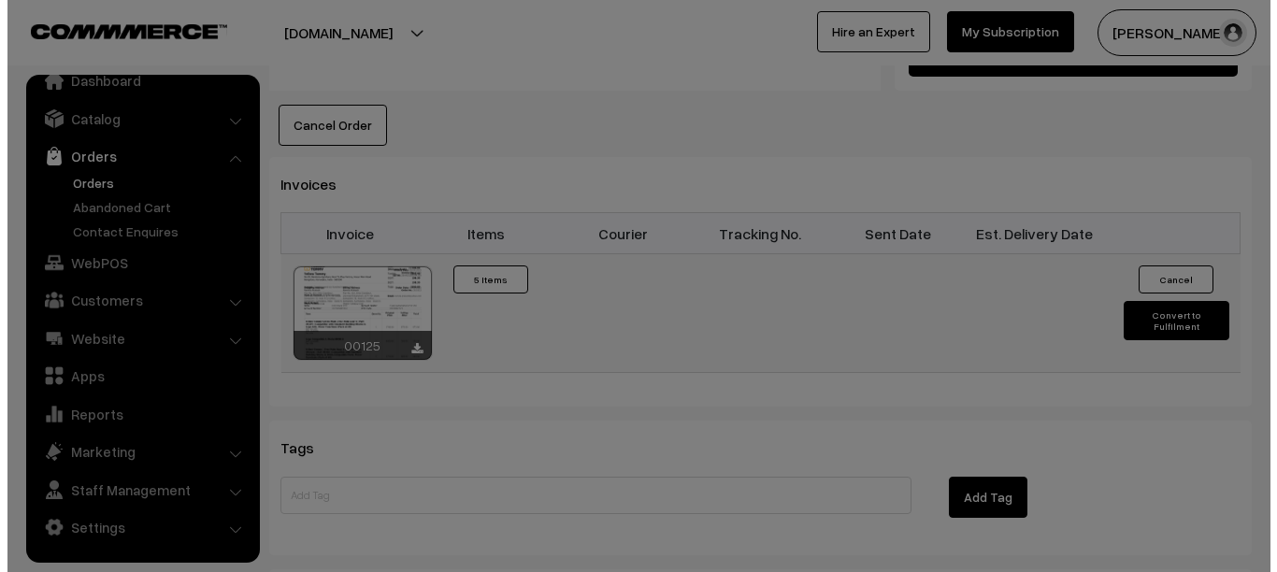
scroll to position [1820, 0]
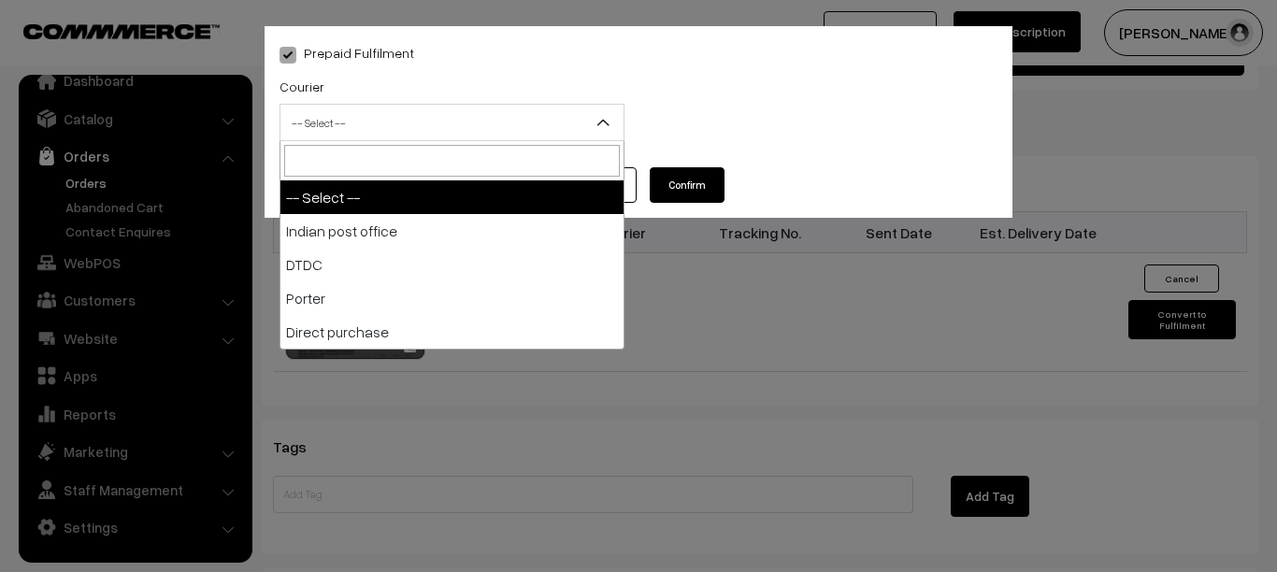
click at [532, 127] on span "-- Select --" at bounding box center [451, 123] width 343 height 33
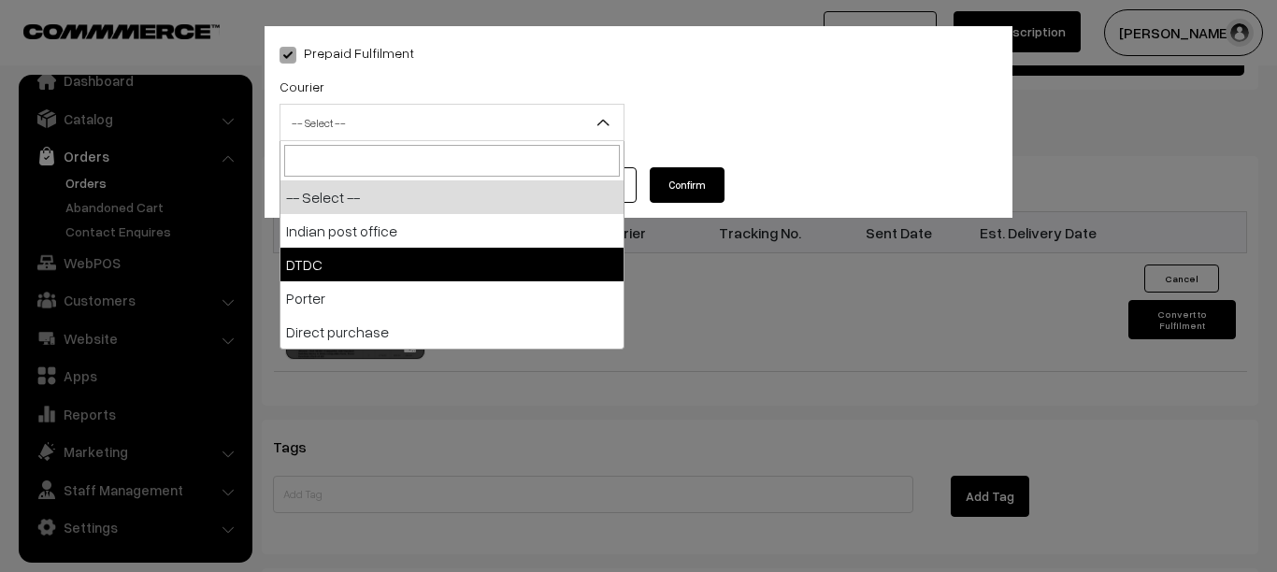
select select "2"
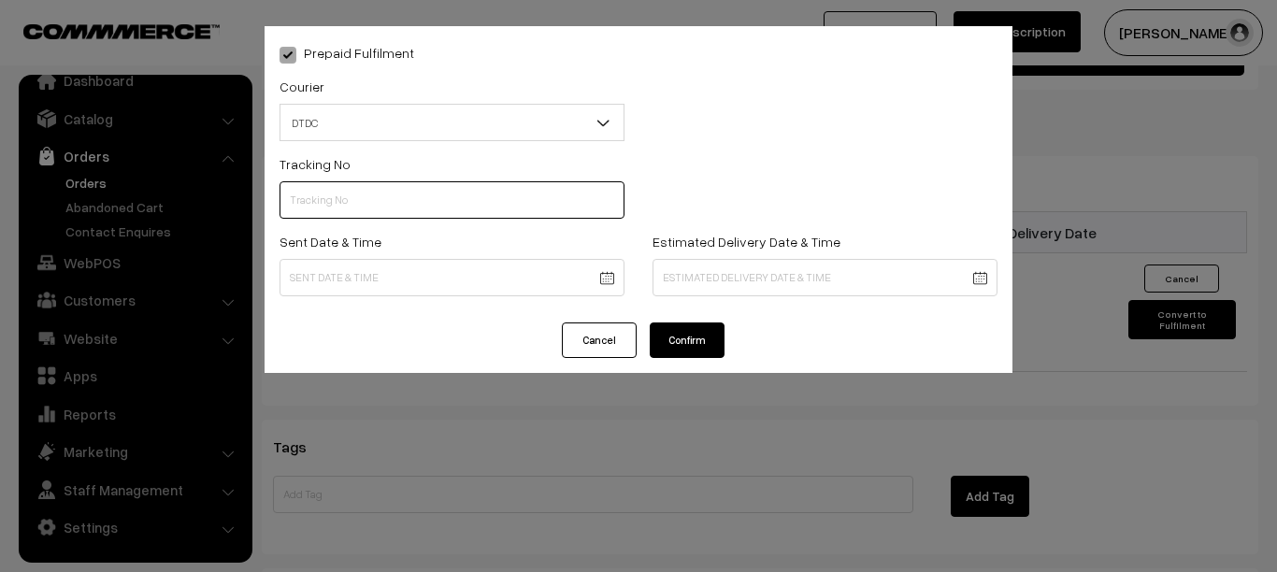
click at [573, 200] on input "text" at bounding box center [452, 199] width 345 height 37
type input "B31185069"
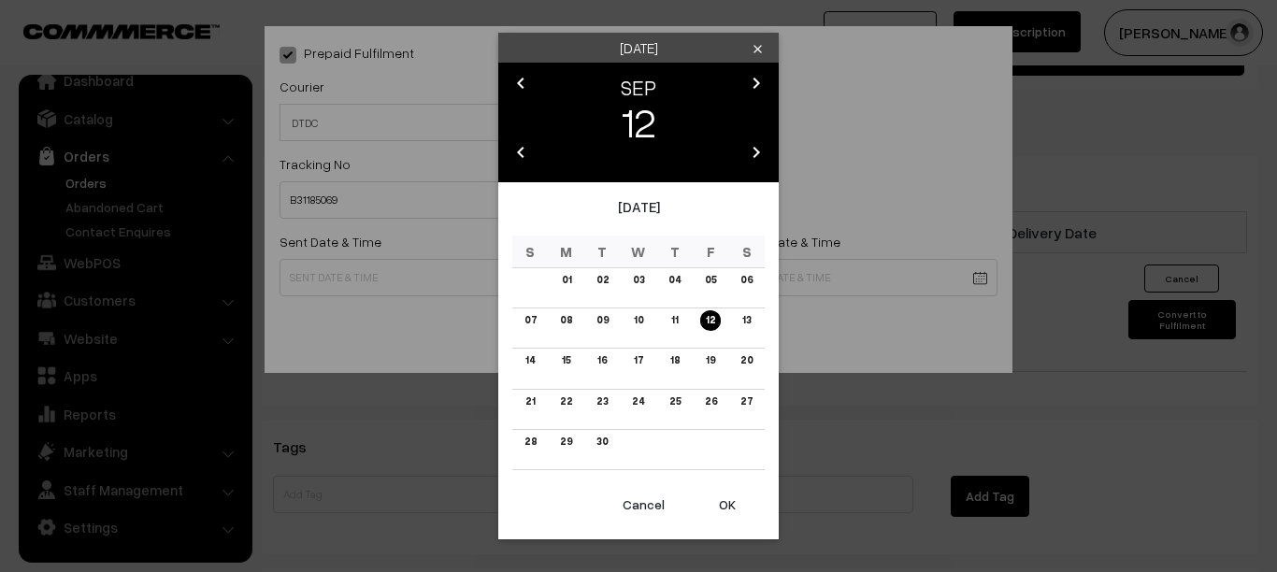
click at [565, 313] on link "08" at bounding box center [565, 320] width 23 height 20
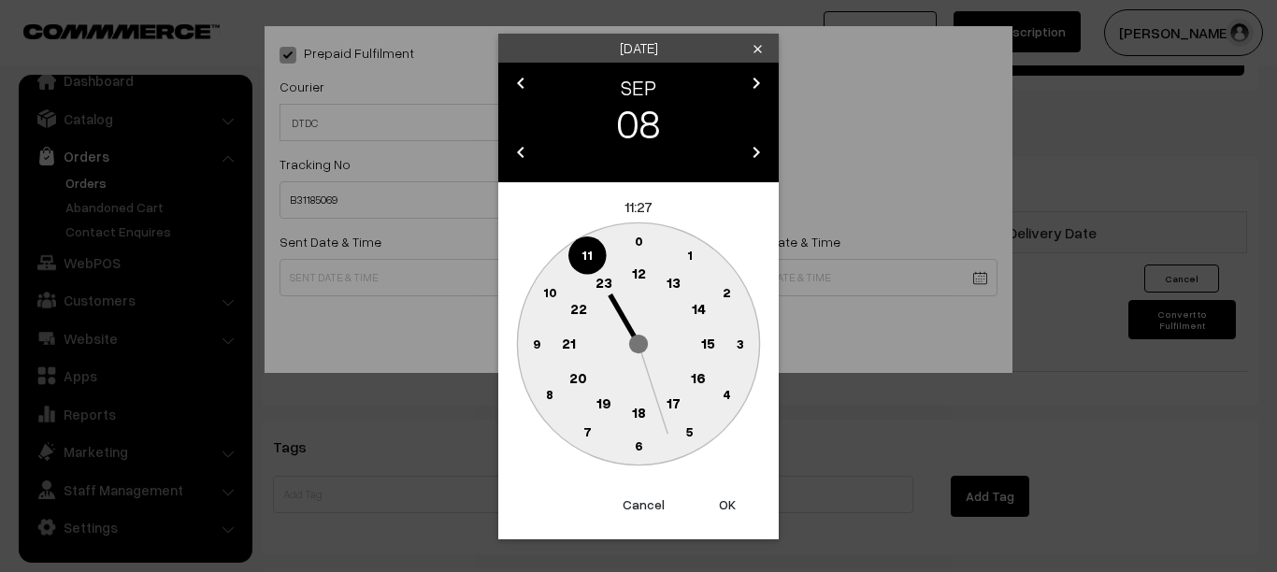
click at [645, 448] on circle at bounding box center [639, 446] width 38 height 38
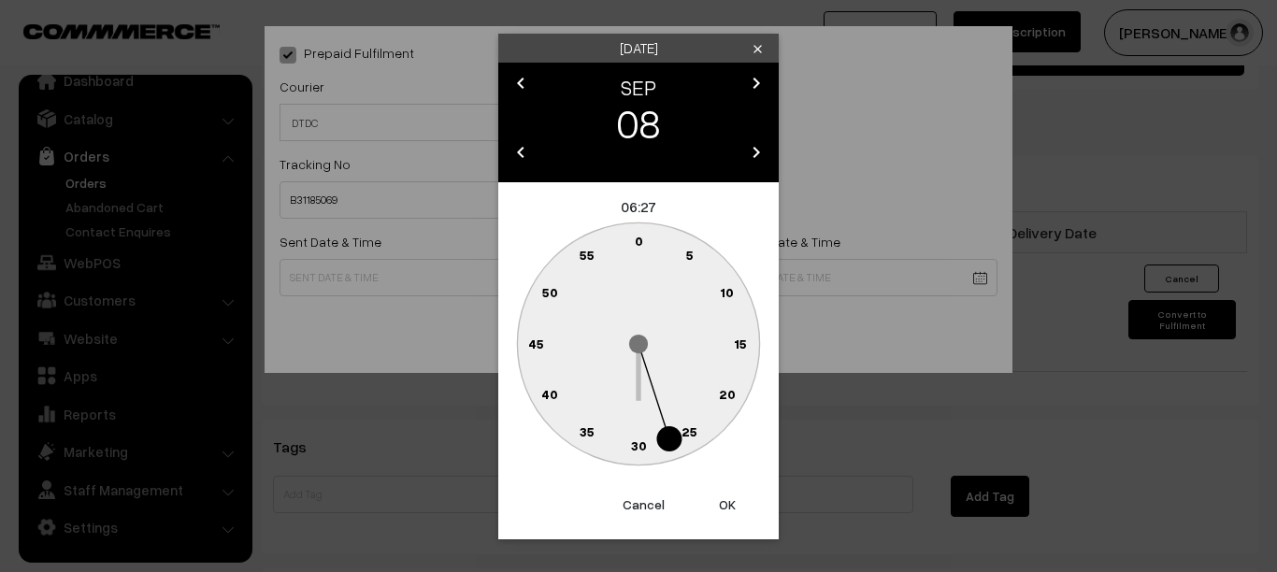
click at [645, 448] on text "30" at bounding box center [639, 446] width 16 height 16
type input "08-09-2025 06:30"
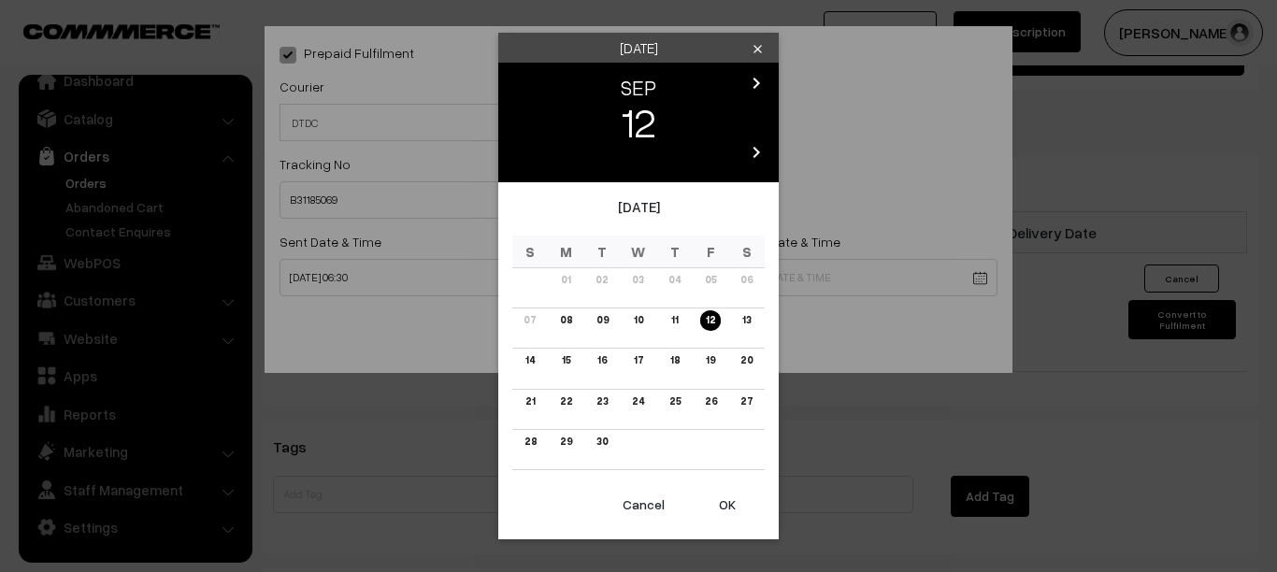
click at [724, 506] on button "OK" at bounding box center [727, 504] width 75 height 41
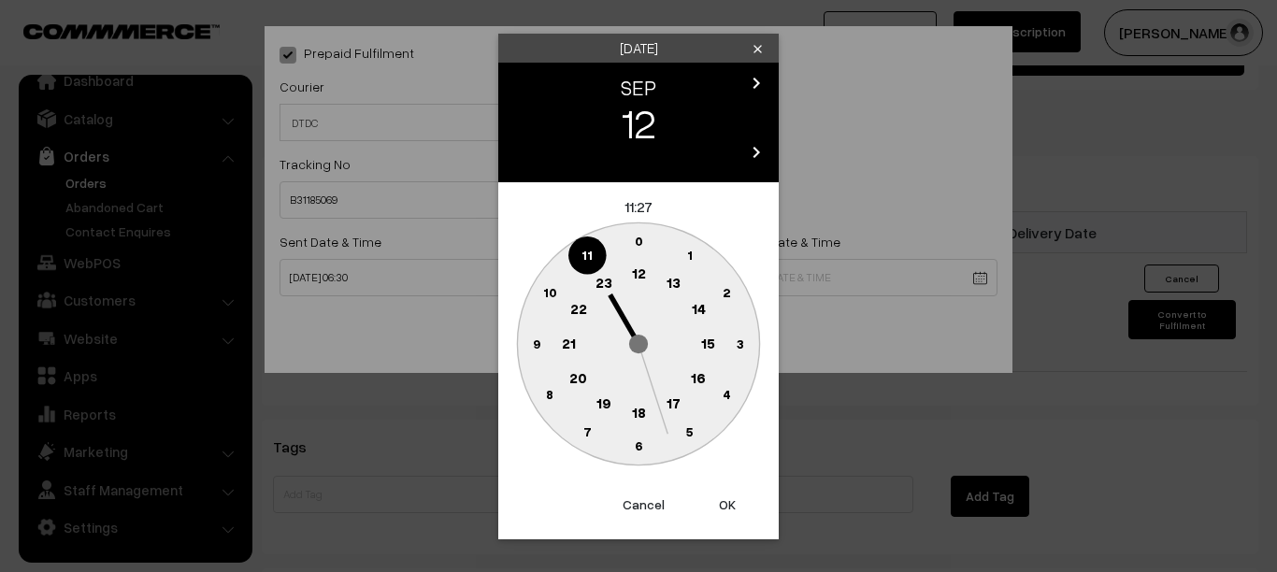
click at [635, 445] on text "6" at bounding box center [638, 446] width 7 height 16
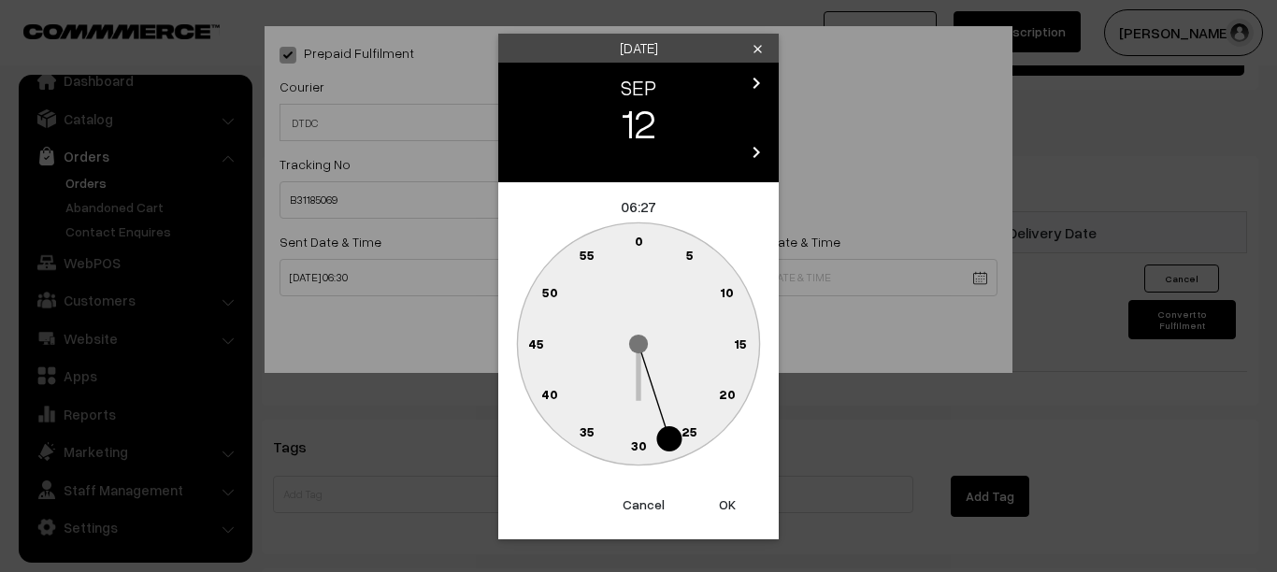
click at [635, 445] on text "30" at bounding box center [639, 446] width 16 height 16
type input "12-09-2025 06:30"
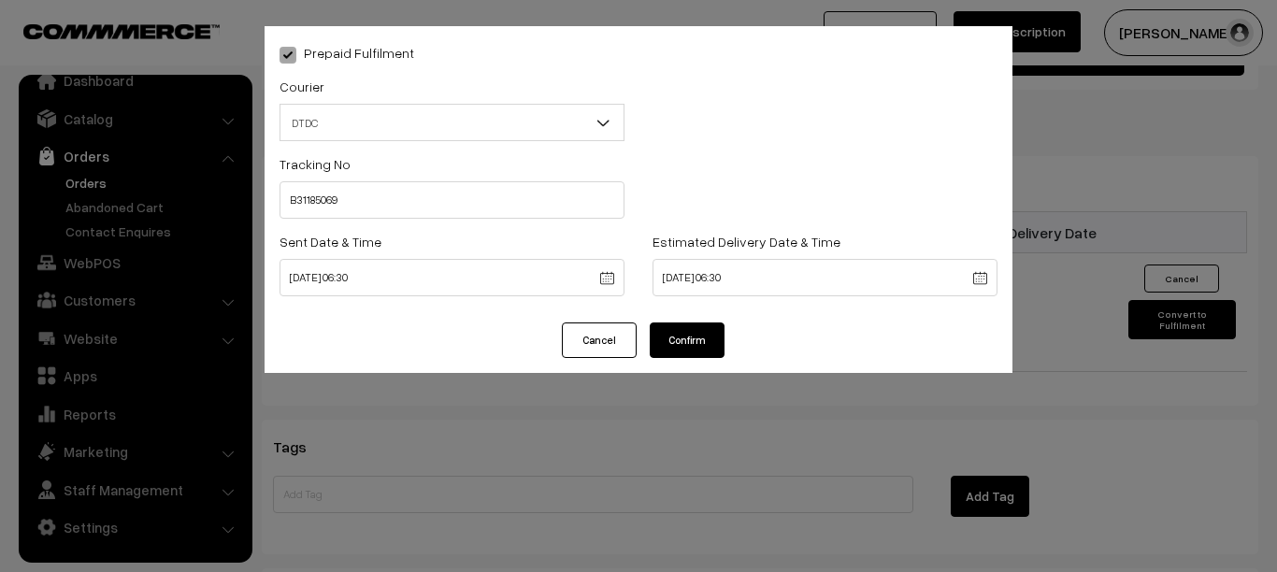
click at [696, 338] on button "Confirm" at bounding box center [687, 341] width 75 height 36
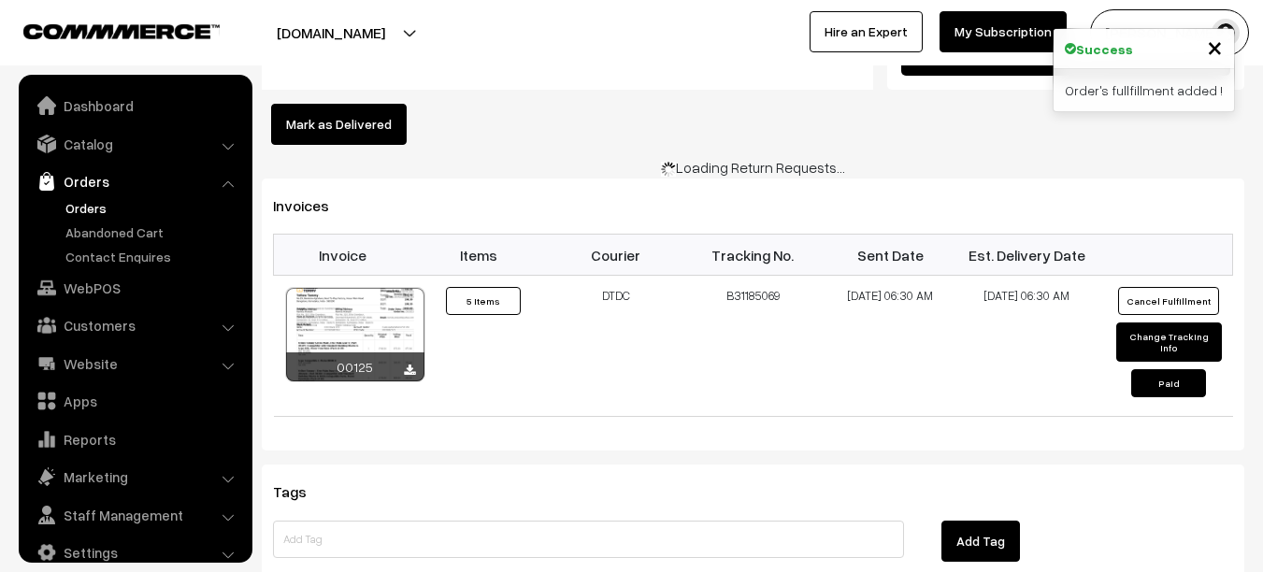
scroll to position [25, 0]
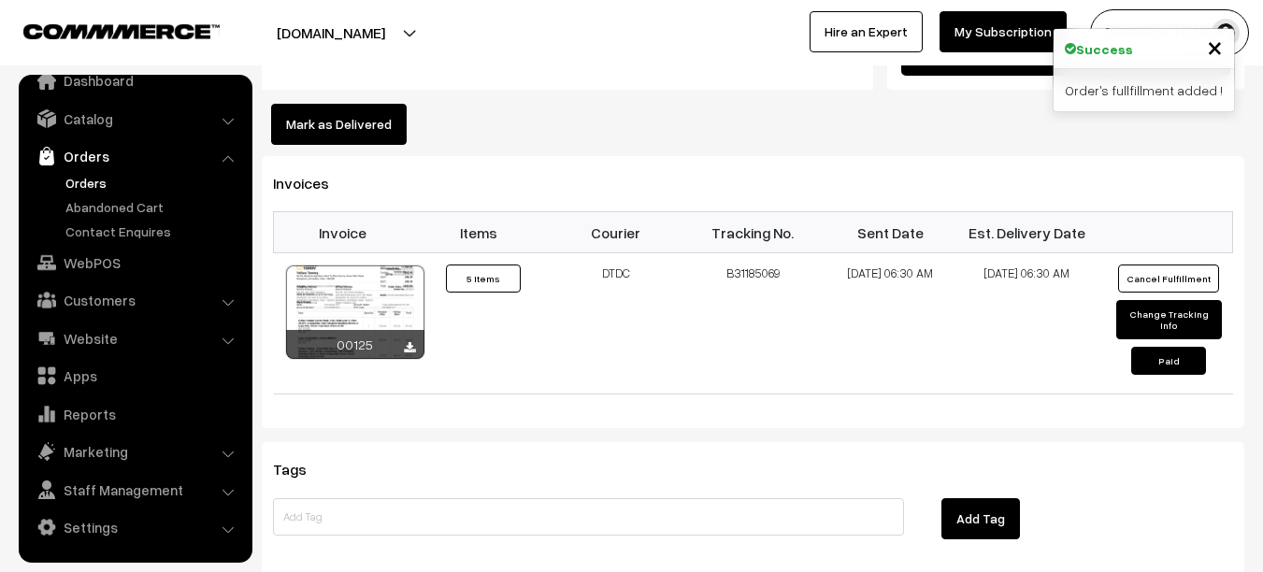
click at [95, 183] on link "Orders" at bounding box center [153, 183] width 185 height 20
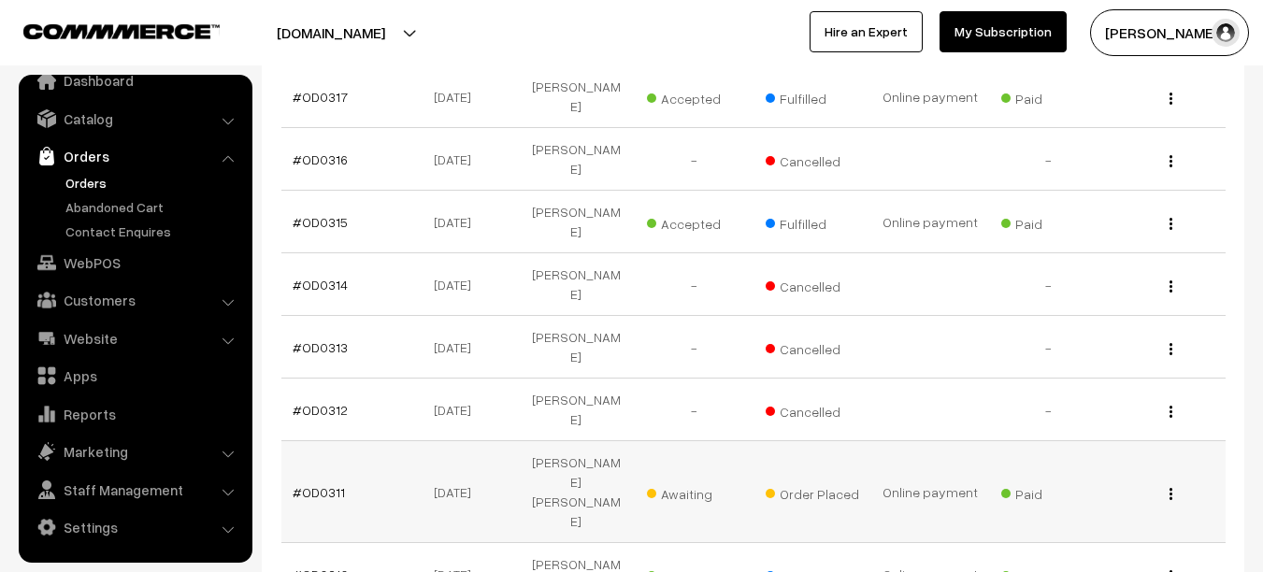
scroll to position [438, 0]
click at [335, 483] on link "#OD0311" at bounding box center [319, 491] width 52 height 16
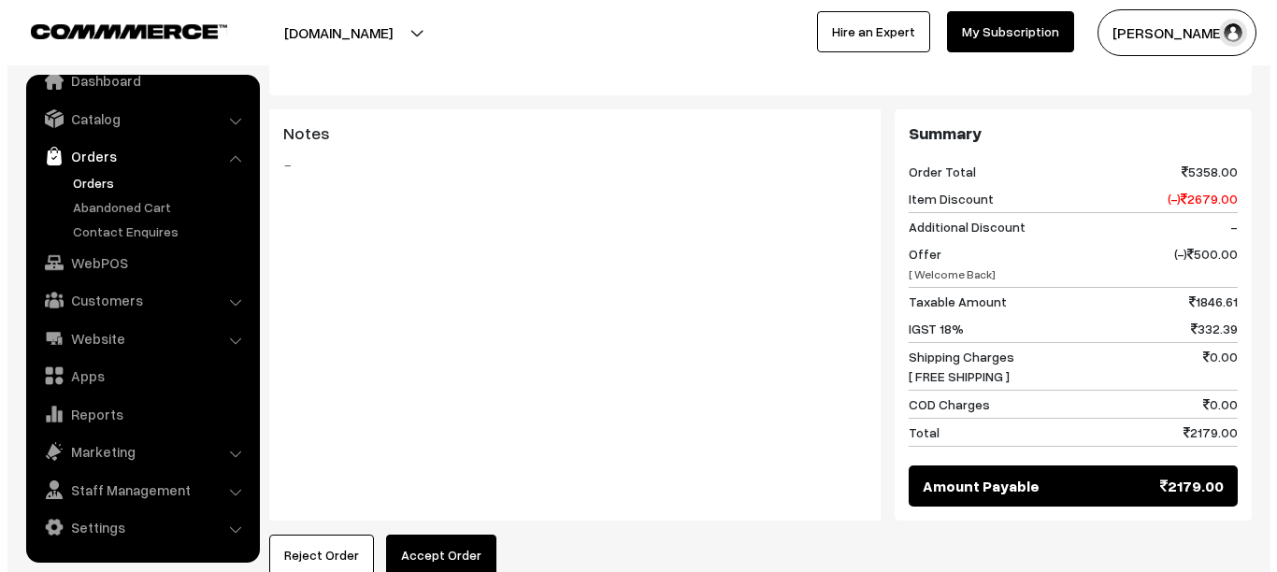
scroll to position [1124, 0]
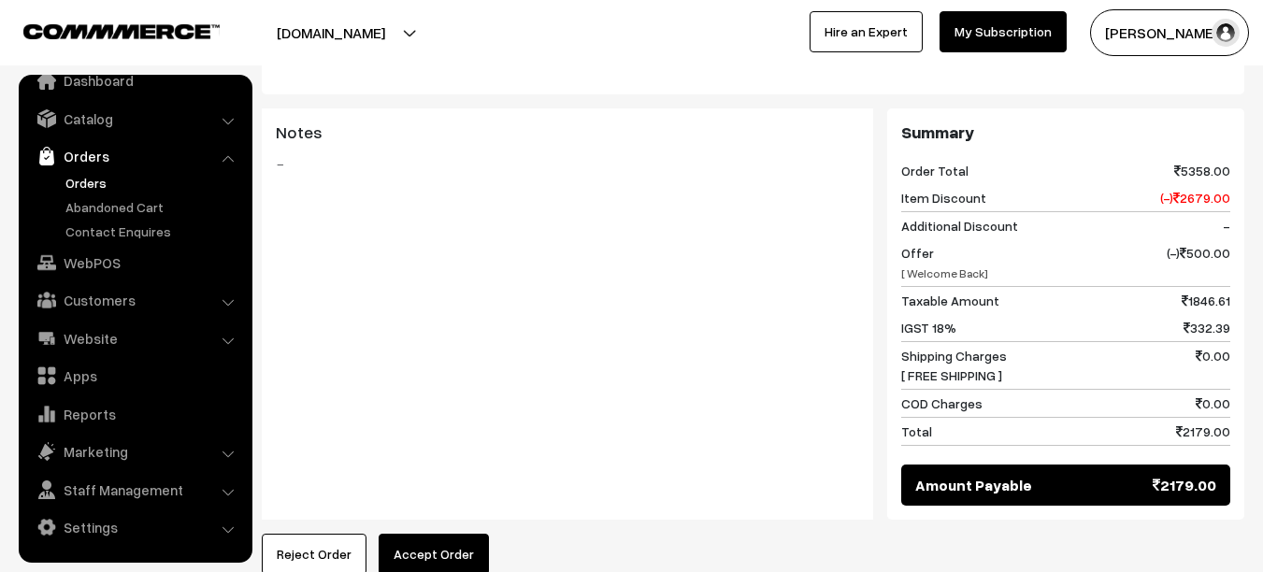
click at [427, 534] on button "Accept Order" at bounding box center [434, 554] width 110 height 41
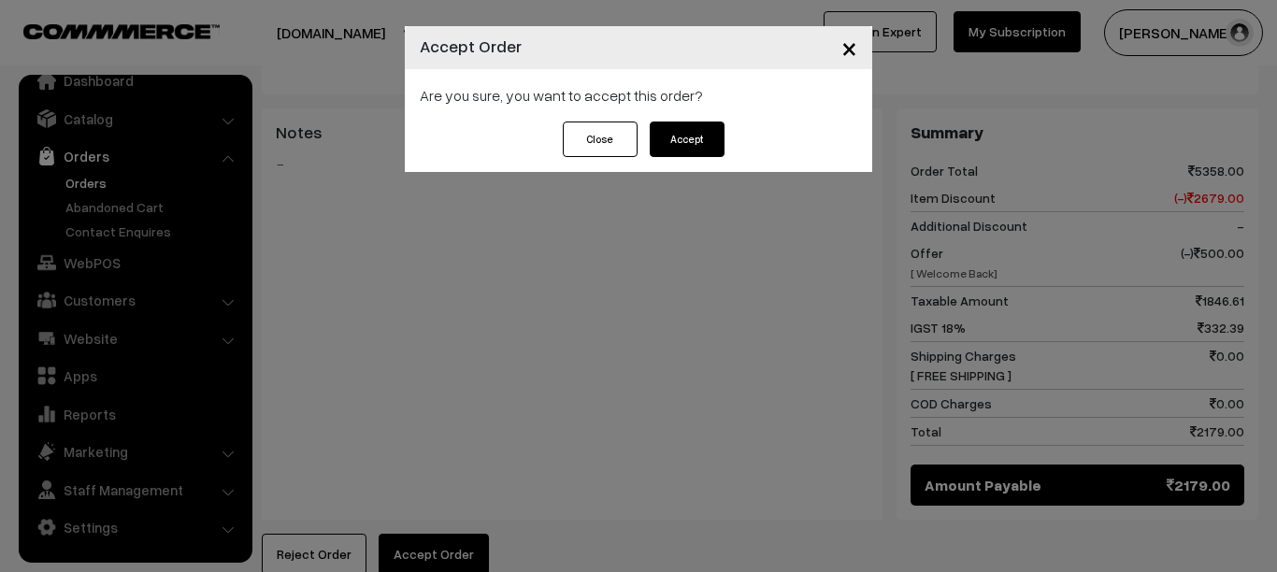
click at [696, 140] on button "Accept" at bounding box center [687, 140] width 75 height 36
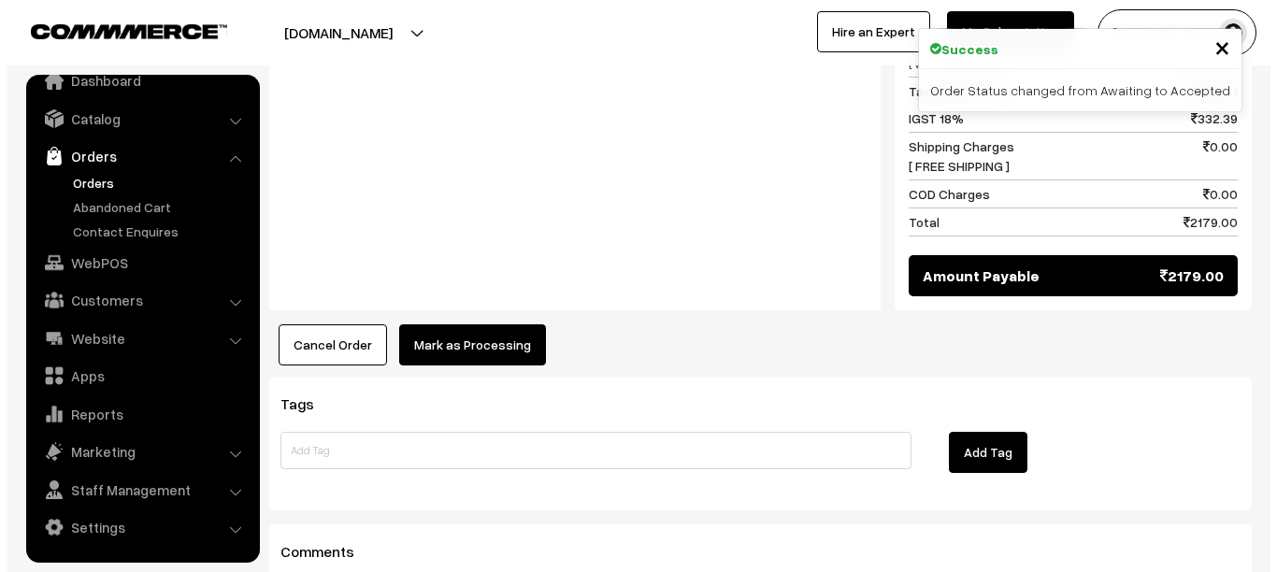
scroll to position [1357, 0]
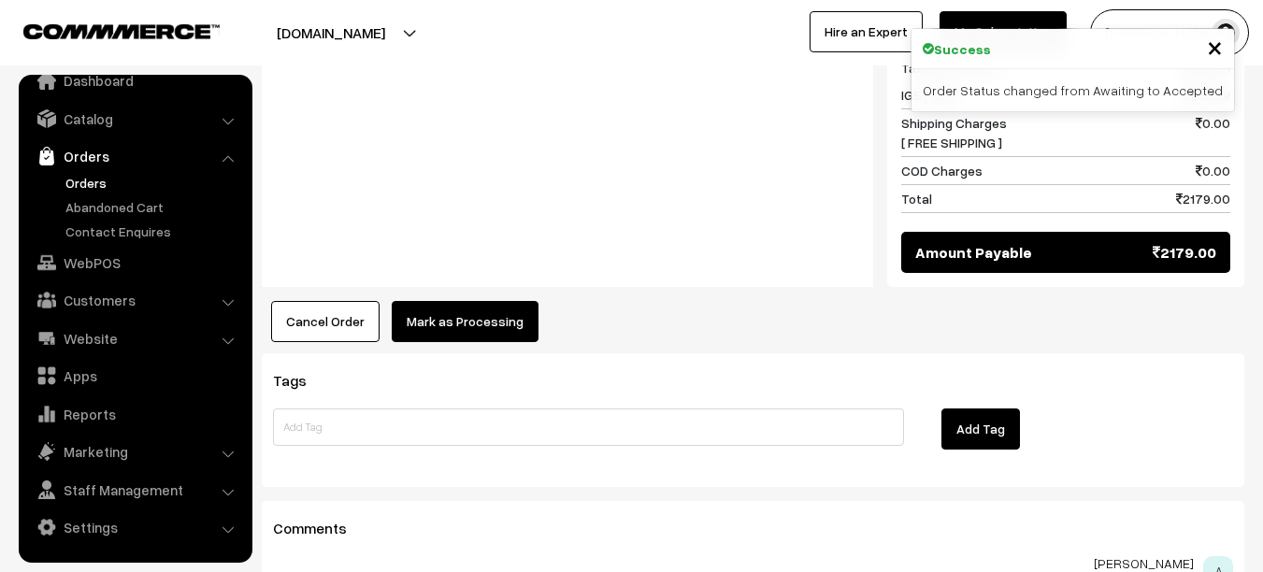
click at [440, 301] on button "Mark as Processing" at bounding box center [465, 321] width 147 height 41
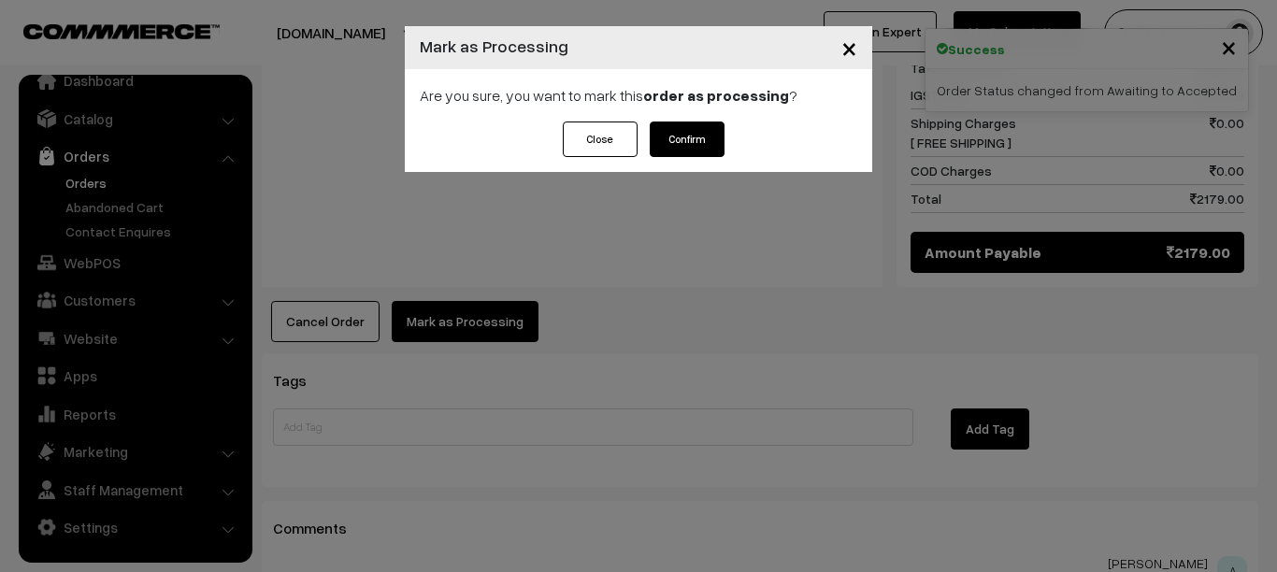
click at [704, 137] on button "Confirm" at bounding box center [687, 140] width 75 height 36
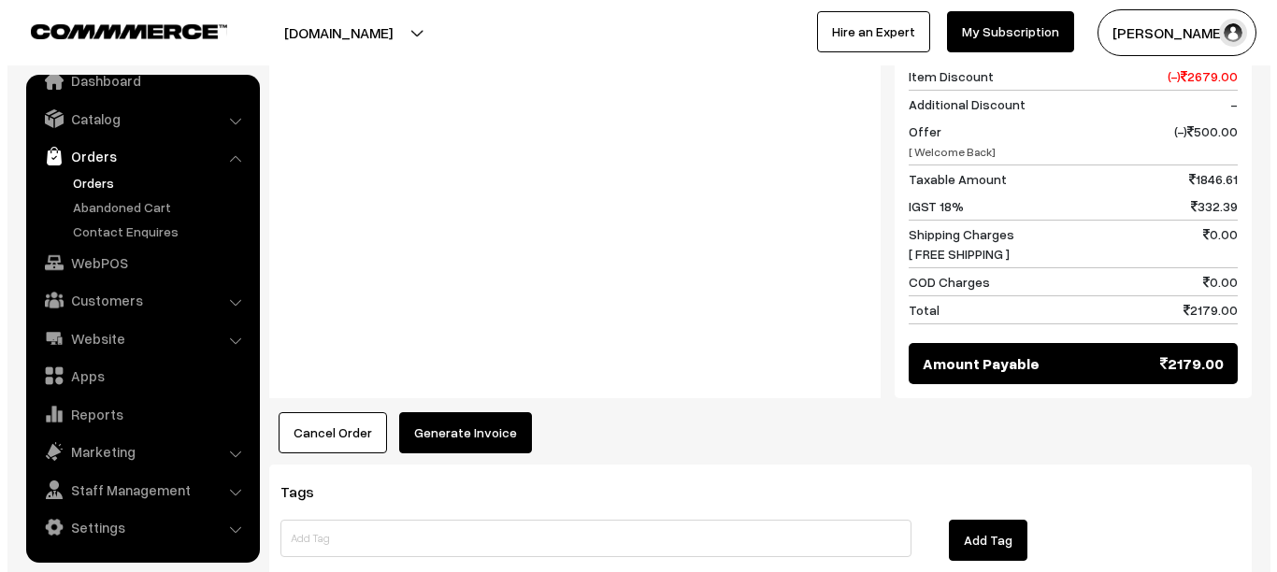
scroll to position [1209, 0]
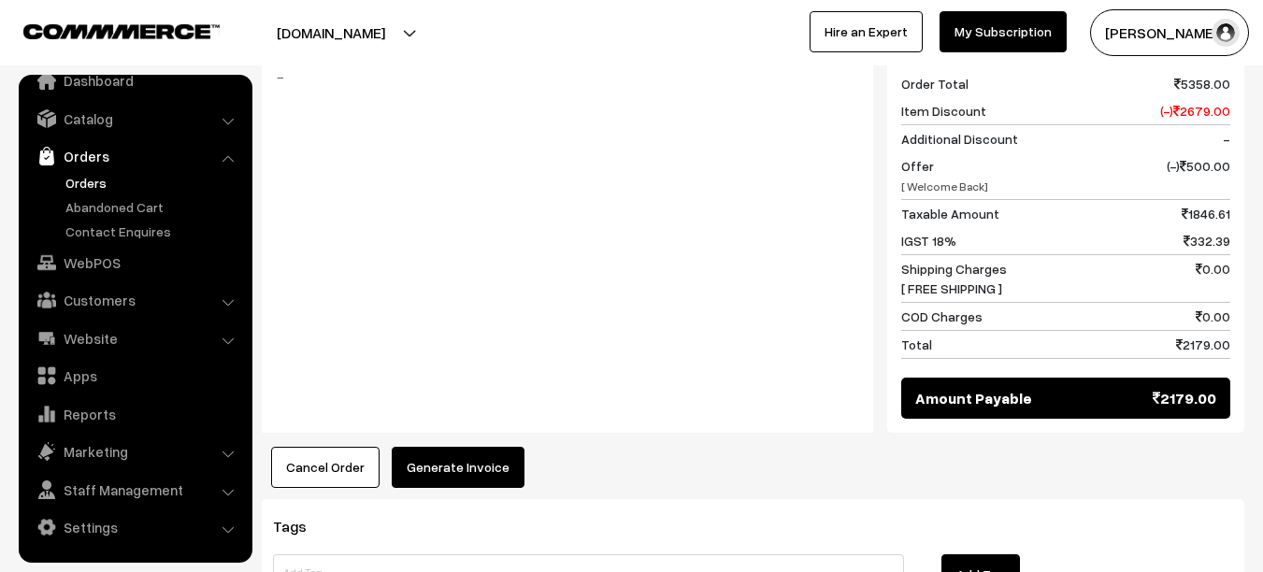
click at [471, 447] on button "Generate Invoice" at bounding box center [458, 467] width 133 height 41
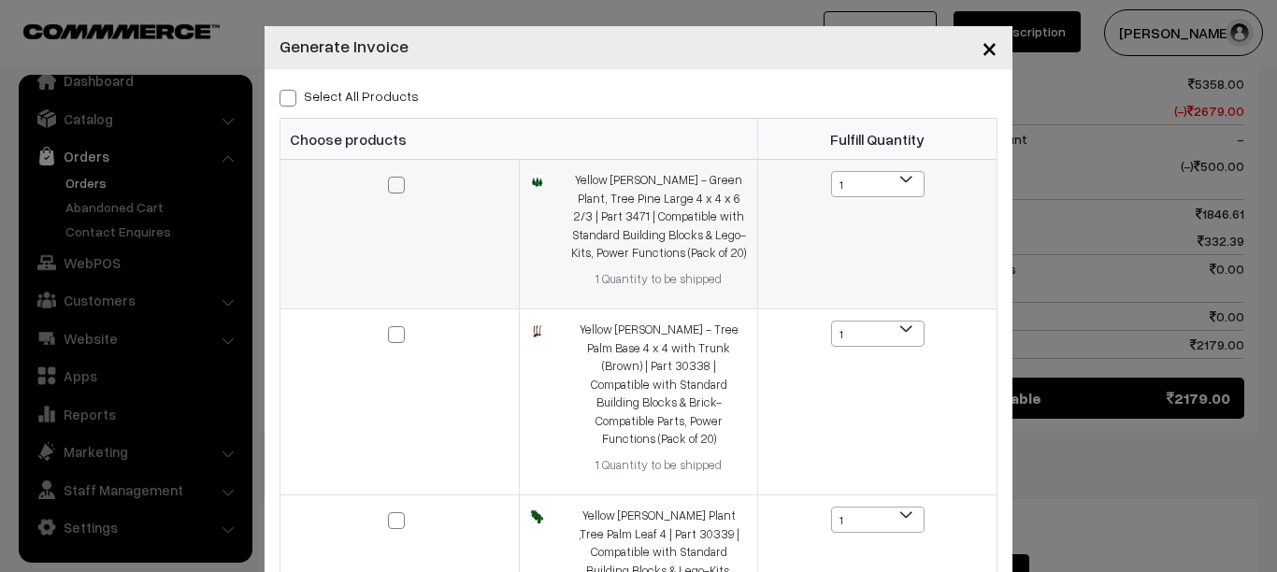
click at [395, 178] on span at bounding box center [396, 185] width 17 height 17
click at [391, 178] on input "checkbox" at bounding box center [385, 172] width 12 height 12
checkbox input "true"
click at [388, 337] on span at bounding box center [396, 334] width 17 height 17
click at [387, 328] on input "checkbox" at bounding box center [385, 322] width 12 height 12
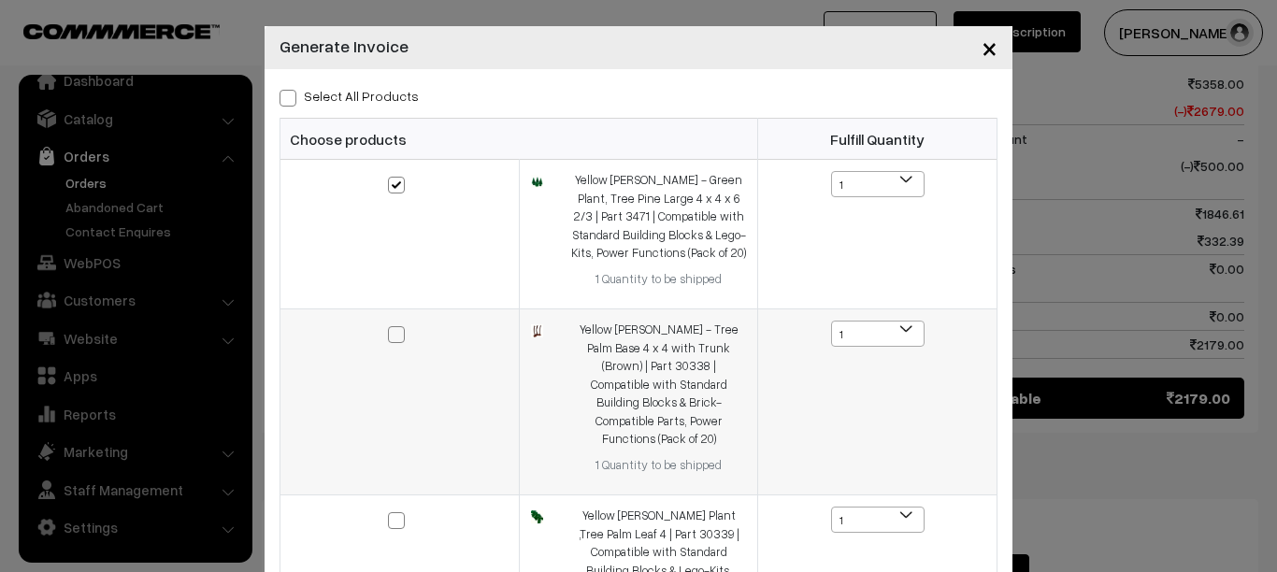
checkbox input "true"
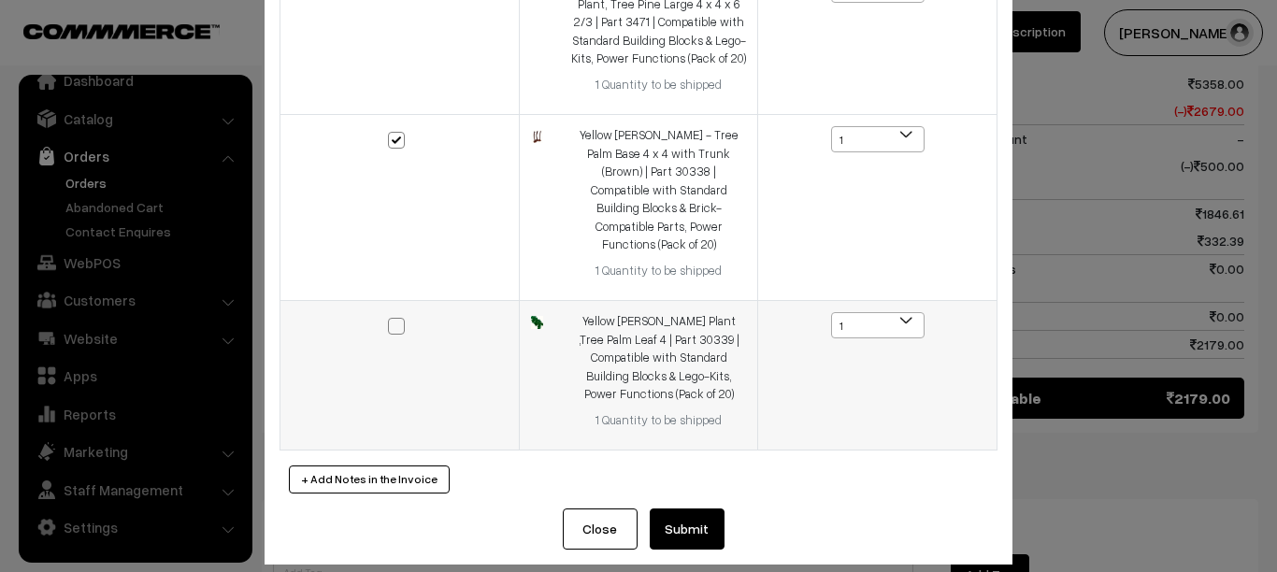
scroll to position [195, 0]
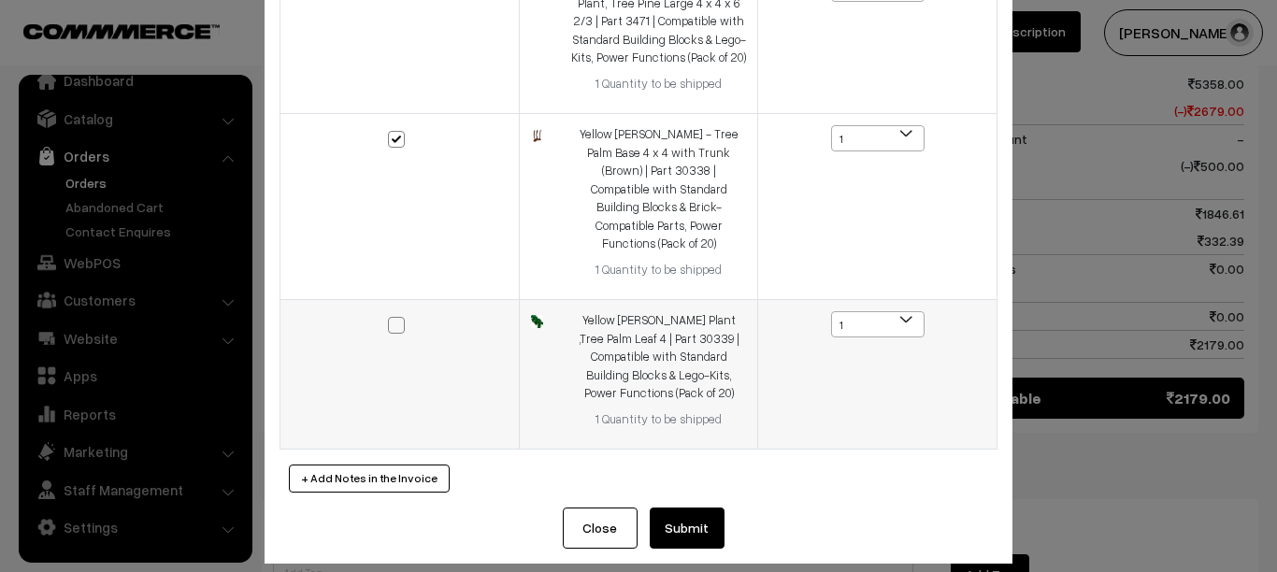
click at [391, 317] on span at bounding box center [396, 325] width 17 height 17
click at [391, 309] on input "checkbox" at bounding box center [385, 313] width 12 height 12
checkbox input "true"
click at [690, 508] on button "Submit" at bounding box center [687, 528] width 75 height 41
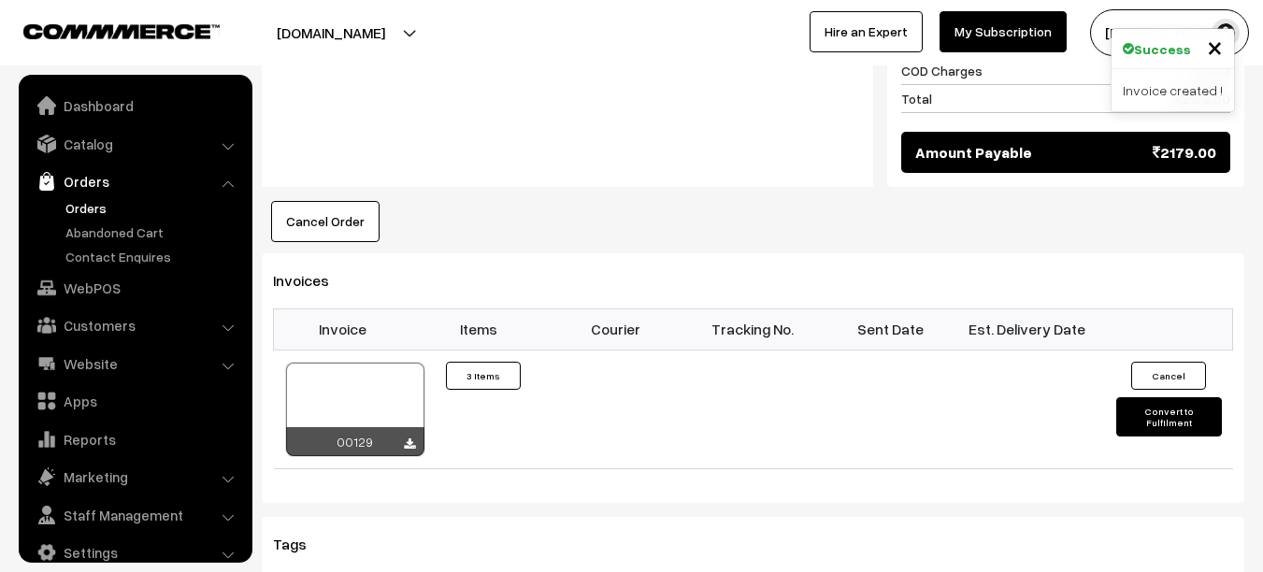
scroll to position [25, 0]
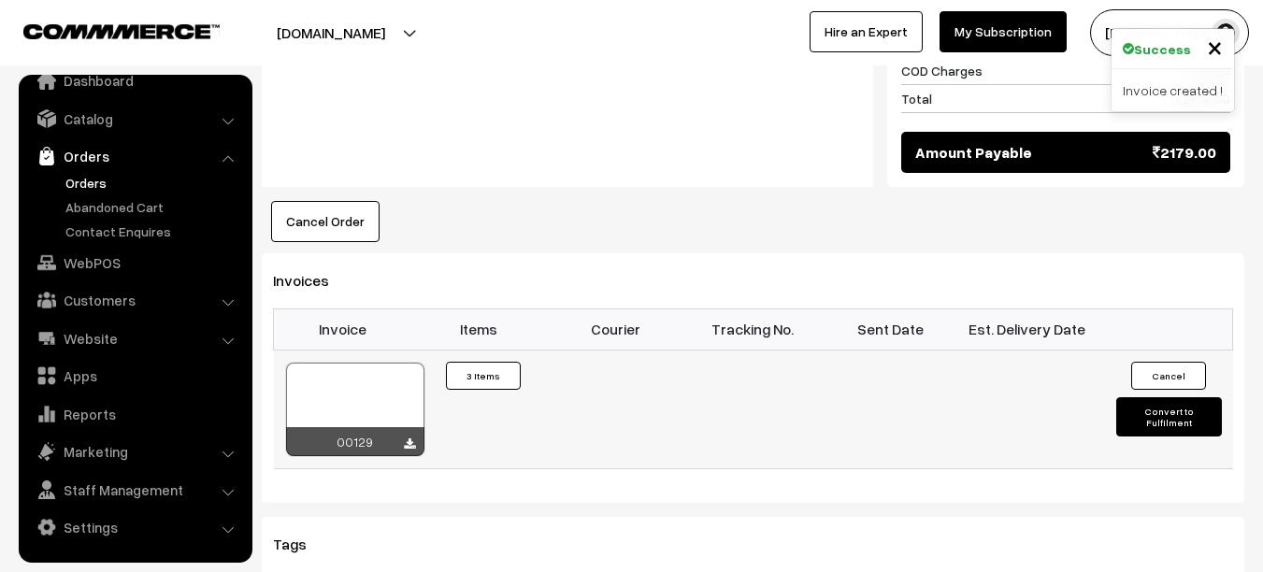
click at [1180, 350] on td "Cancel Convert to Fulfilment" at bounding box center [1164, 409] width 137 height 119
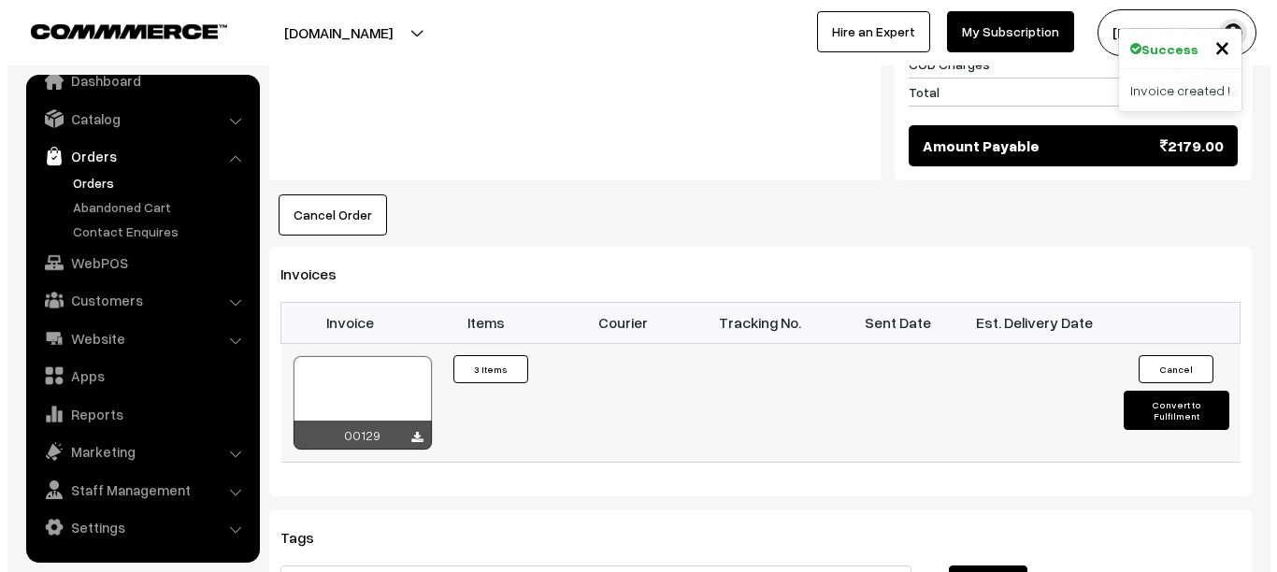
scroll to position [1462, 0]
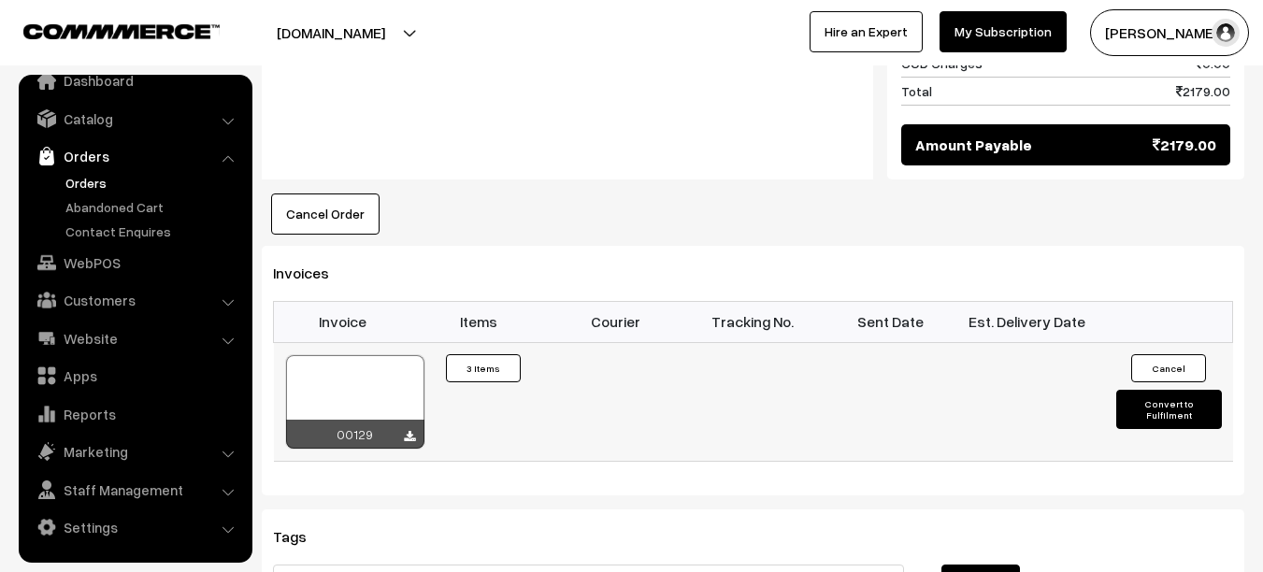
click at [1178, 390] on button "Convert to Fulfilment" at bounding box center [1169, 409] width 106 height 39
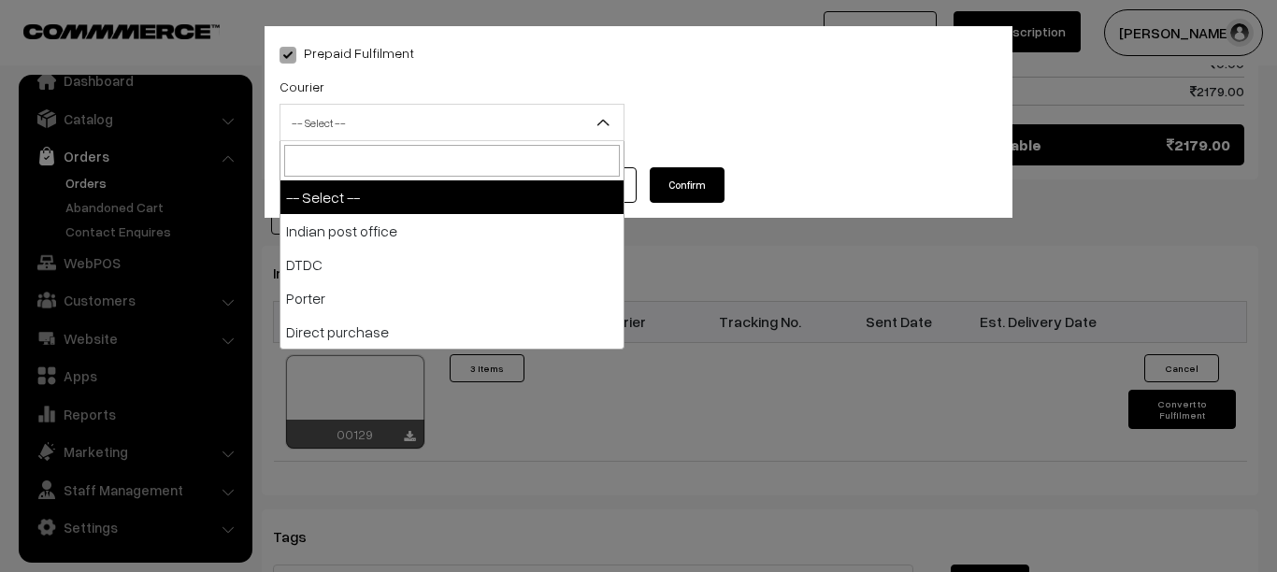
click at [504, 122] on span "-- Select --" at bounding box center [451, 123] width 343 height 33
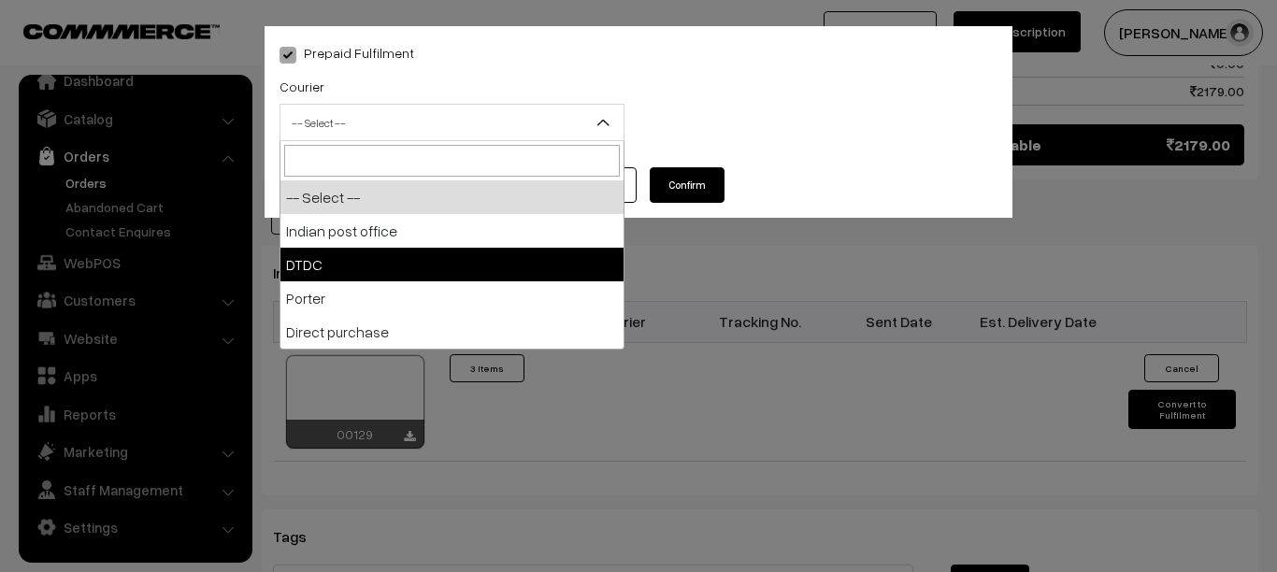
select select "2"
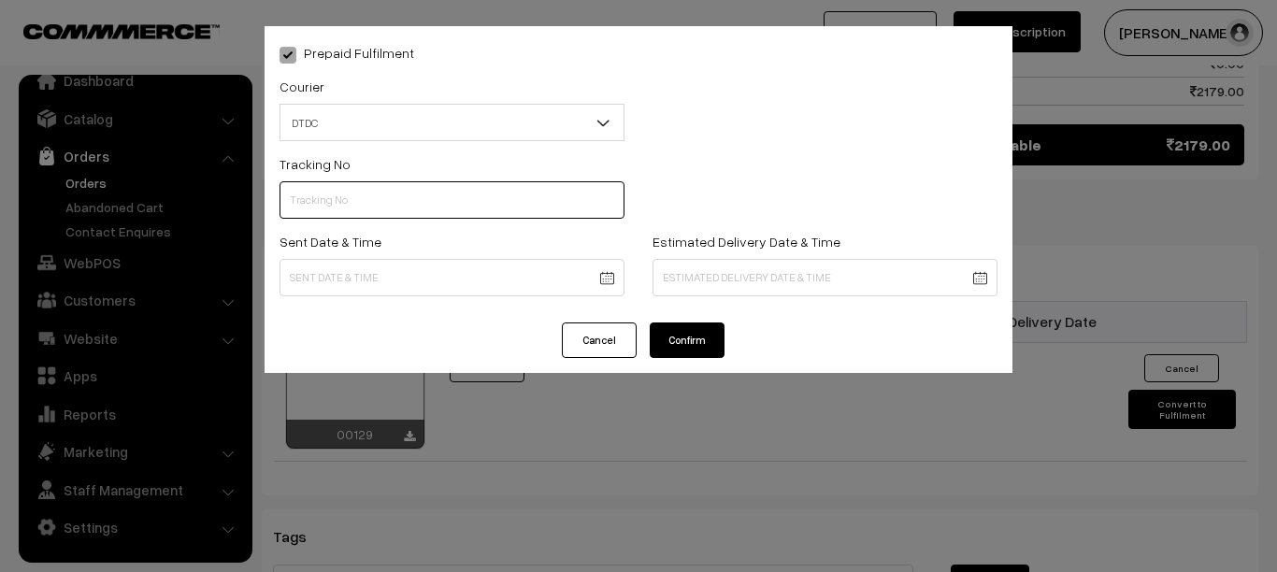
click at [350, 203] on input "text" at bounding box center [452, 199] width 345 height 37
type input "B31185058"
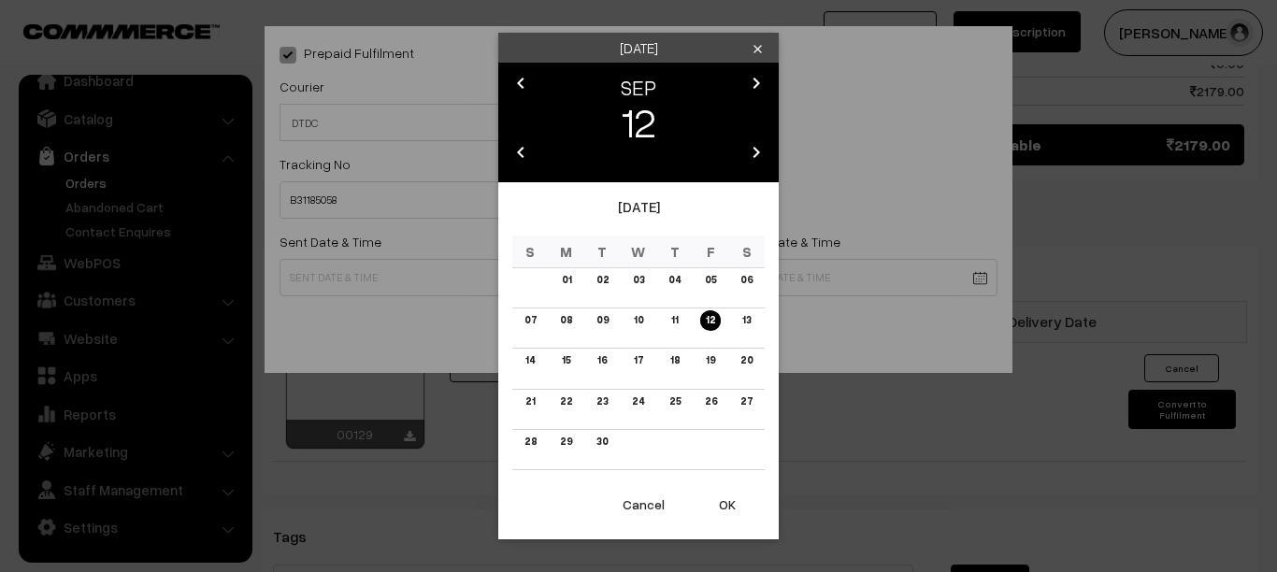
click at [523, 85] on icon "chevron_left" at bounding box center [521, 83] width 22 height 22
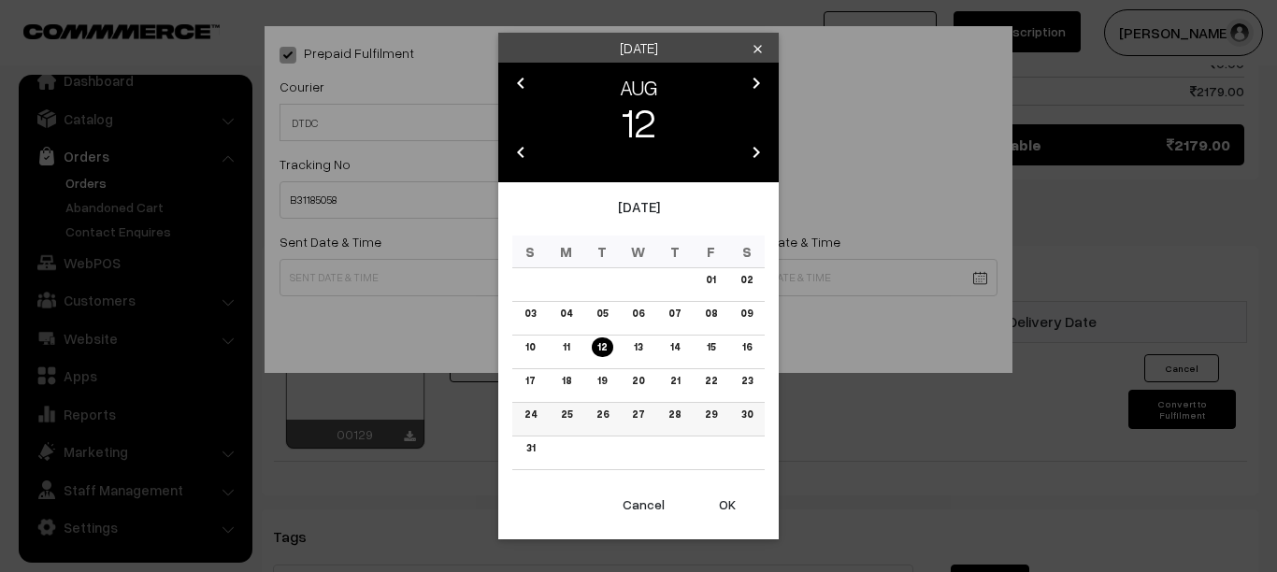
click at [567, 414] on link "25" at bounding box center [566, 415] width 22 height 20
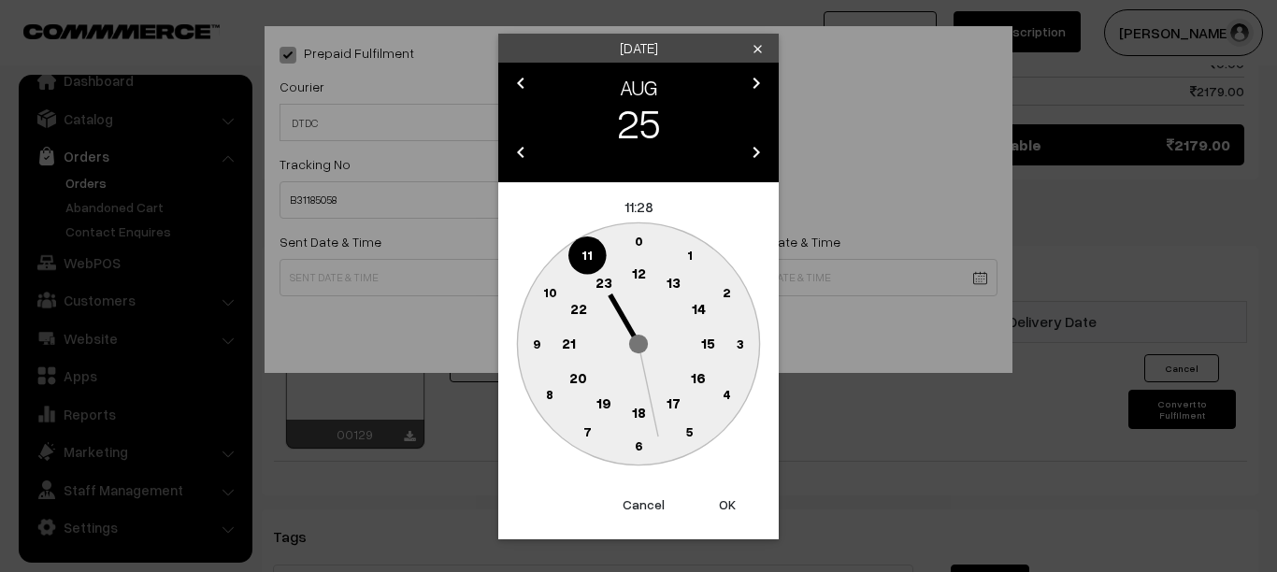
click at [635, 445] on text "6" at bounding box center [638, 446] width 7 height 16
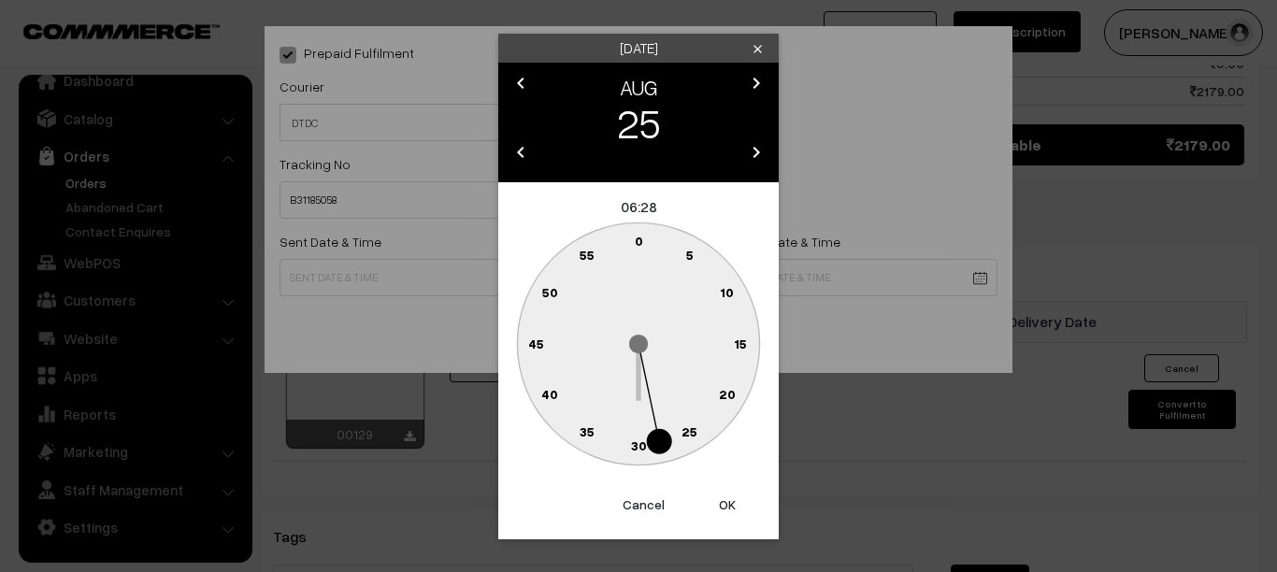
click at [634, 442] on text "30" at bounding box center [639, 446] width 16 height 16
type input "25-08-2025 06:30"
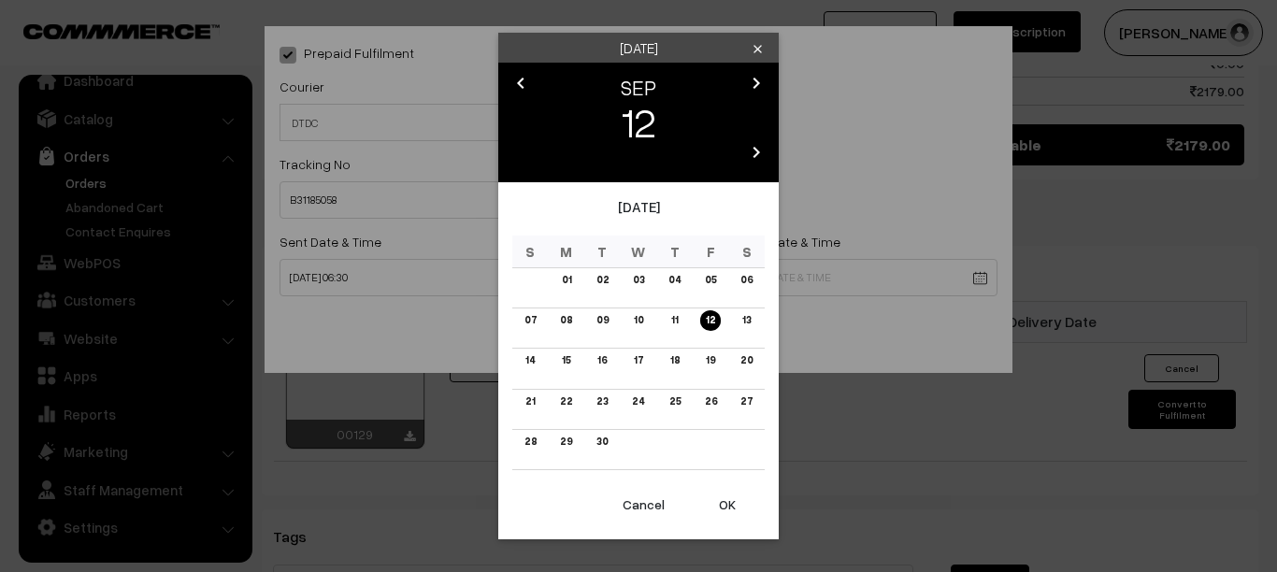
click at [518, 80] on icon "chevron_left" at bounding box center [521, 83] width 22 height 22
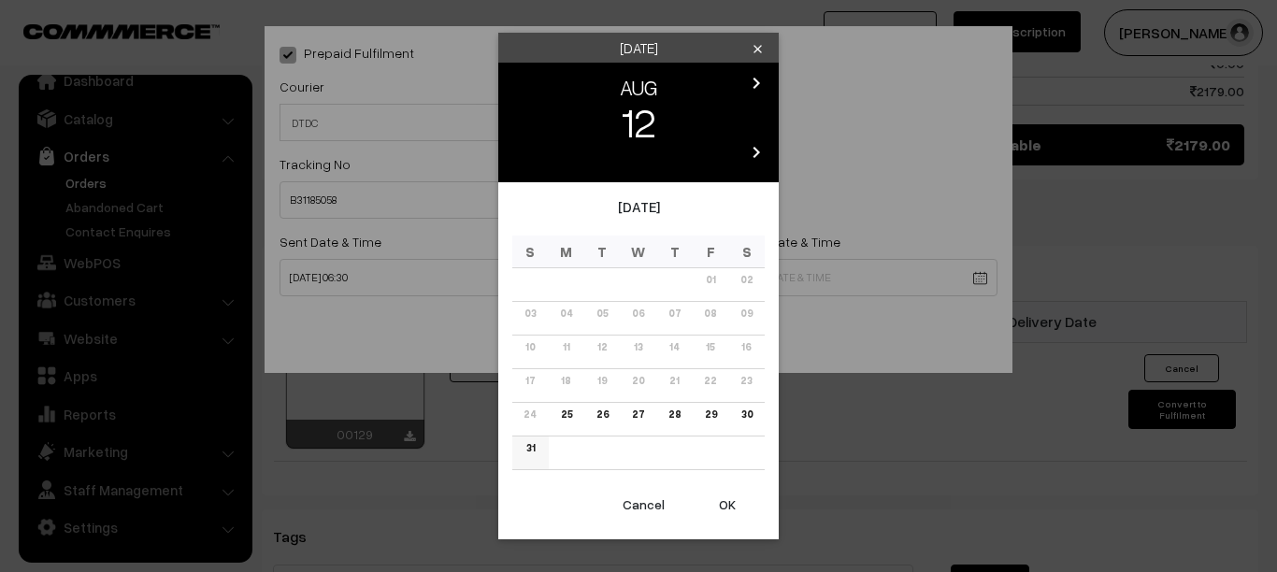
click at [539, 456] on td "31" at bounding box center [530, 454] width 36 height 34
click at [539, 446] on link "31" at bounding box center [531, 449] width 20 height 20
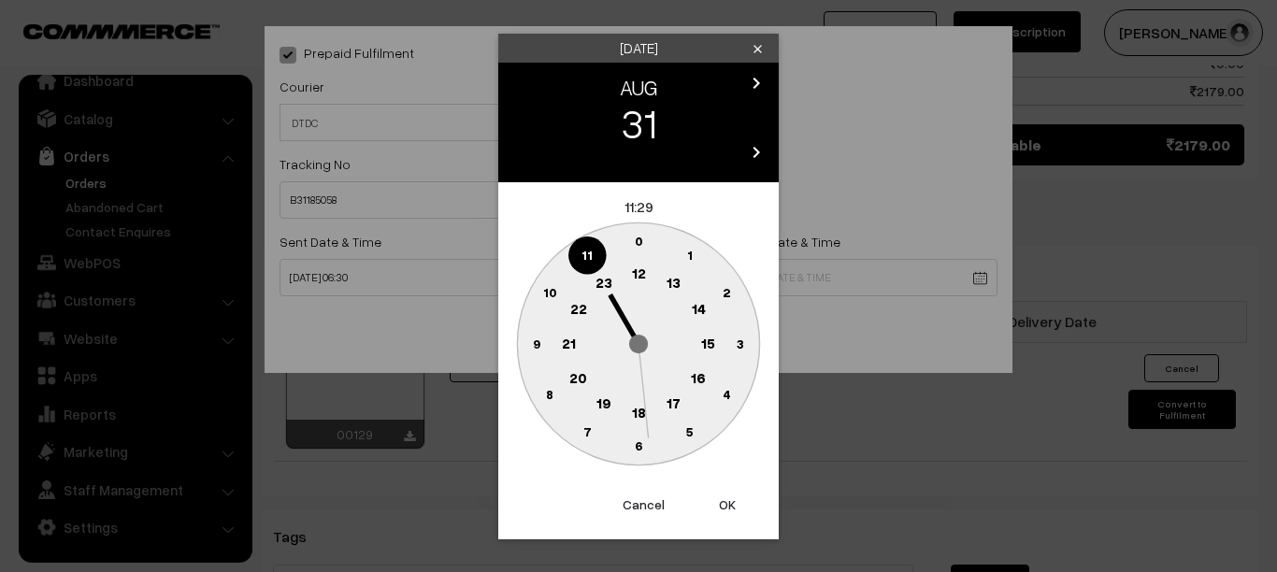
click at [636, 443] on text "6" at bounding box center [638, 446] width 7 height 16
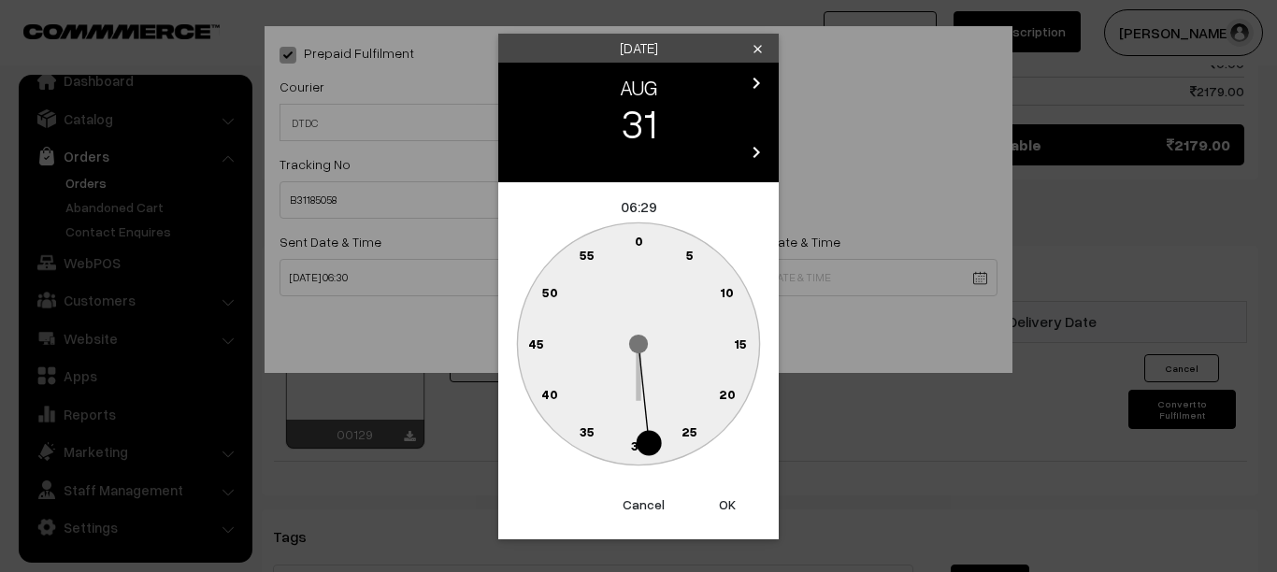
click at [636, 443] on text "30" at bounding box center [639, 446] width 16 height 16
type input "31-08-2025 06:30"
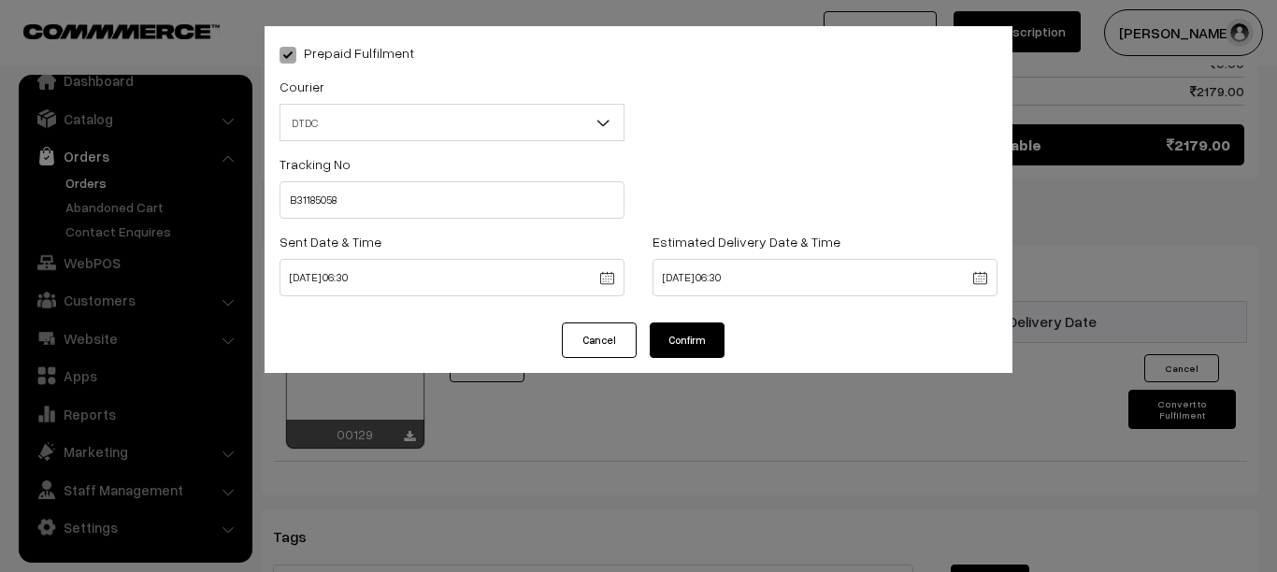
click at [708, 343] on button "Confirm" at bounding box center [687, 341] width 75 height 36
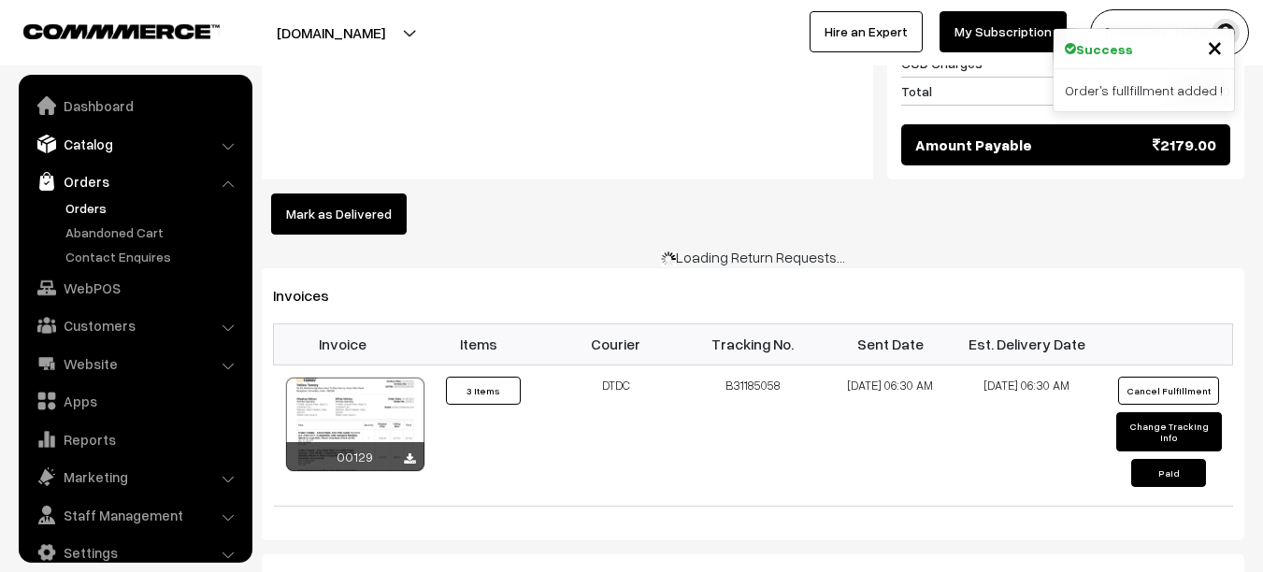
scroll to position [25, 0]
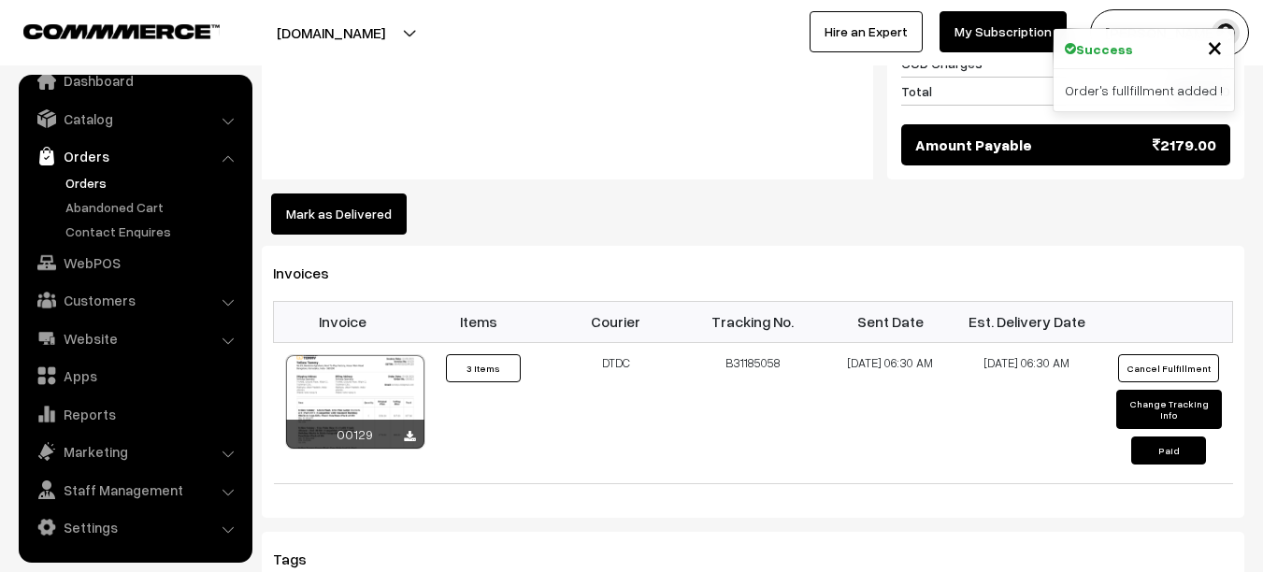
click at [79, 183] on link "Orders" at bounding box center [153, 183] width 185 height 20
